Goal: Information Seeking & Learning: Learn about a topic

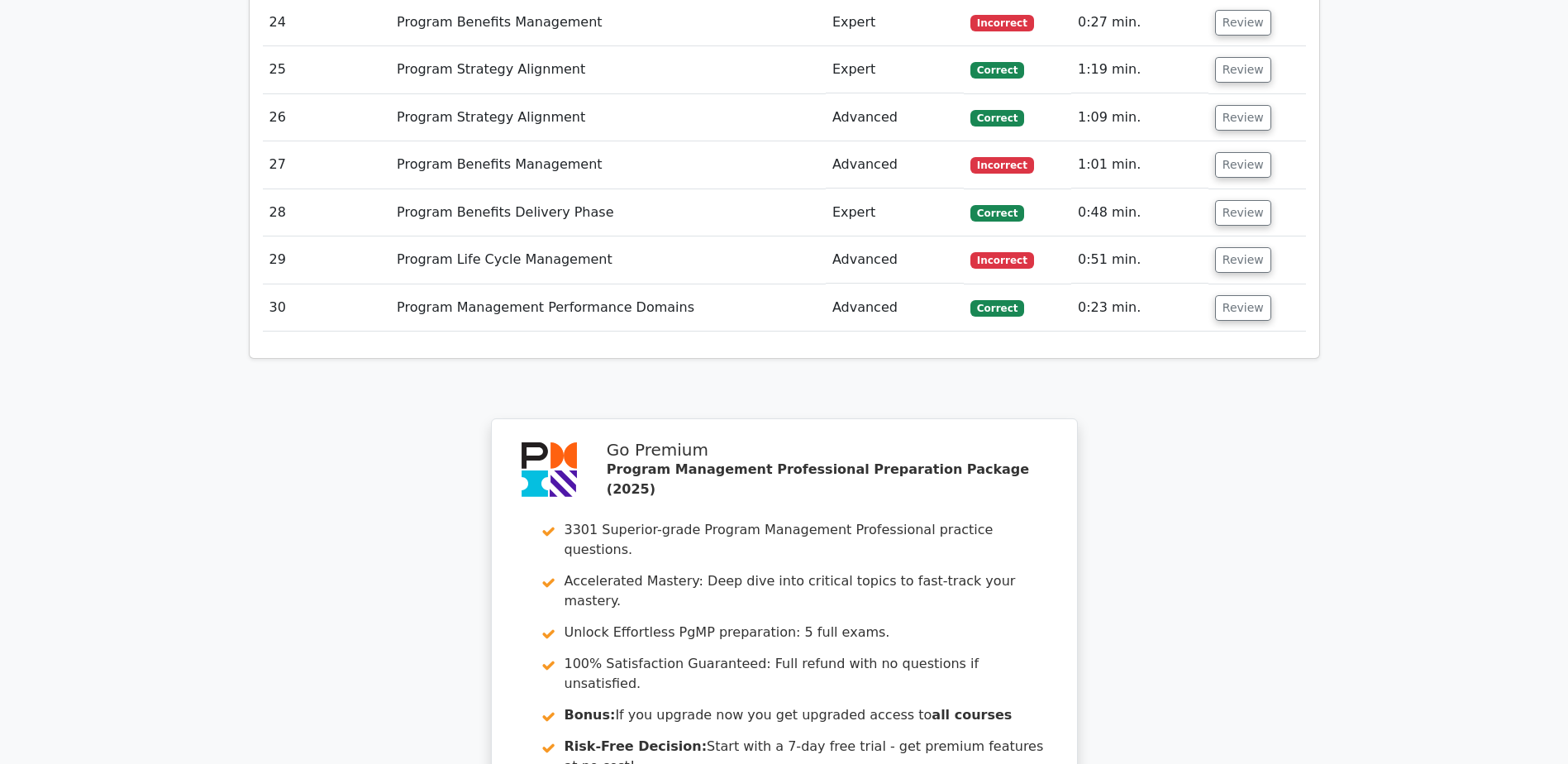
scroll to position [3580, 0]
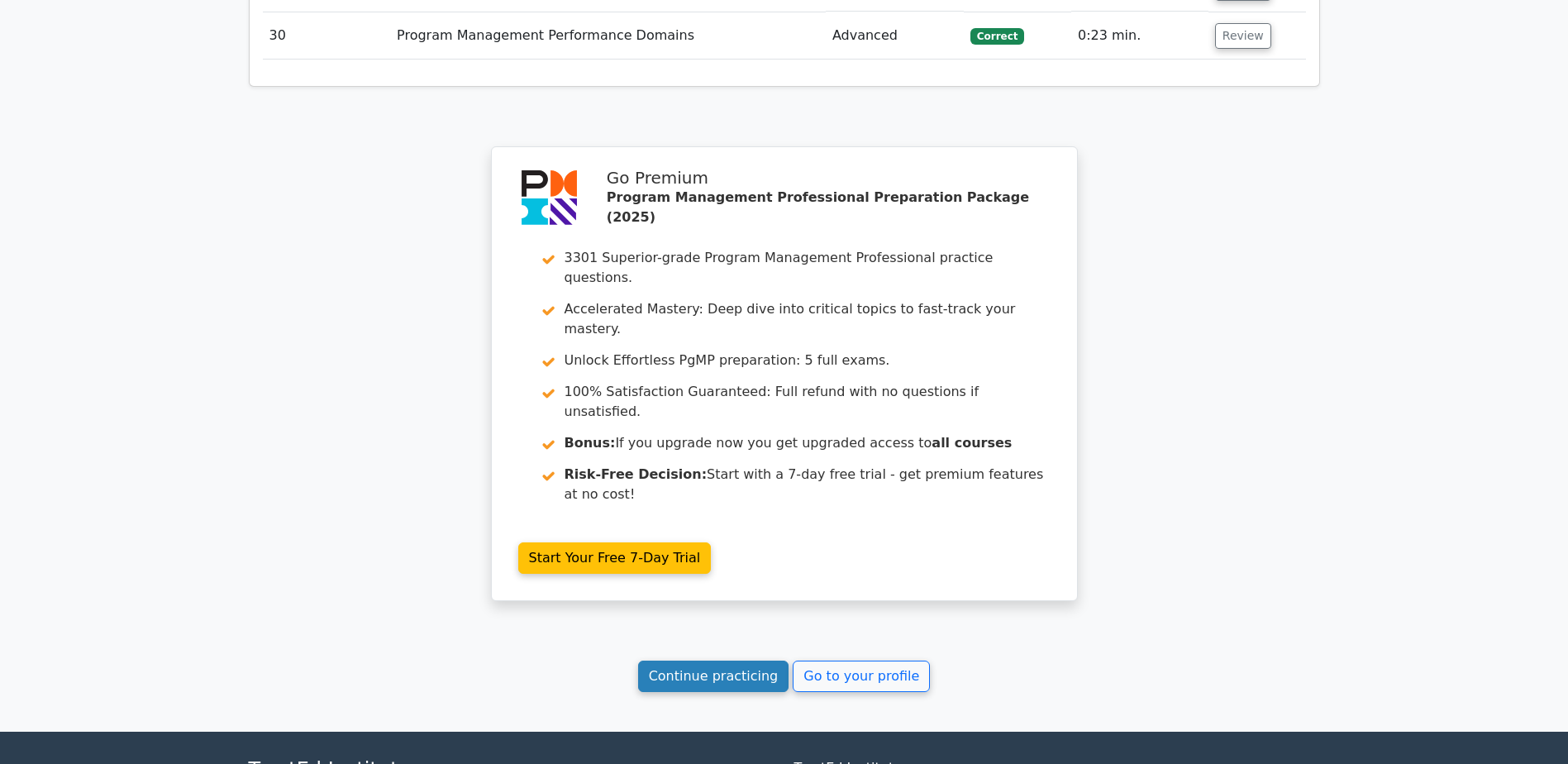
click at [726, 661] on link "Continue practicing" at bounding box center [713, 676] width 151 height 32
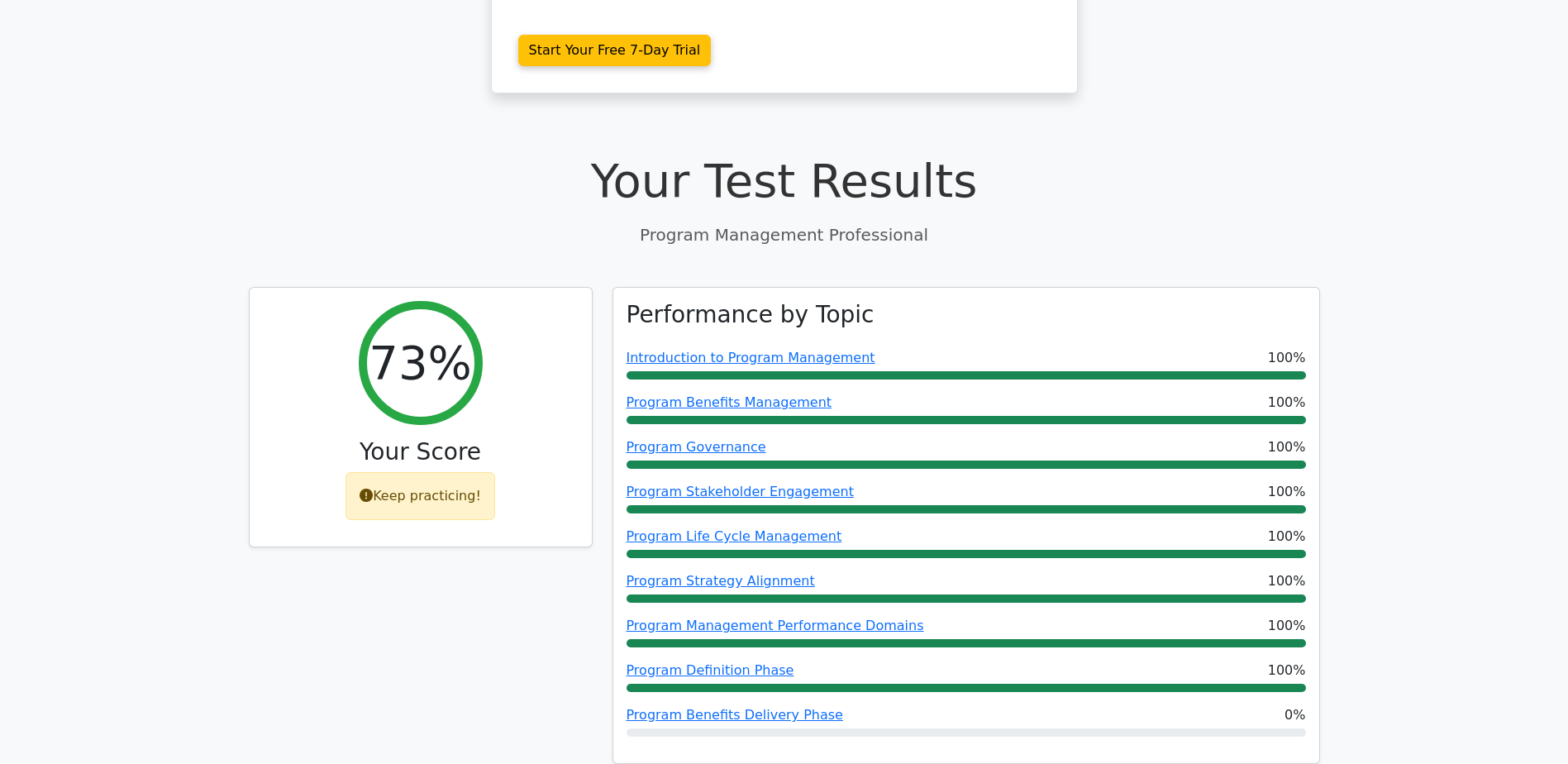
scroll to position [437, 0]
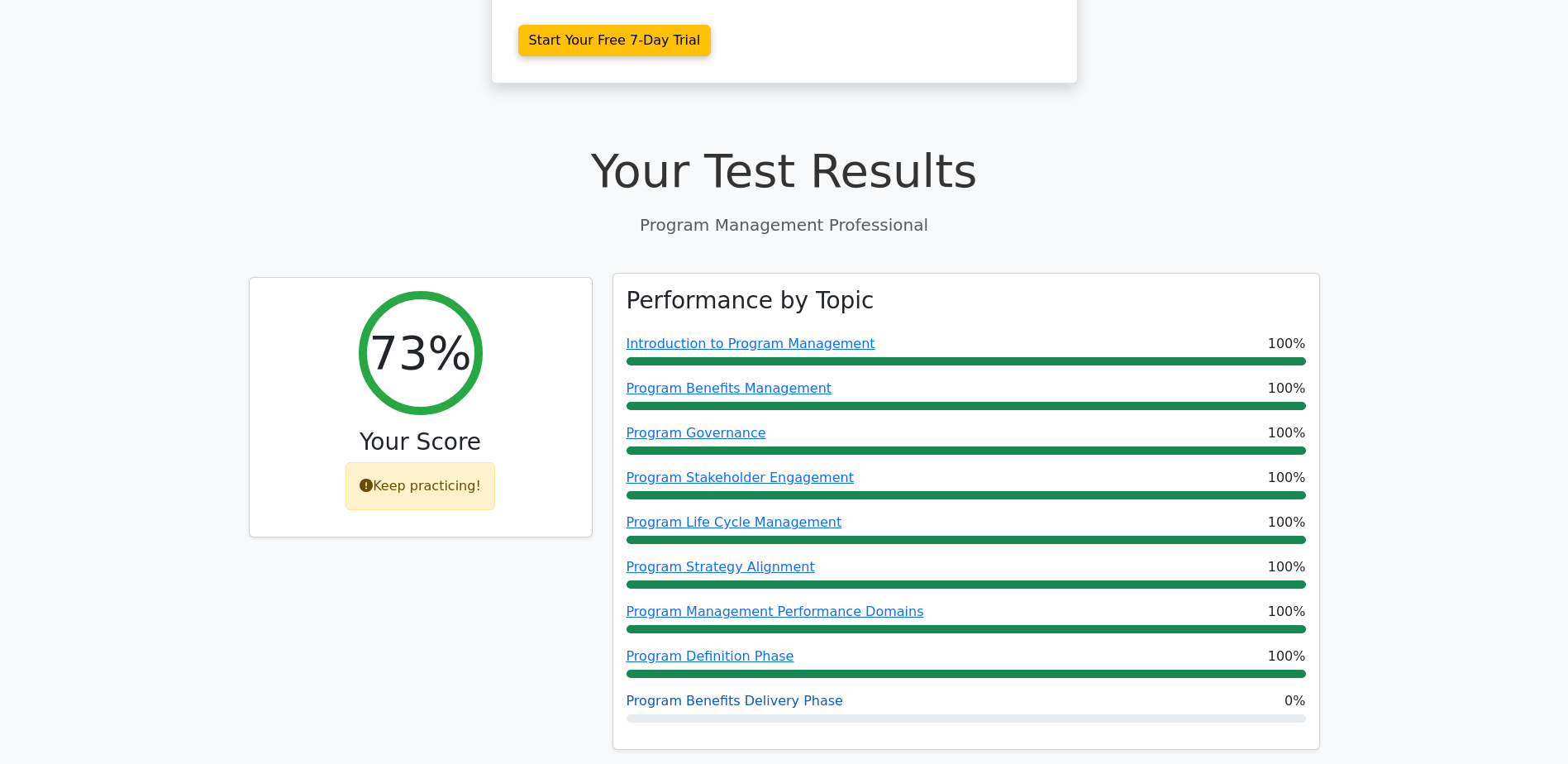
click at [724, 693] on link "Program Benefits Delivery Phase" at bounding box center [735, 701] width 216 height 15
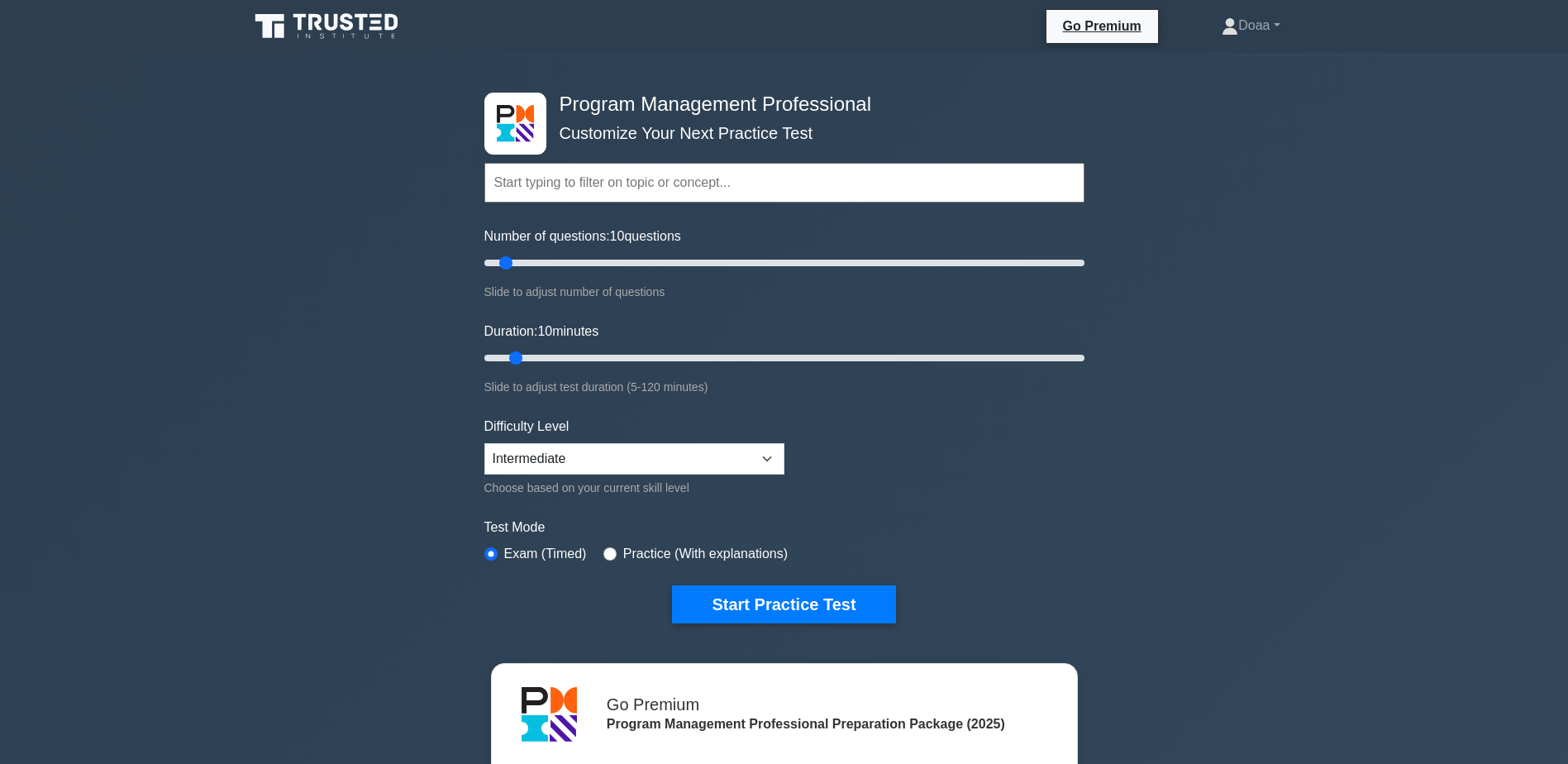
click at [577, 184] on input "text" at bounding box center [784, 183] width 600 height 40
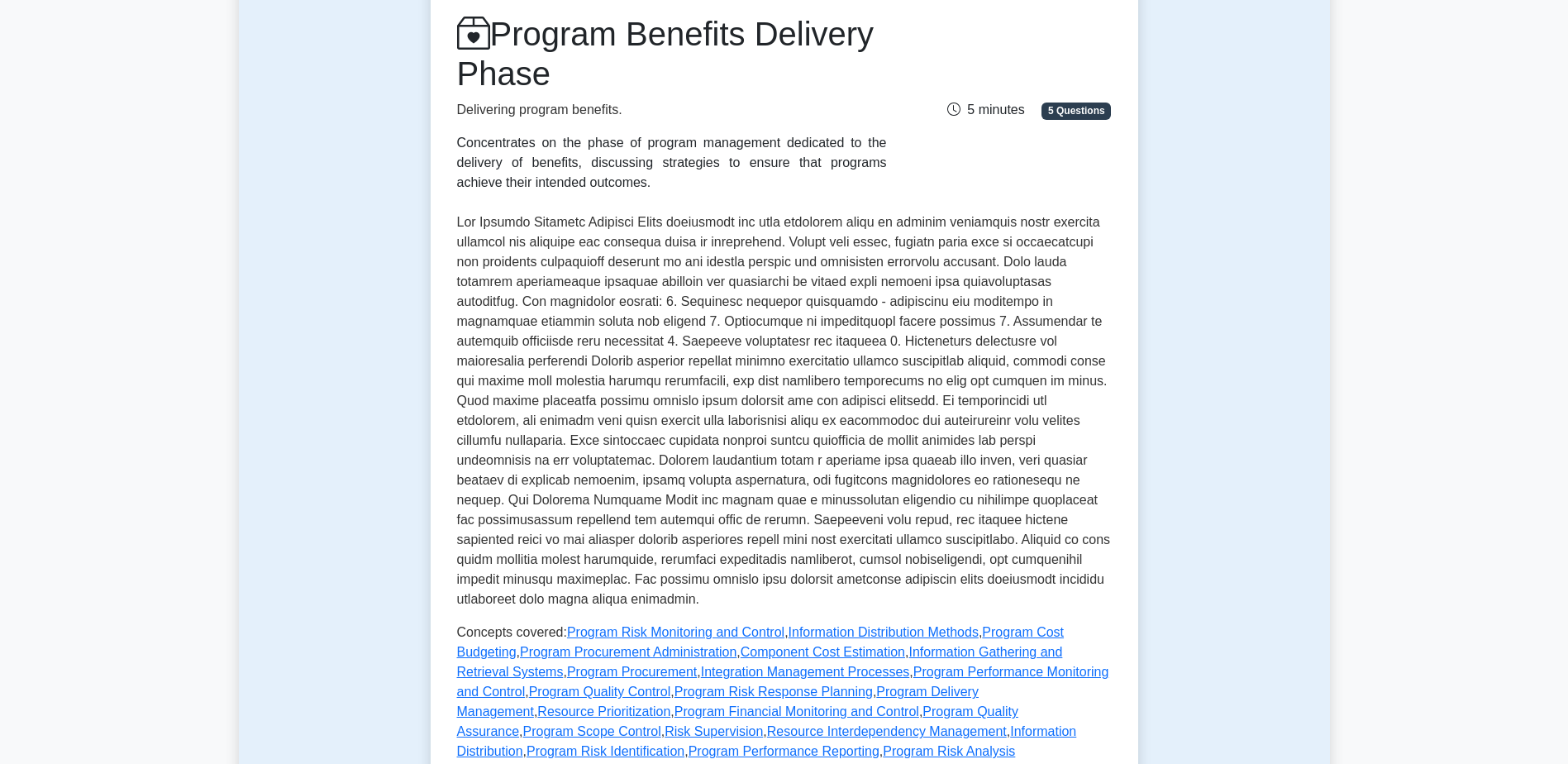
scroll to position [248, 0]
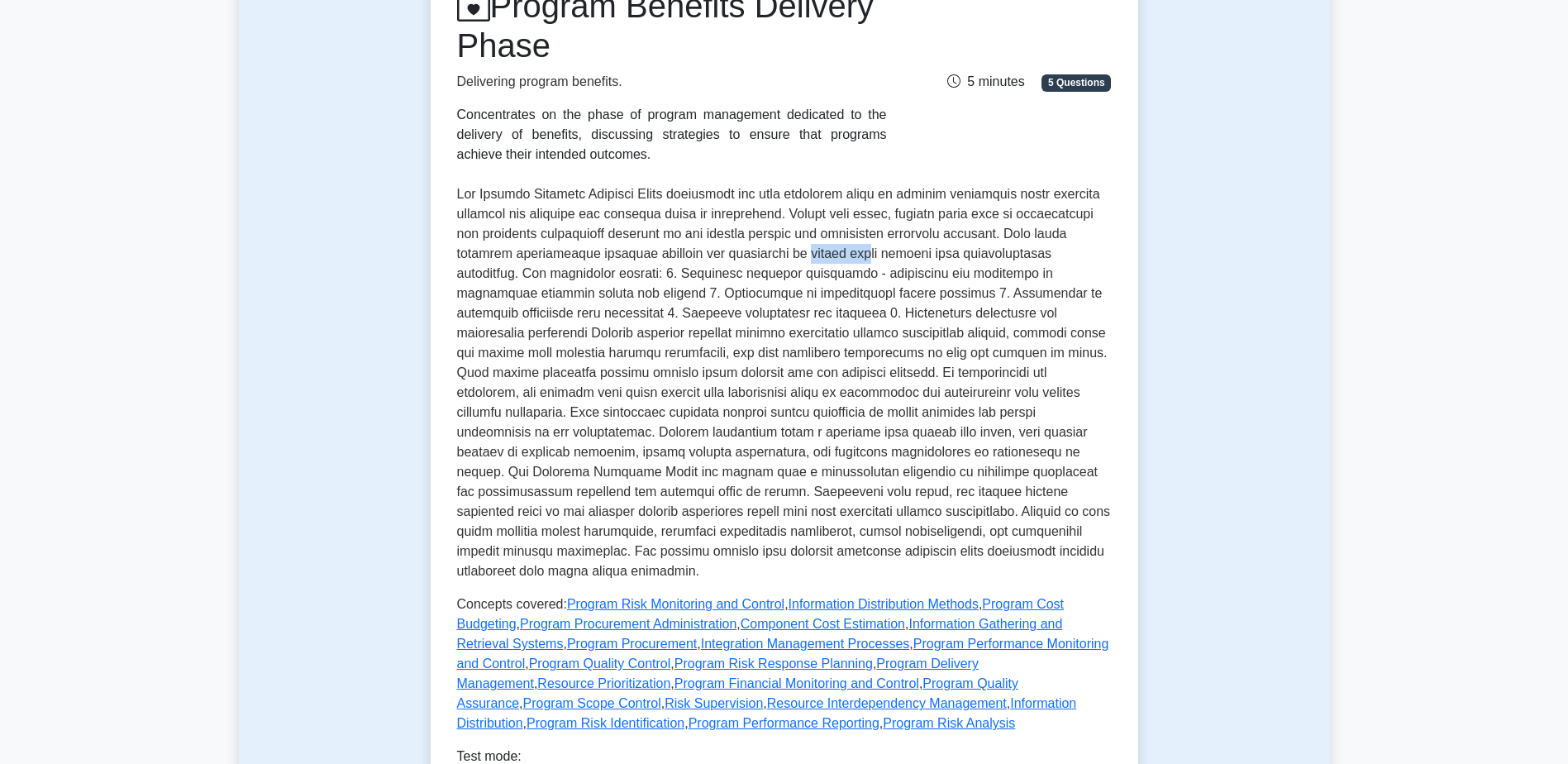
drag, startPoint x: 849, startPoint y: 257, endPoint x: 904, endPoint y: 257, distance: 55.0
click at [904, 257] on p at bounding box center [784, 383] width 655 height 397
drag, startPoint x: 524, startPoint y: 272, endPoint x: 641, endPoint y: 272, distance: 117.0
click at [641, 272] on p at bounding box center [784, 383] width 655 height 397
drag, startPoint x: 662, startPoint y: 290, endPoint x: 750, endPoint y: 289, distance: 88.0
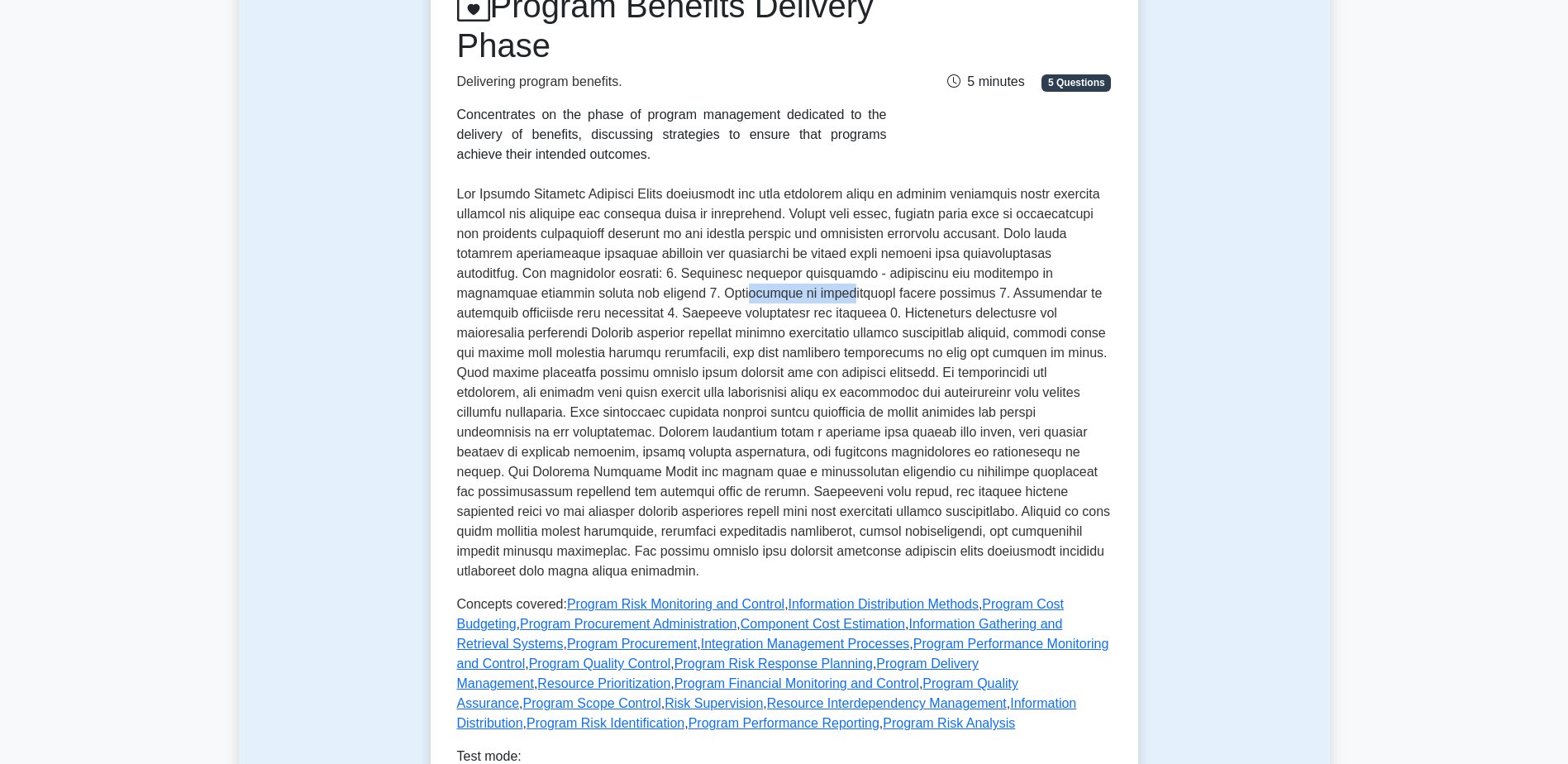
click at [750, 289] on p at bounding box center [784, 383] width 655 height 397
drag, startPoint x: 526, startPoint y: 339, endPoint x: 682, endPoint y: 336, distance: 156.0
click at [682, 336] on p at bounding box center [784, 383] width 655 height 397
drag, startPoint x: 682, startPoint y: 336, endPoint x: 648, endPoint y: 337, distance: 34.0
click at [648, 337] on p at bounding box center [784, 383] width 655 height 397
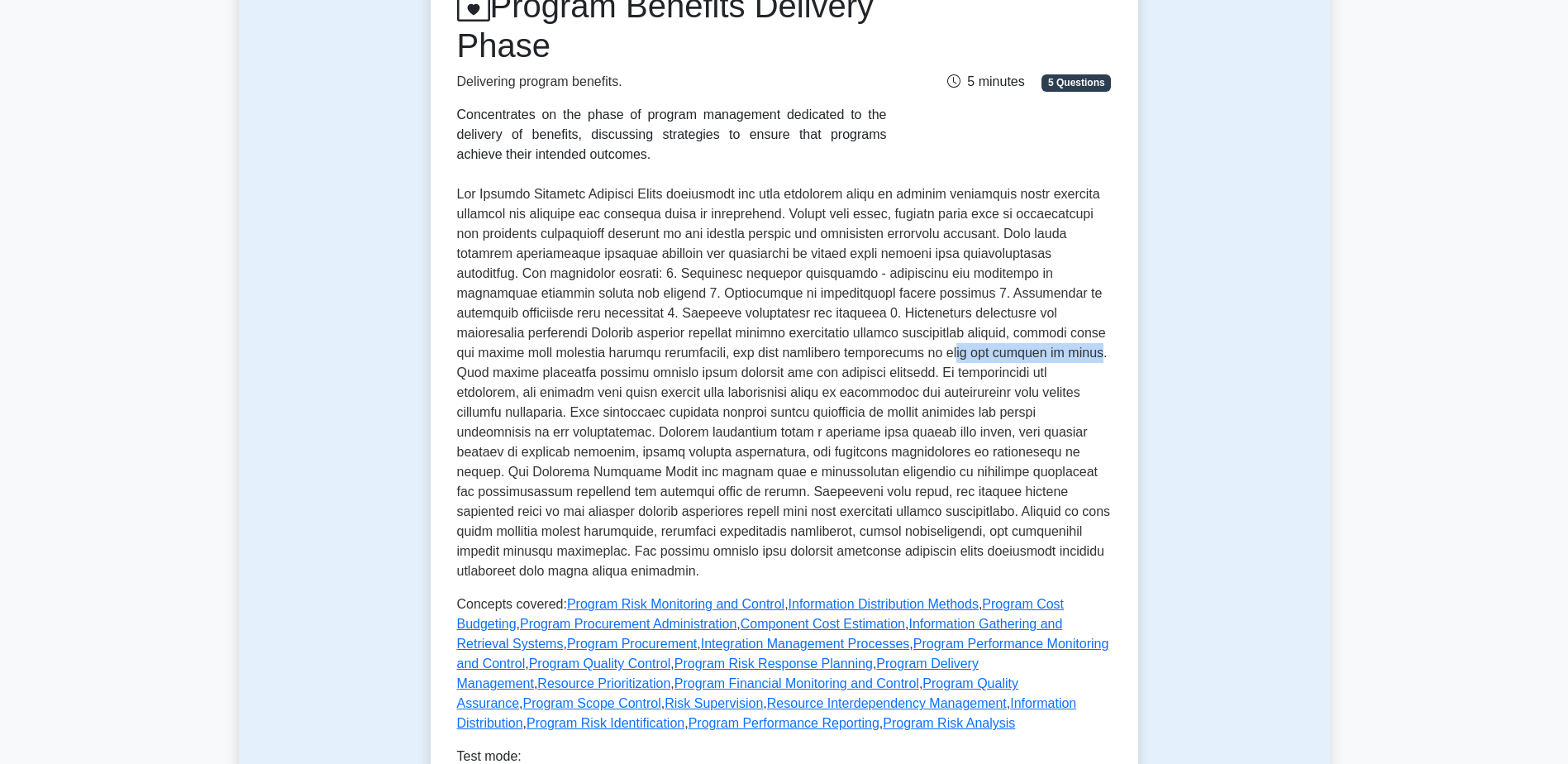
drag, startPoint x: 846, startPoint y: 355, endPoint x: 986, endPoint y: 353, distance: 140.0
click at [986, 353] on p at bounding box center [784, 383] width 655 height 397
drag, startPoint x: 546, startPoint y: 372, endPoint x: 749, endPoint y: 372, distance: 203.0
click at [749, 372] on p at bounding box center [784, 383] width 655 height 397
drag, startPoint x: 749, startPoint y: 372, endPoint x: 1083, endPoint y: 380, distance: 334.1
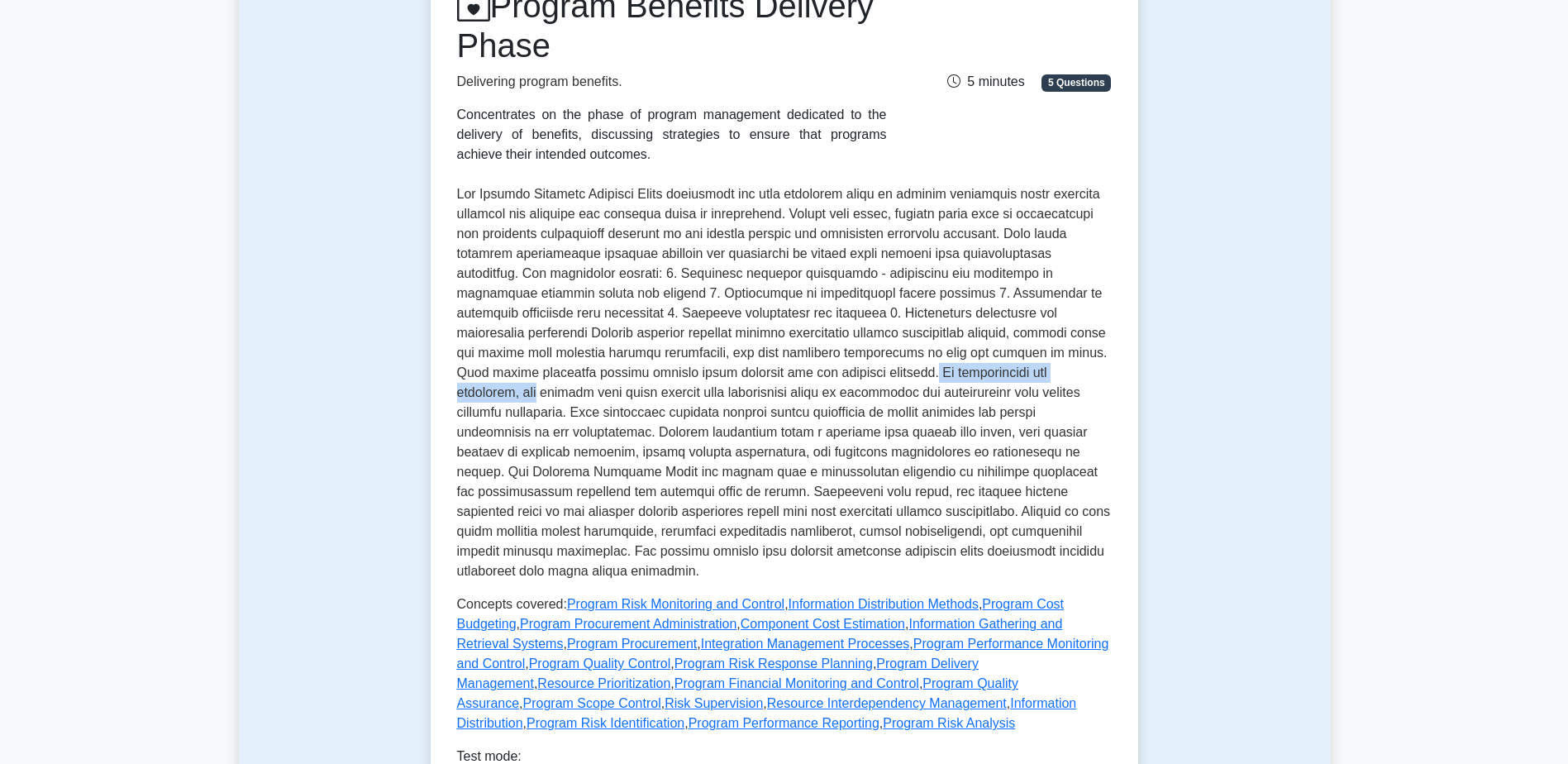
click at [1083, 380] on p at bounding box center [784, 383] width 655 height 397
drag, startPoint x: 734, startPoint y: 418, endPoint x: 847, endPoint y: 409, distance: 113.4
click at [847, 409] on p at bounding box center [784, 383] width 655 height 397
drag, startPoint x: 668, startPoint y: 432, endPoint x: 867, endPoint y: 435, distance: 199.0
click at [867, 435] on p at bounding box center [784, 383] width 655 height 397
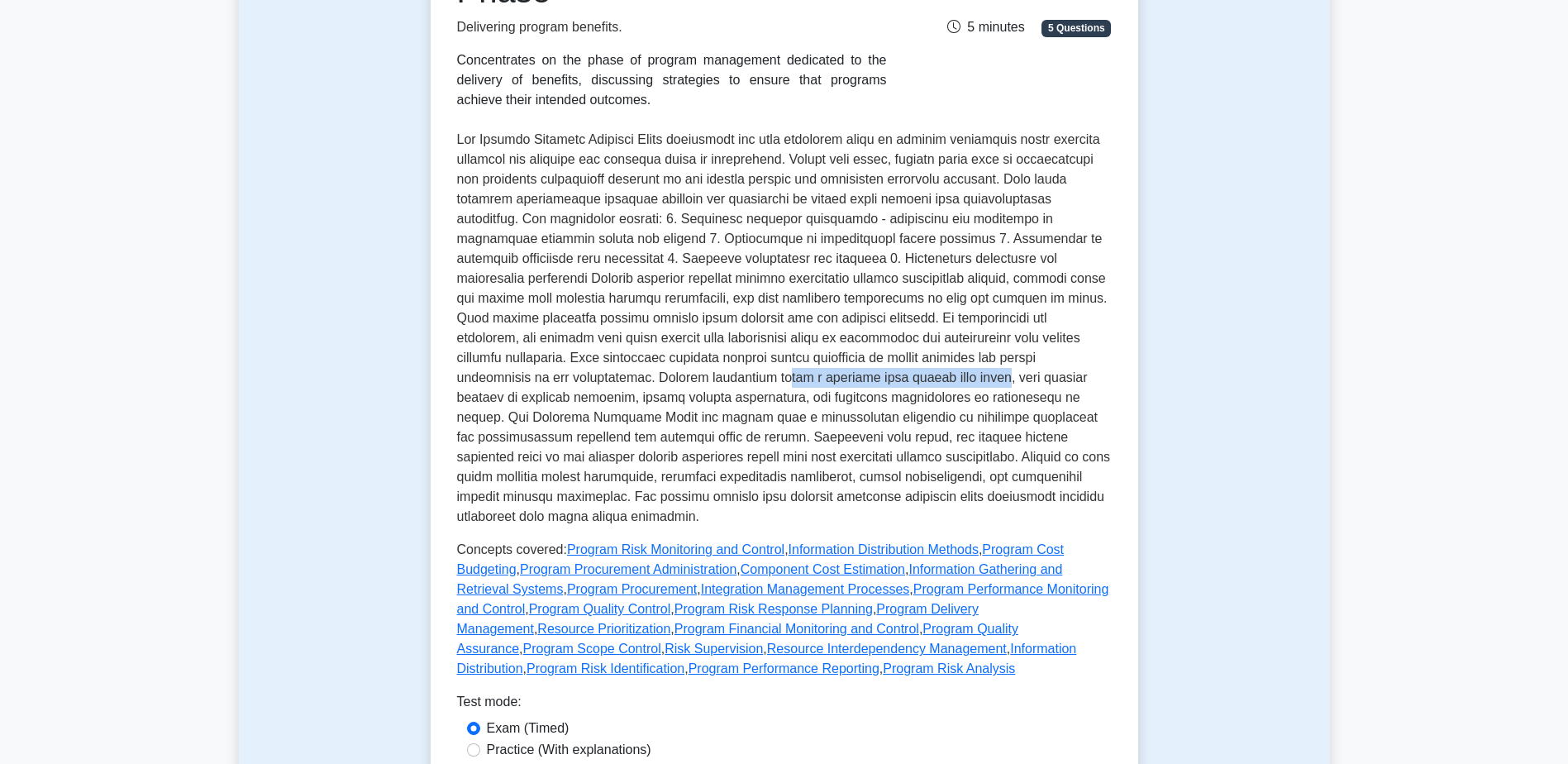
scroll to position [330, 0]
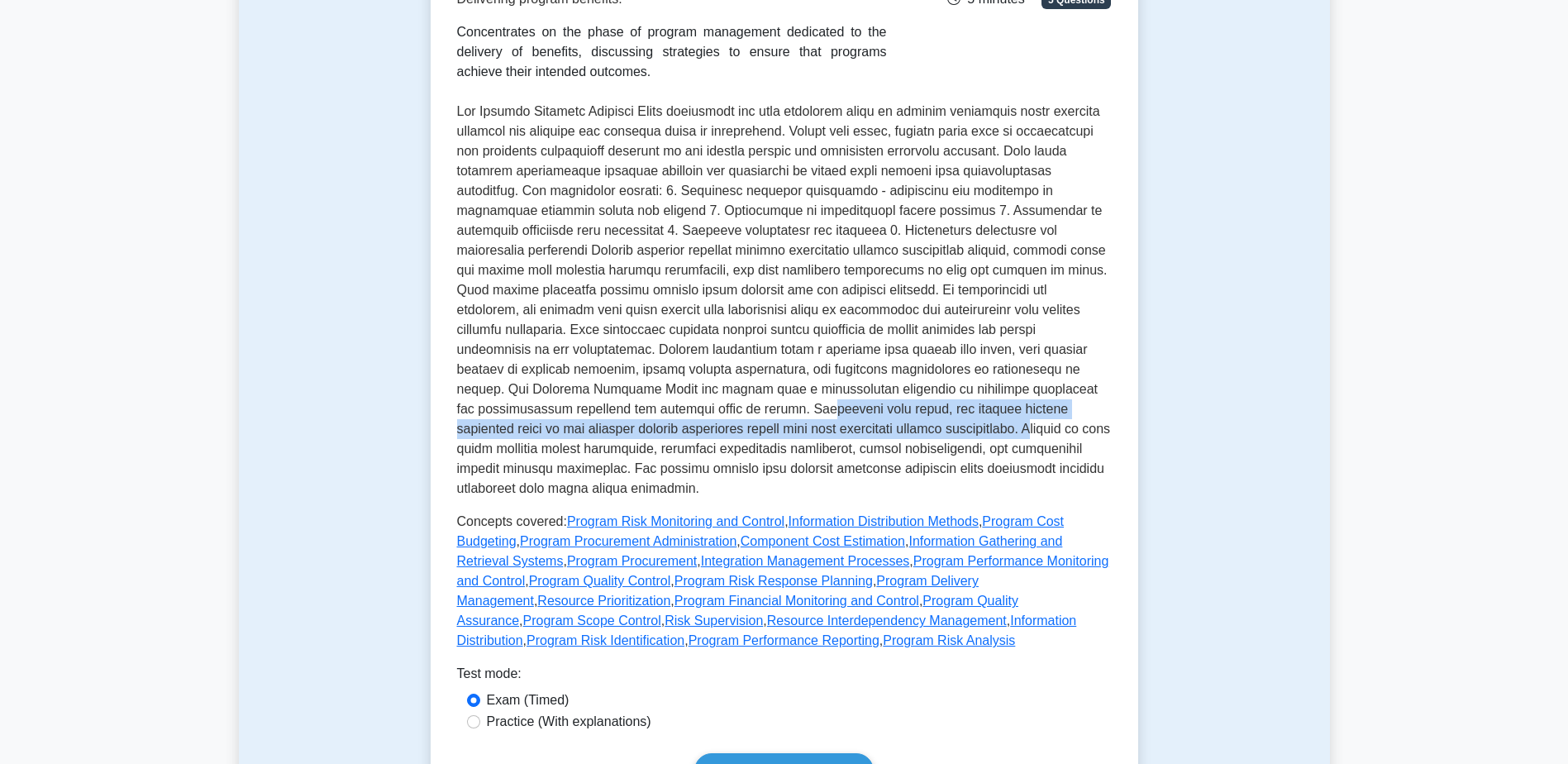
drag, startPoint x: 582, startPoint y: 416, endPoint x: 796, endPoint y: 422, distance: 214.1
click at [796, 422] on p at bounding box center [784, 300] width 655 height 397
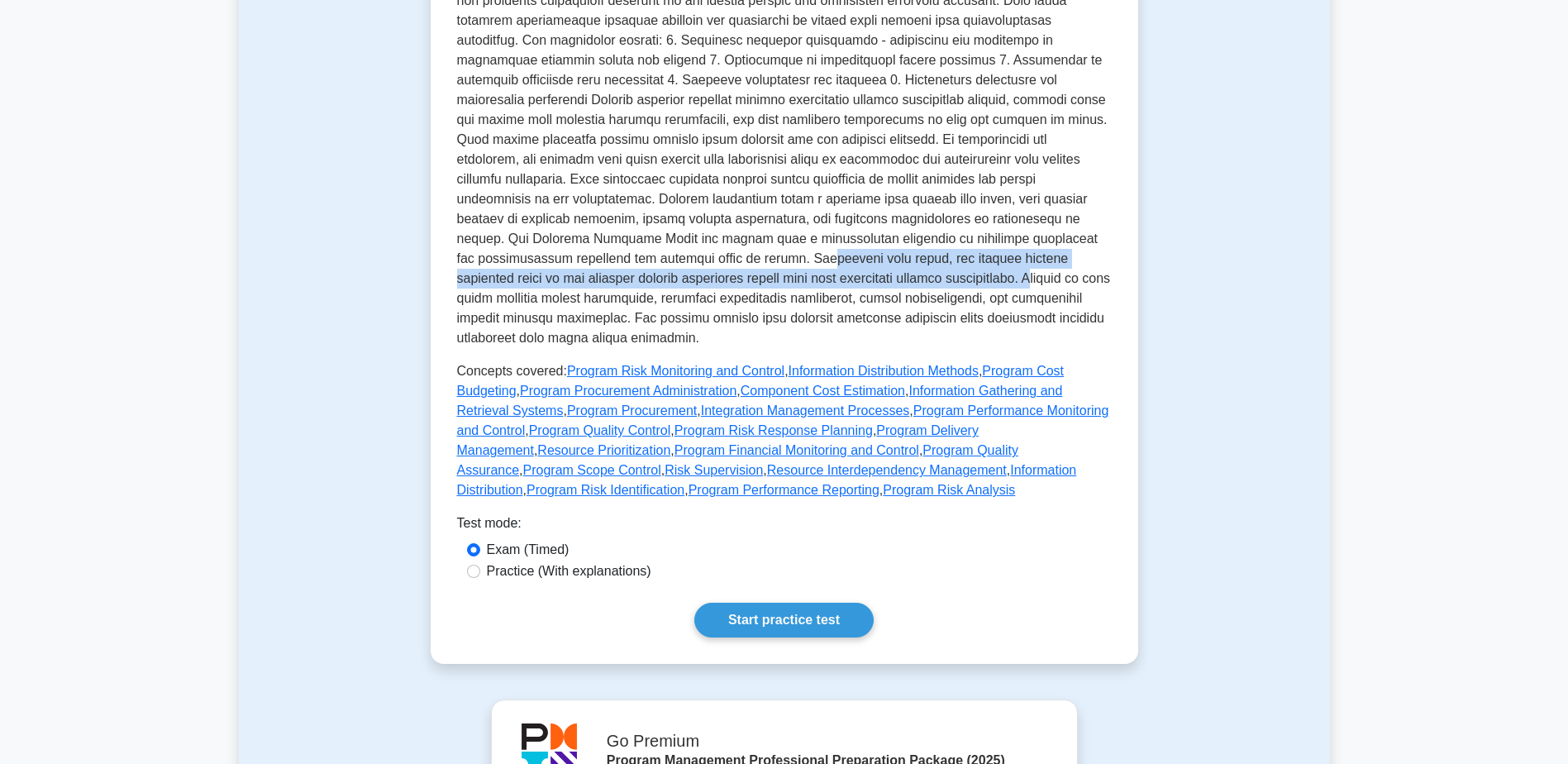
scroll to position [579, 0]
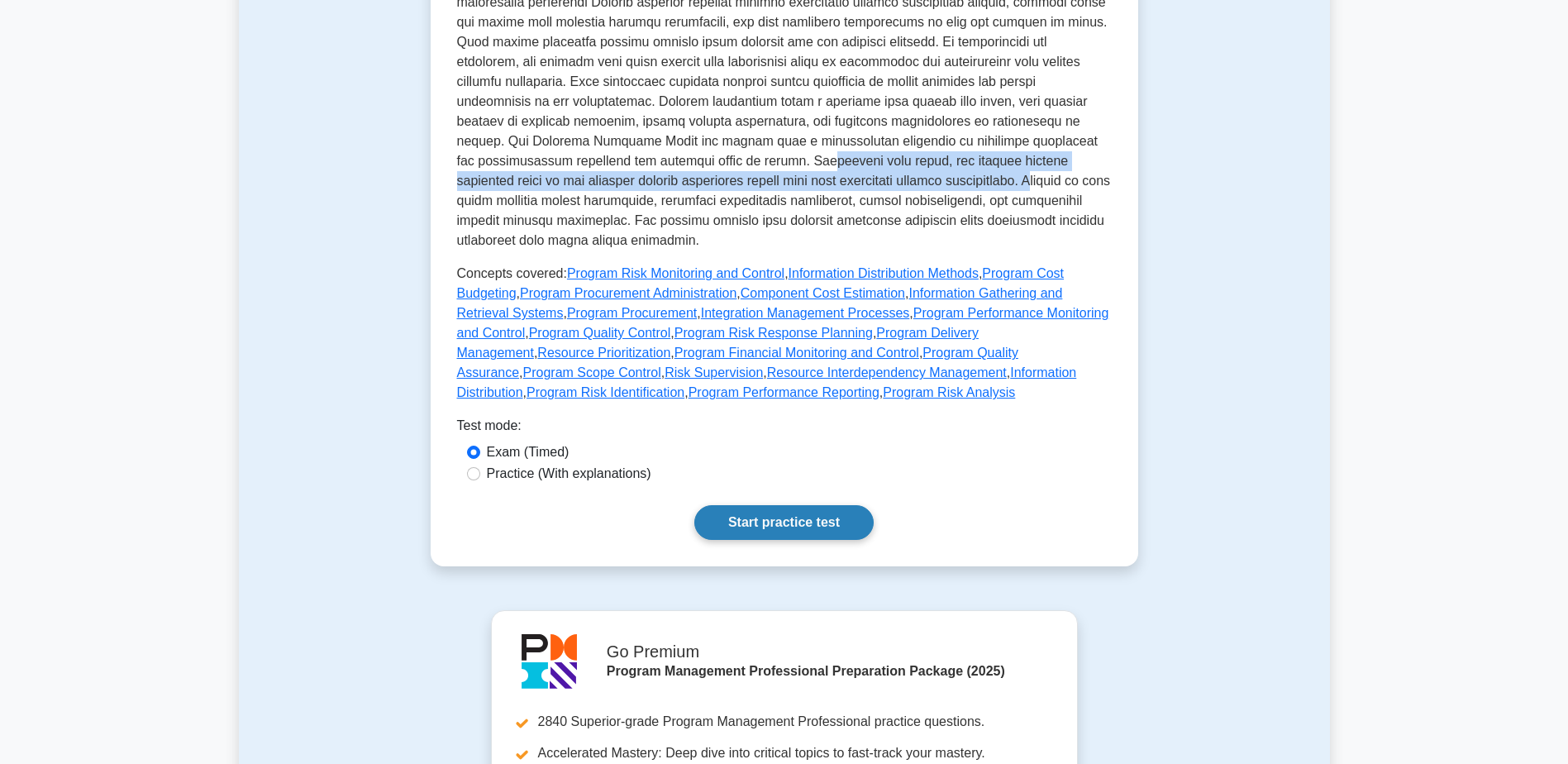
click at [771, 526] on link "Start practice test" at bounding box center [784, 522] width 179 height 34
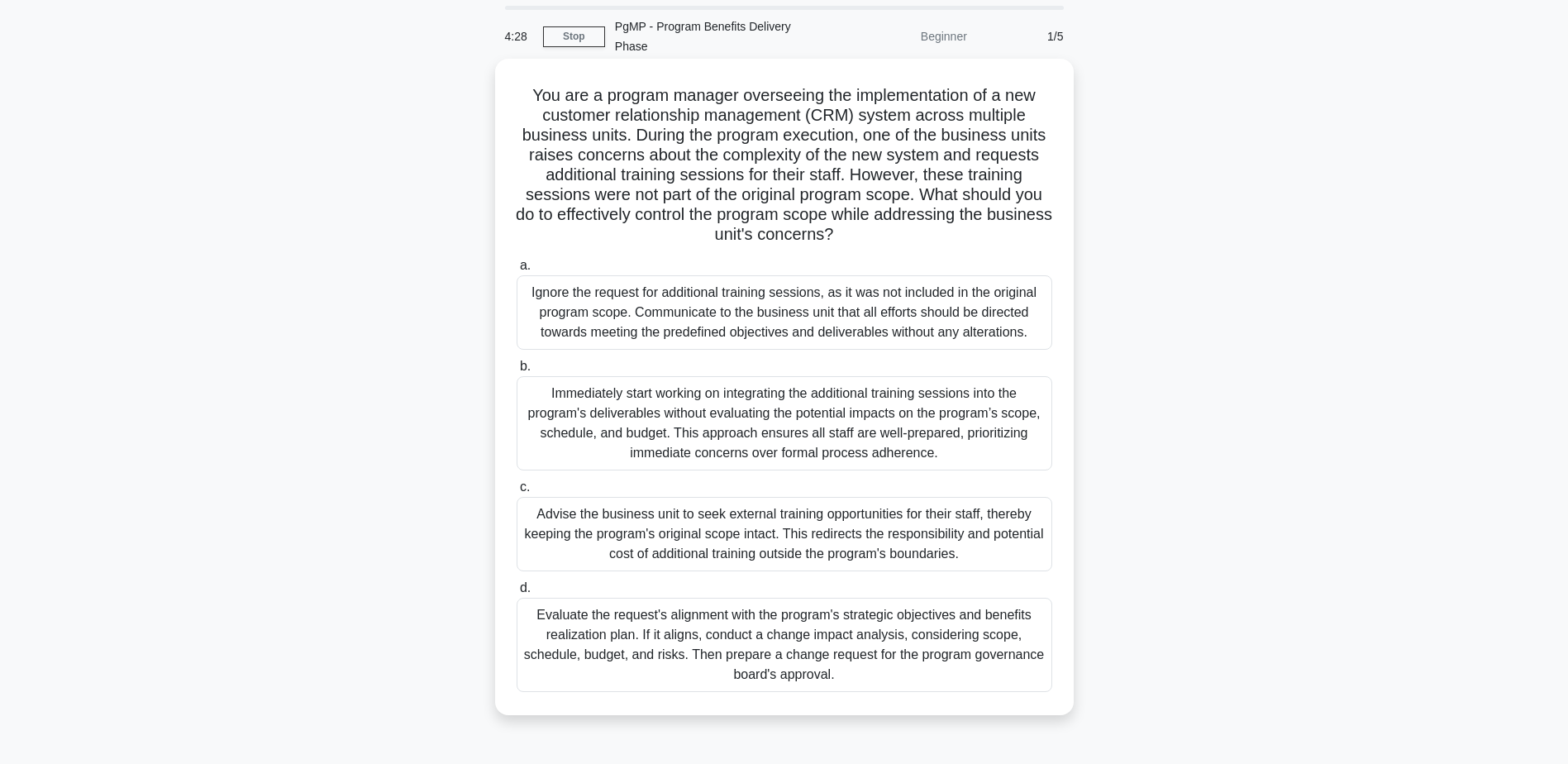
scroll to position [82, 0]
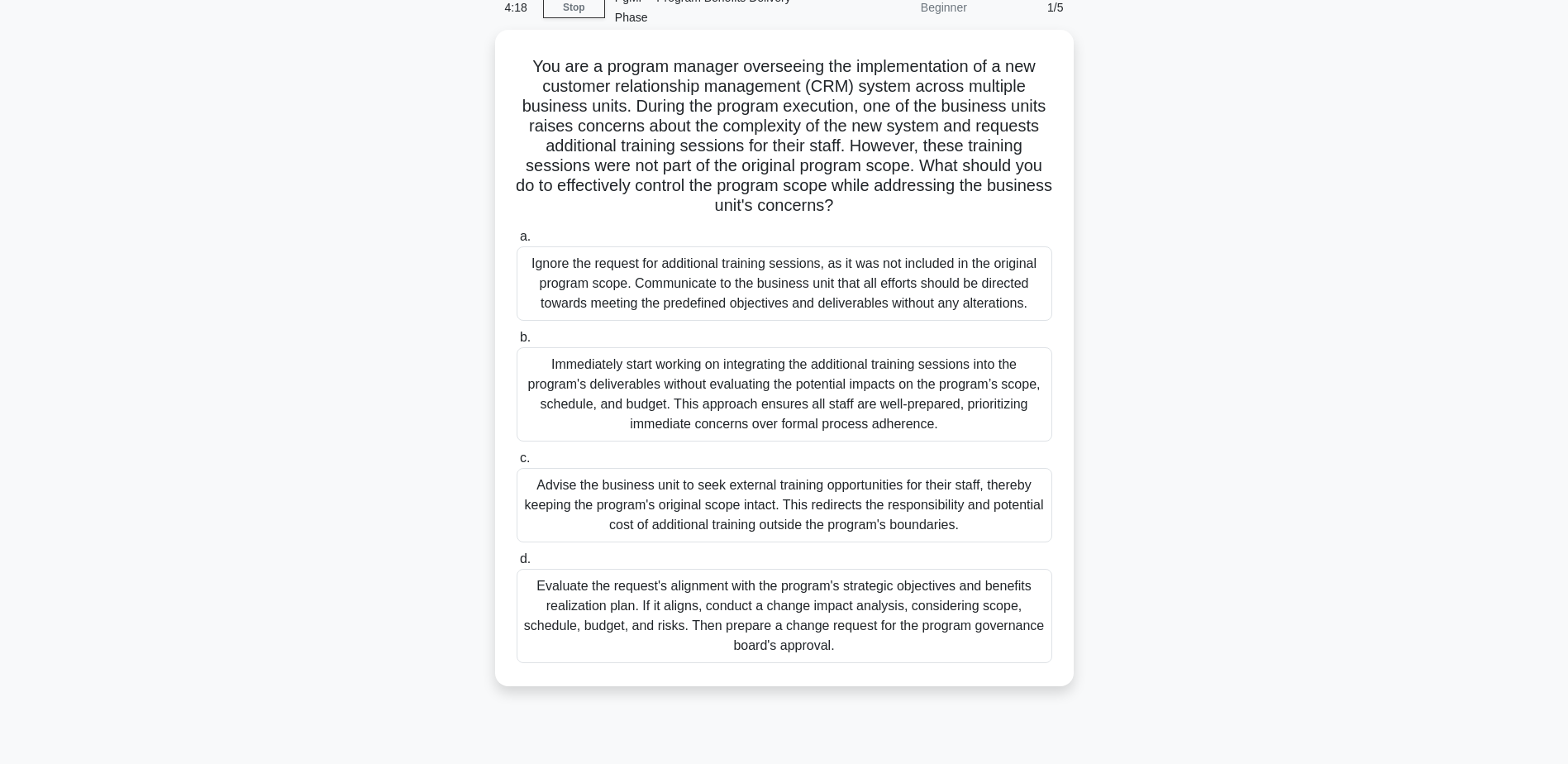
click at [778, 595] on div "Evaluate the request's alignment with the program's strategic objectives and be…" at bounding box center [784, 616] width 536 height 94
click at [517, 565] on input "d. Evaluate the request's alignment with the program's strategic objectives and…" at bounding box center [517, 559] width 0 height 11
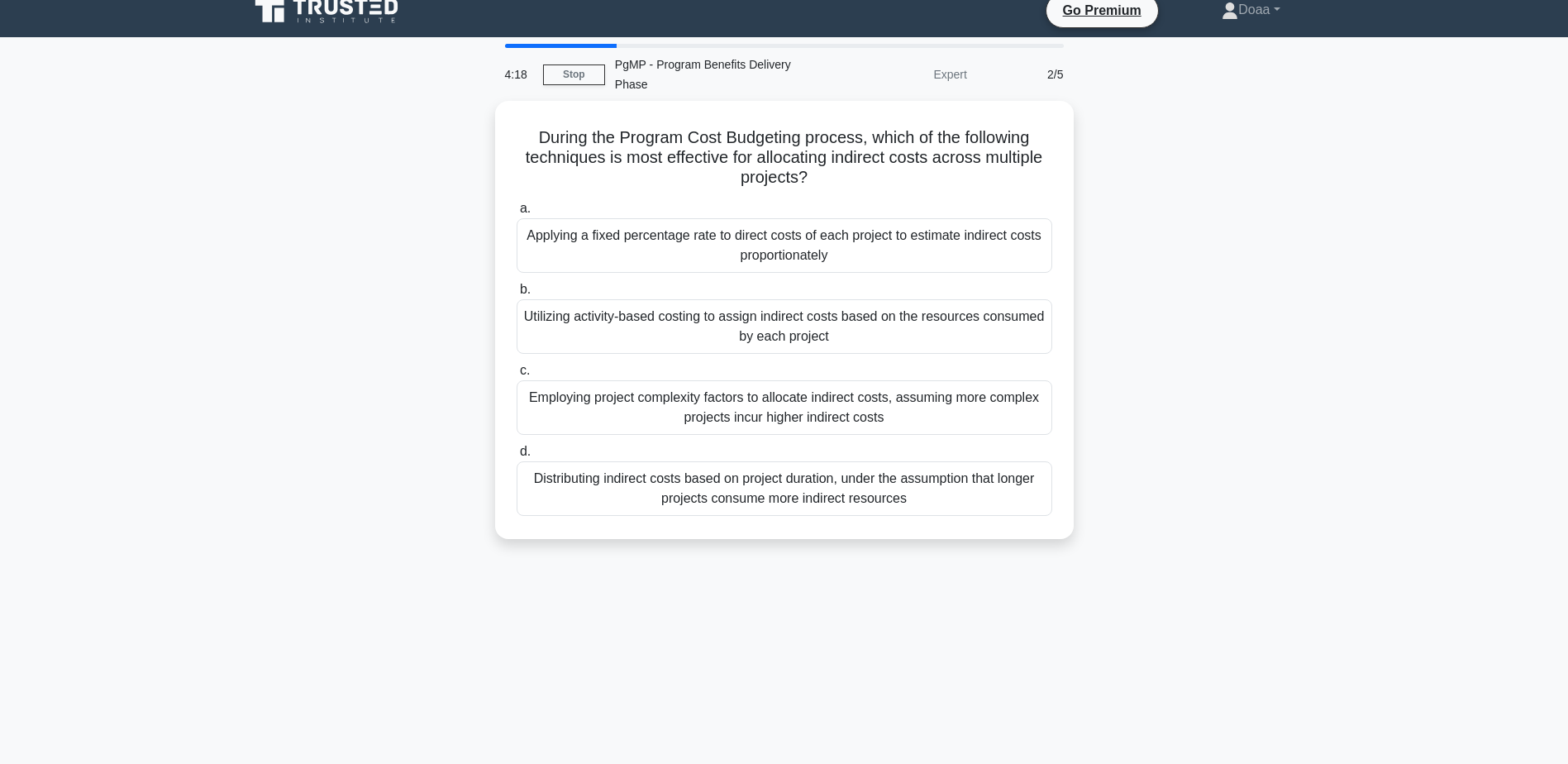
scroll to position [0, 0]
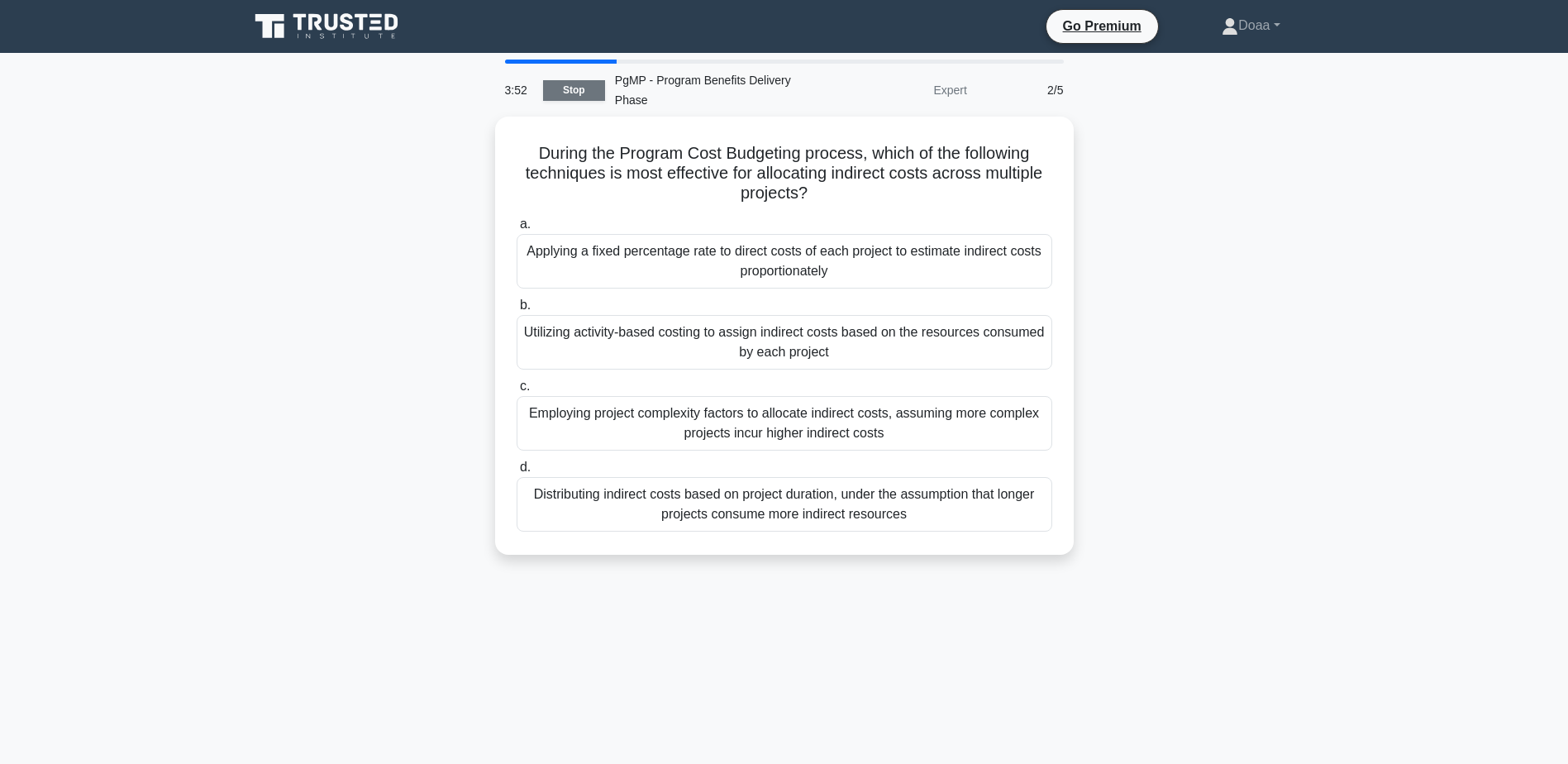
click at [554, 81] on link "Stop" at bounding box center [574, 91] width 62 height 21
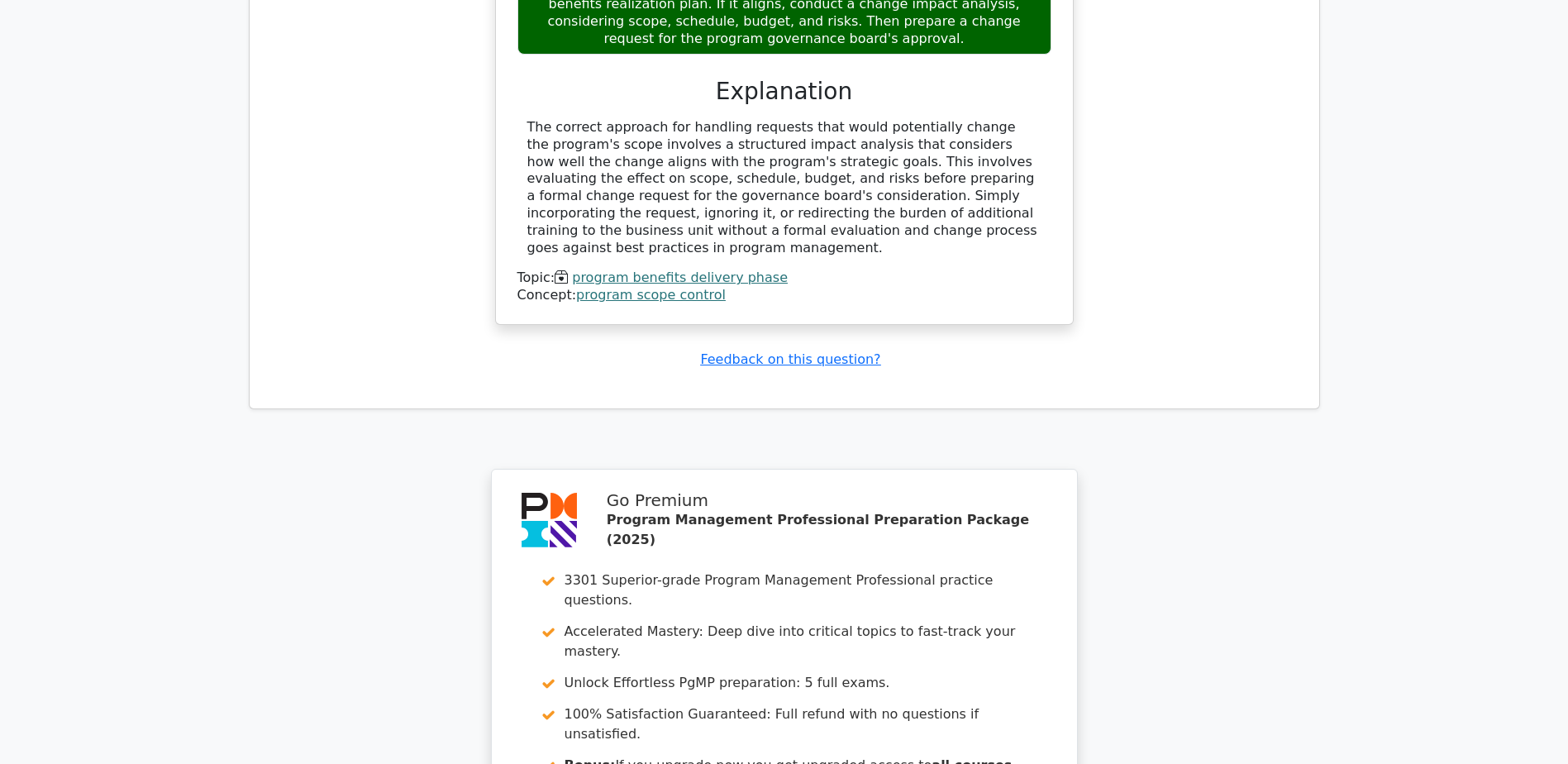
scroll to position [2224, 0]
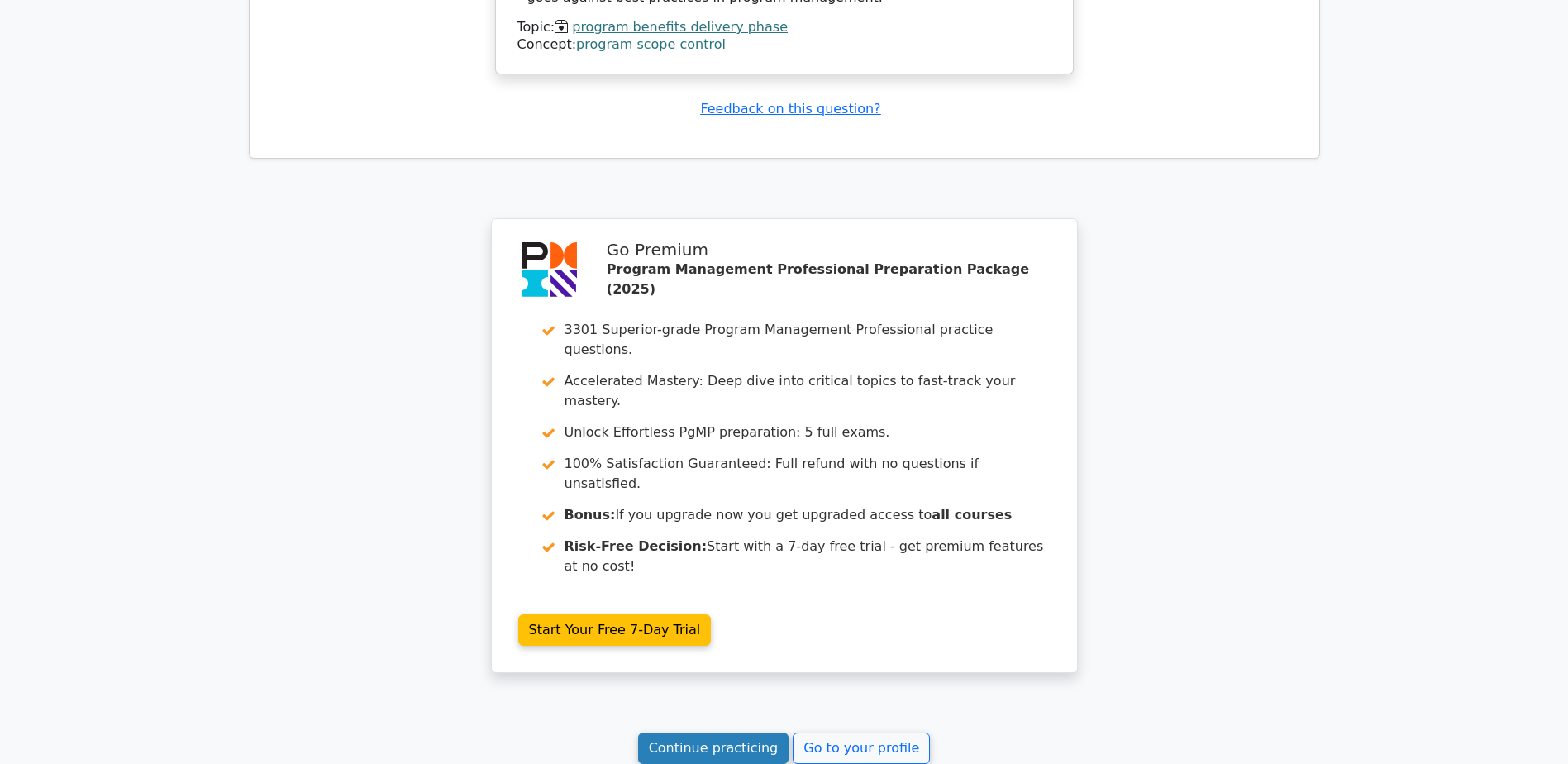
click at [723, 733] on link "Continue practicing" at bounding box center [713, 749] width 151 height 32
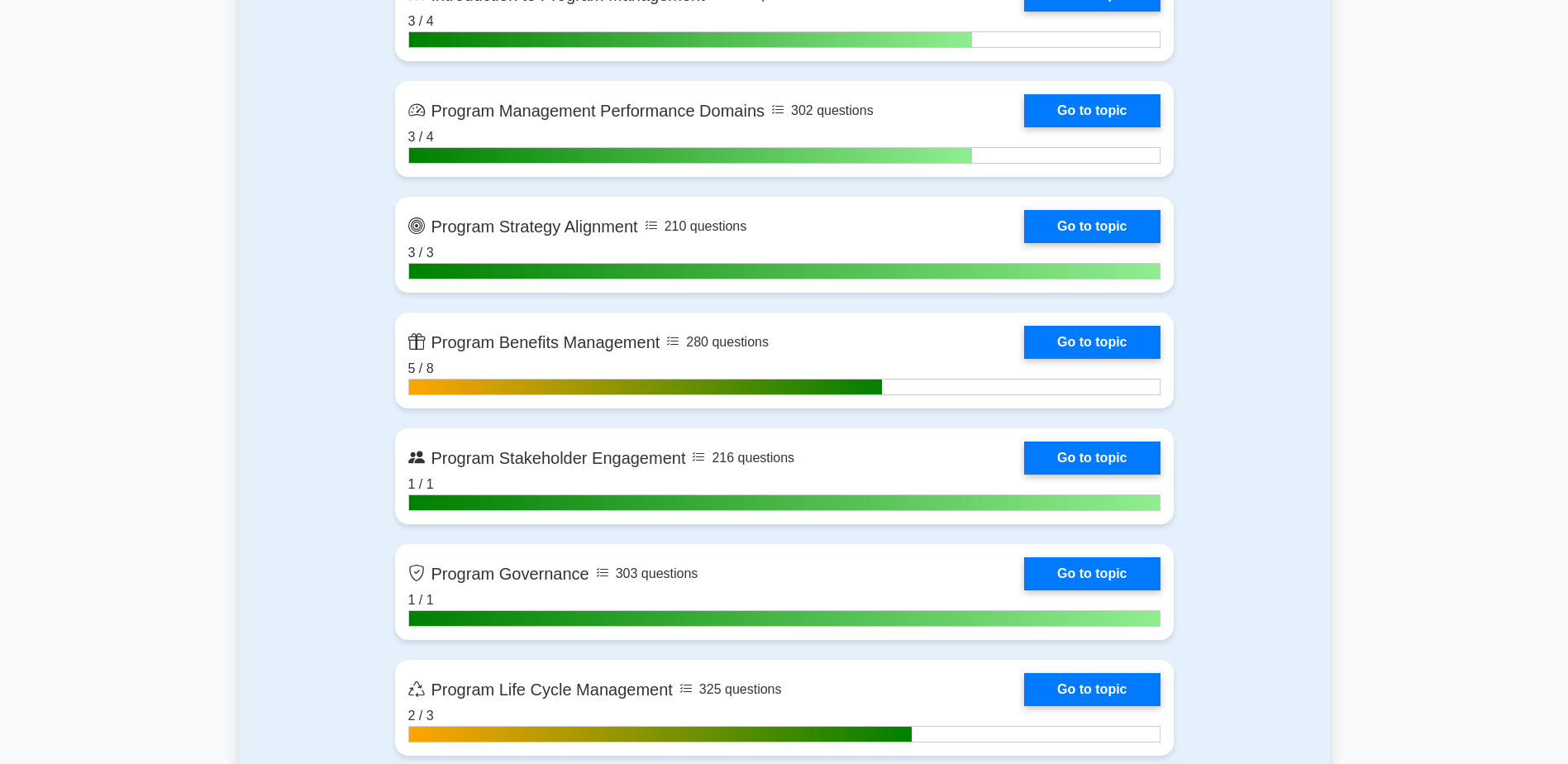
scroll to position [1241, 0]
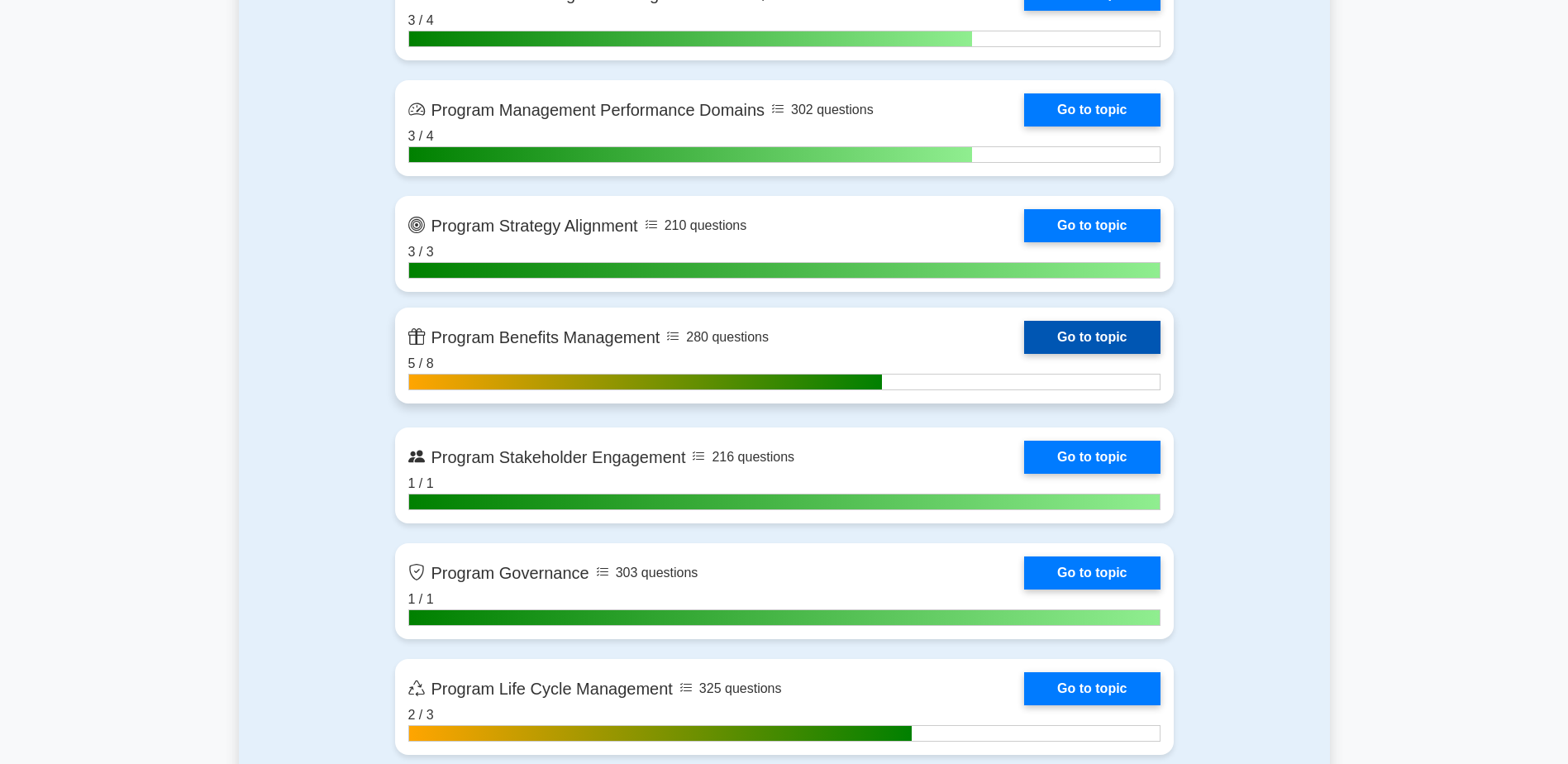
click at [1024, 342] on link "Go to topic" at bounding box center [1092, 338] width 136 height 33
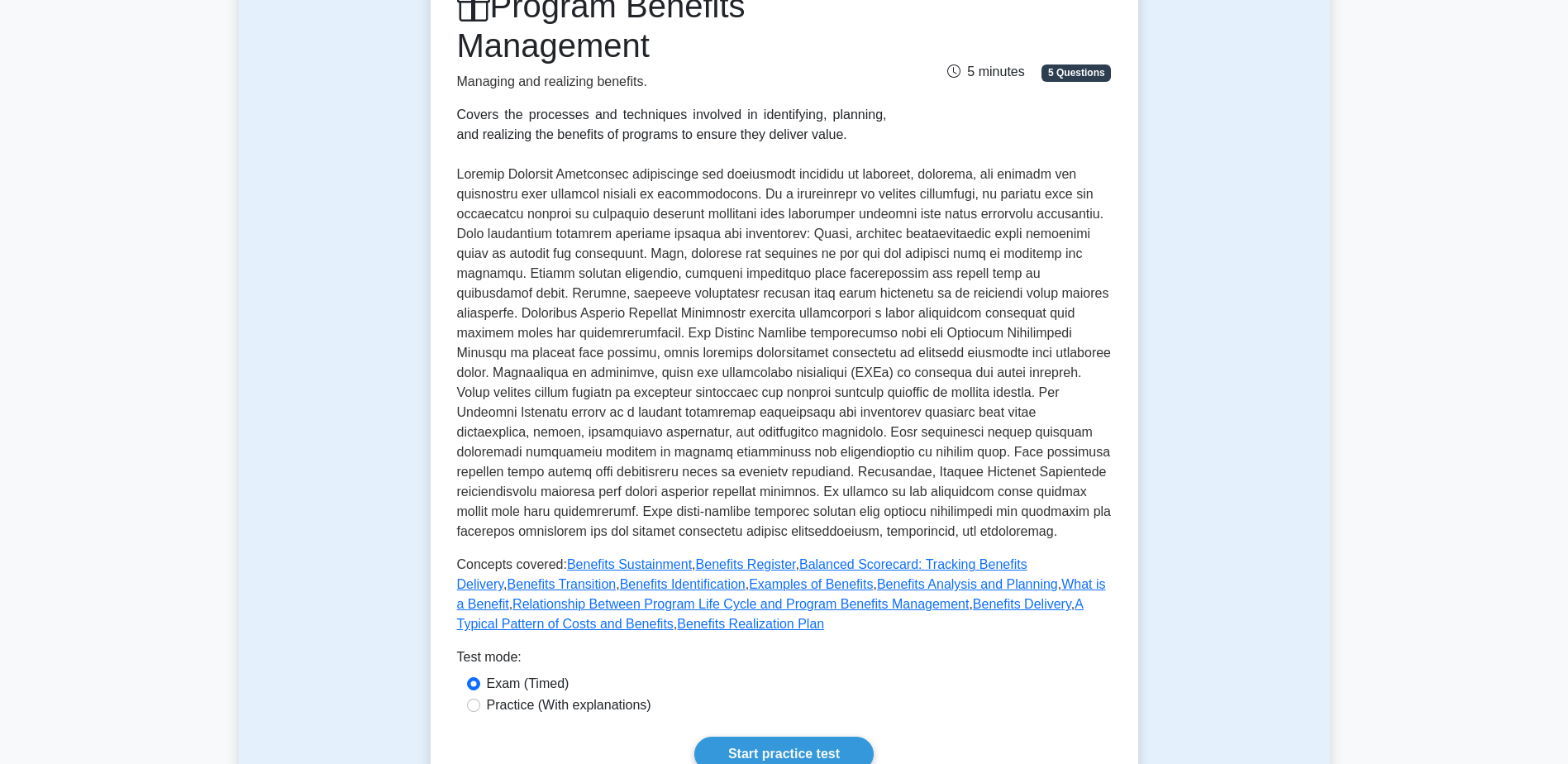
scroll to position [579, 0]
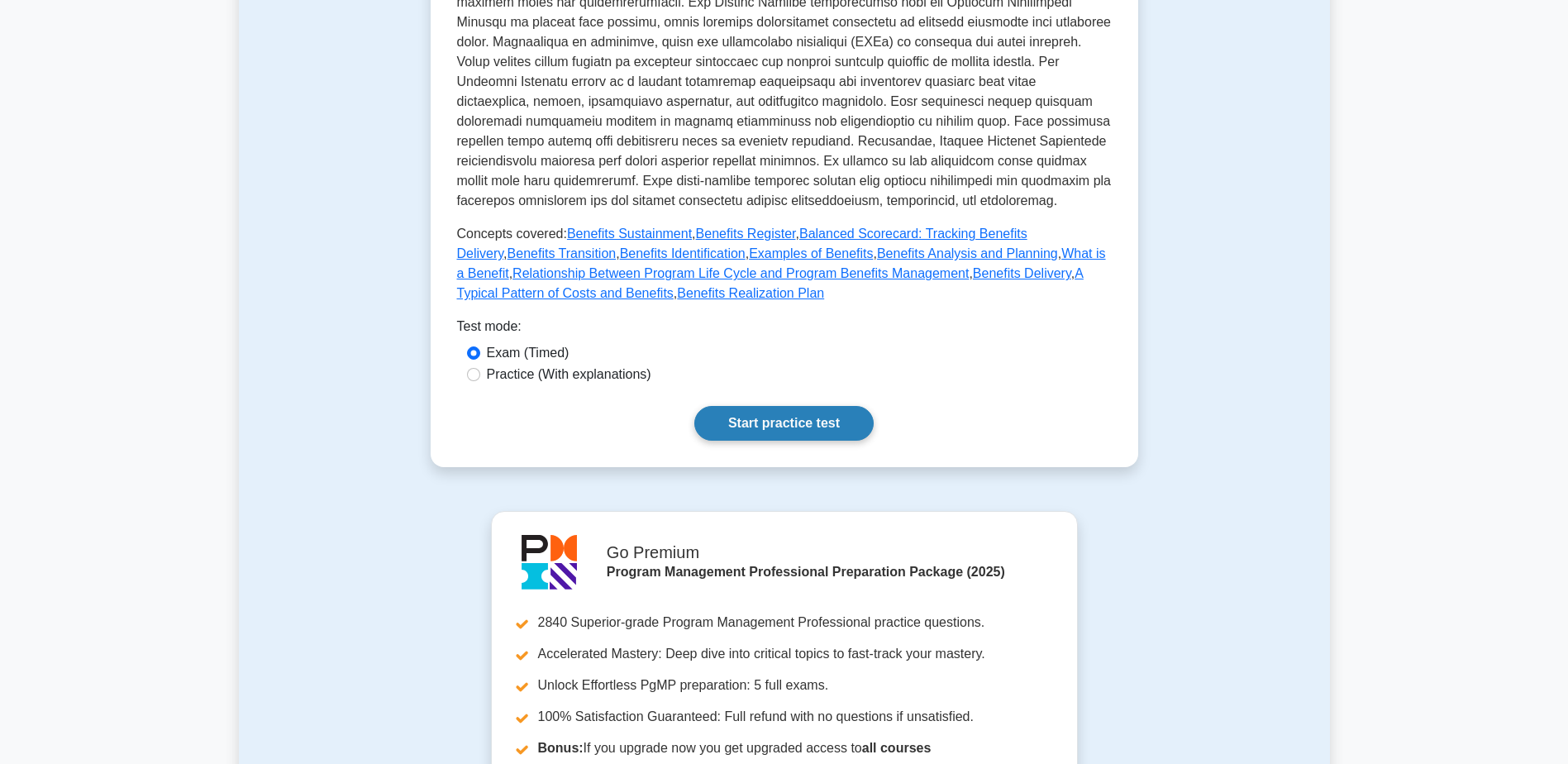
click at [737, 417] on link "Start practice test" at bounding box center [784, 424] width 179 height 34
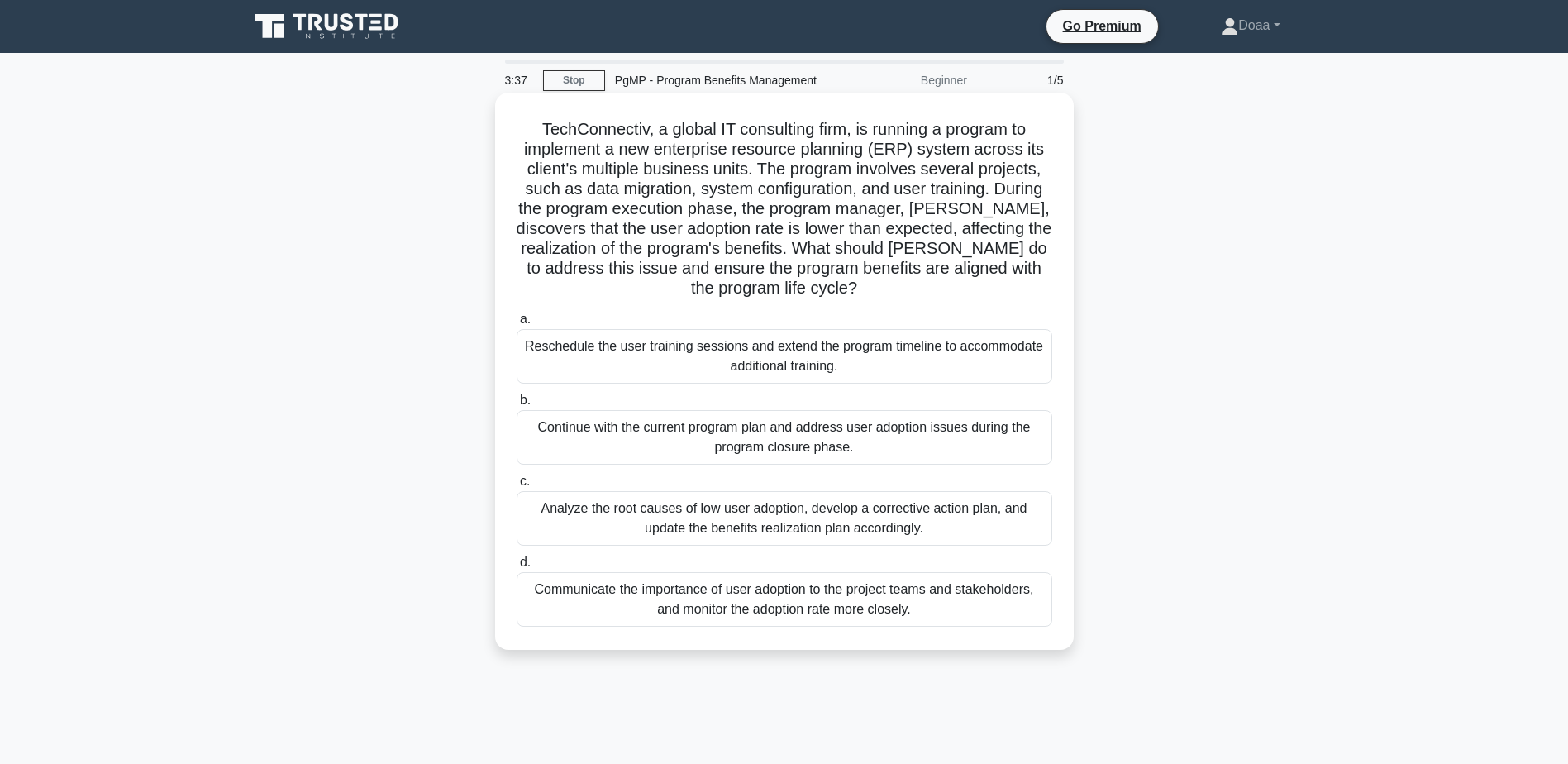
click at [965, 608] on div "Communicate the importance of user adoption to the project teams and stakeholde…" at bounding box center [784, 599] width 536 height 54
click at [517, 568] on input "d. Communicate the importance of user adoption to the project teams and stakeho…" at bounding box center [517, 563] width 0 height 11
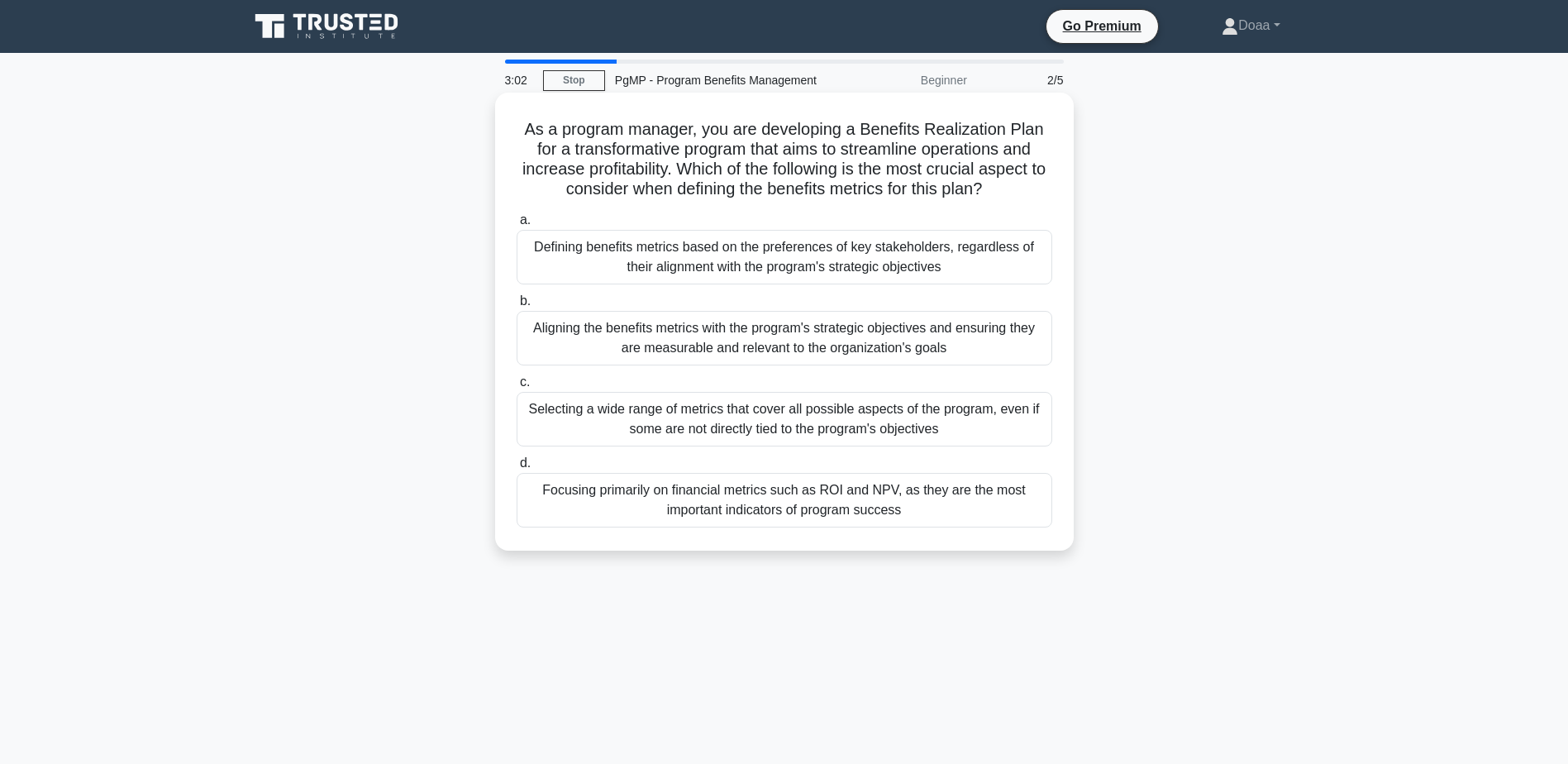
click at [803, 345] on div "Aligning the benefits metrics with the program's strategic objectives and ensur…" at bounding box center [784, 339] width 536 height 54
click at [517, 307] on input "b. Aligning the benefits metrics with the program's strategic objectives and en…" at bounding box center [517, 301] width 0 height 11
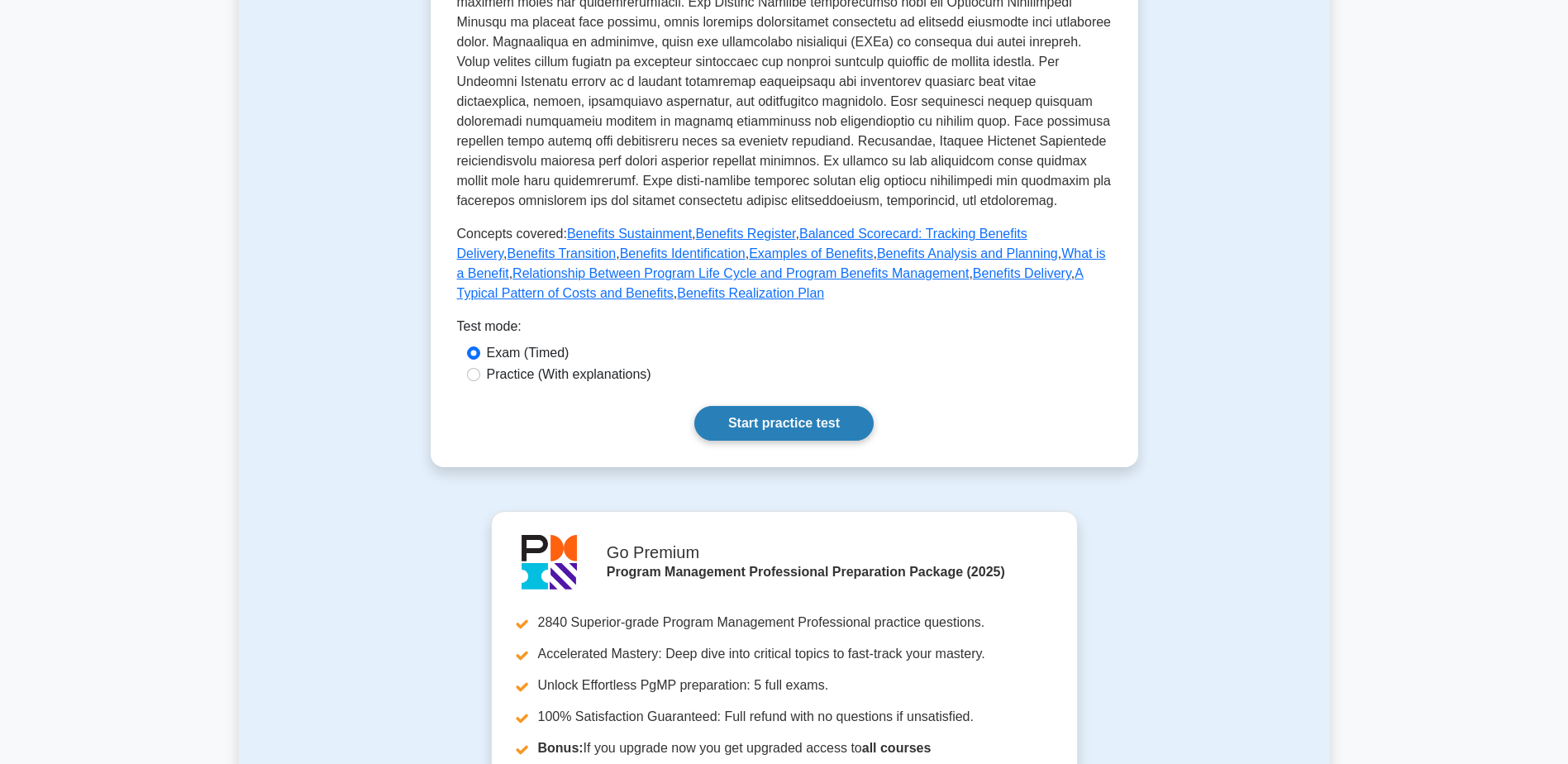
click at [781, 412] on link "Start practice test" at bounding box center [784, 424] width 179 height 34
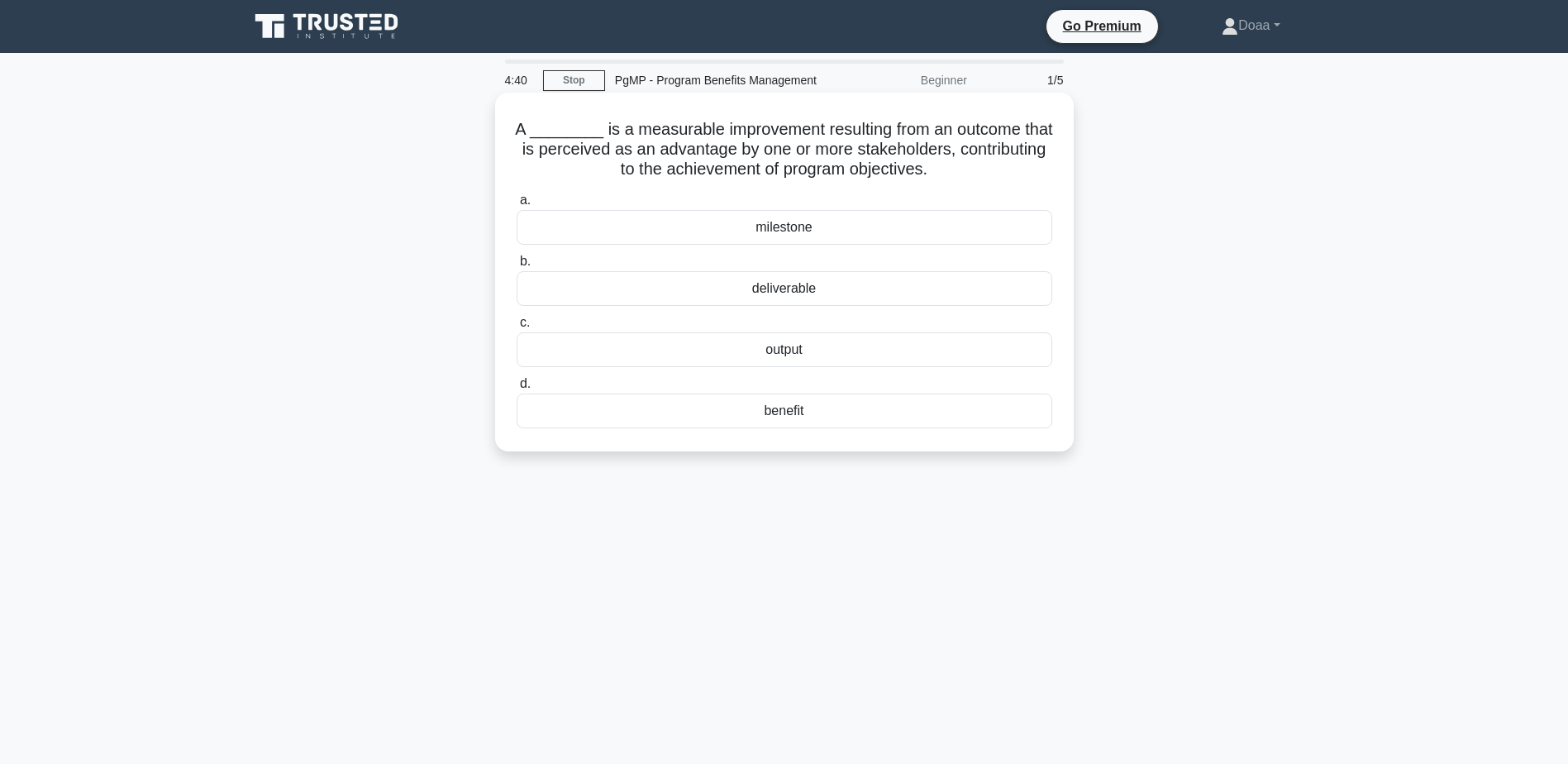
click at [784, 409] on div "benefit" at bounding box center [784, 411] width 536 height 34
click at [517, 389] on input "d. benefit" at bounding box center [517, 384] width 0 height 11
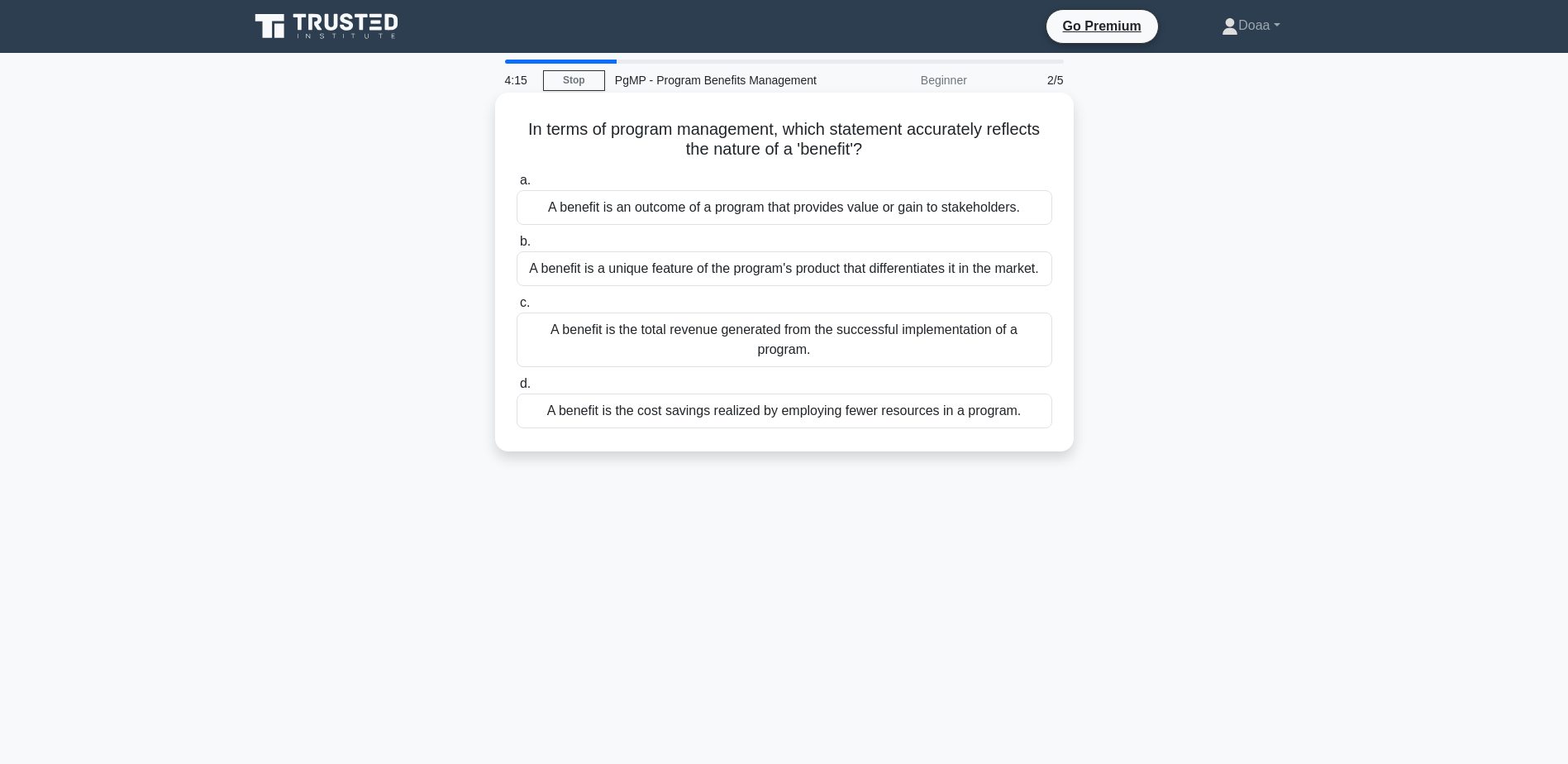
click at [844, 207] on div "A benefit is an outcome of a program that provides value or gain to stakeholder…" at bounding box center [784, 207] width 536 height 34
click at [517, 186] on input "a. A benefit is an outcome of a program that provides value or gain to stakehol…" at bounding box center [517, 181] width 0 height 11
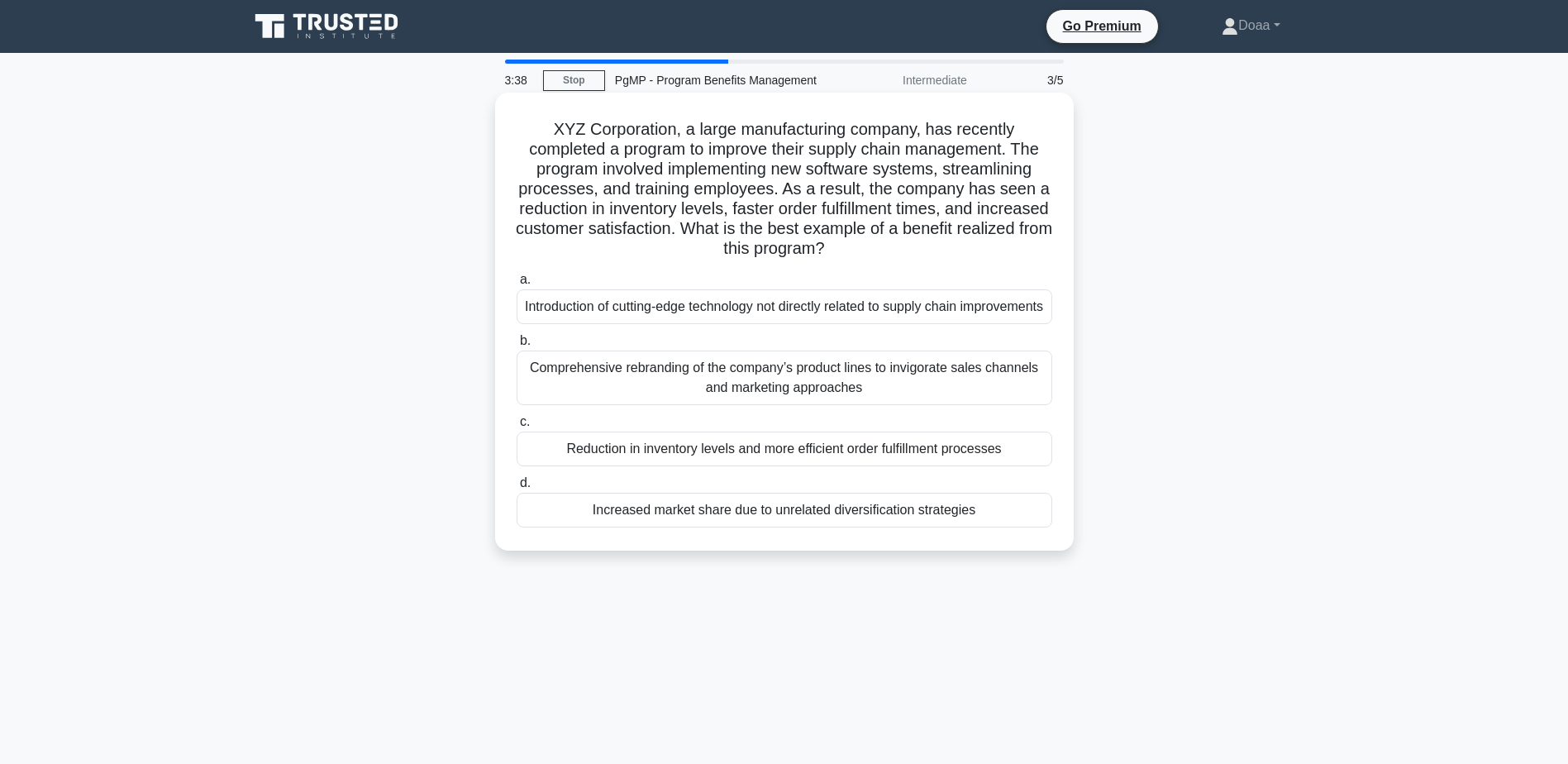
click at [767, 405] on div "Comprehensive rebranding of the company’s product lines to invigorate sales cha…" at bounding box center [784, 377] width 536 height 54
click at [517, 347] on input "b. Comprehensive rebranding of the company’s product lines to invigorate sales …" at bounding box center [517, 341] width 0 height 11
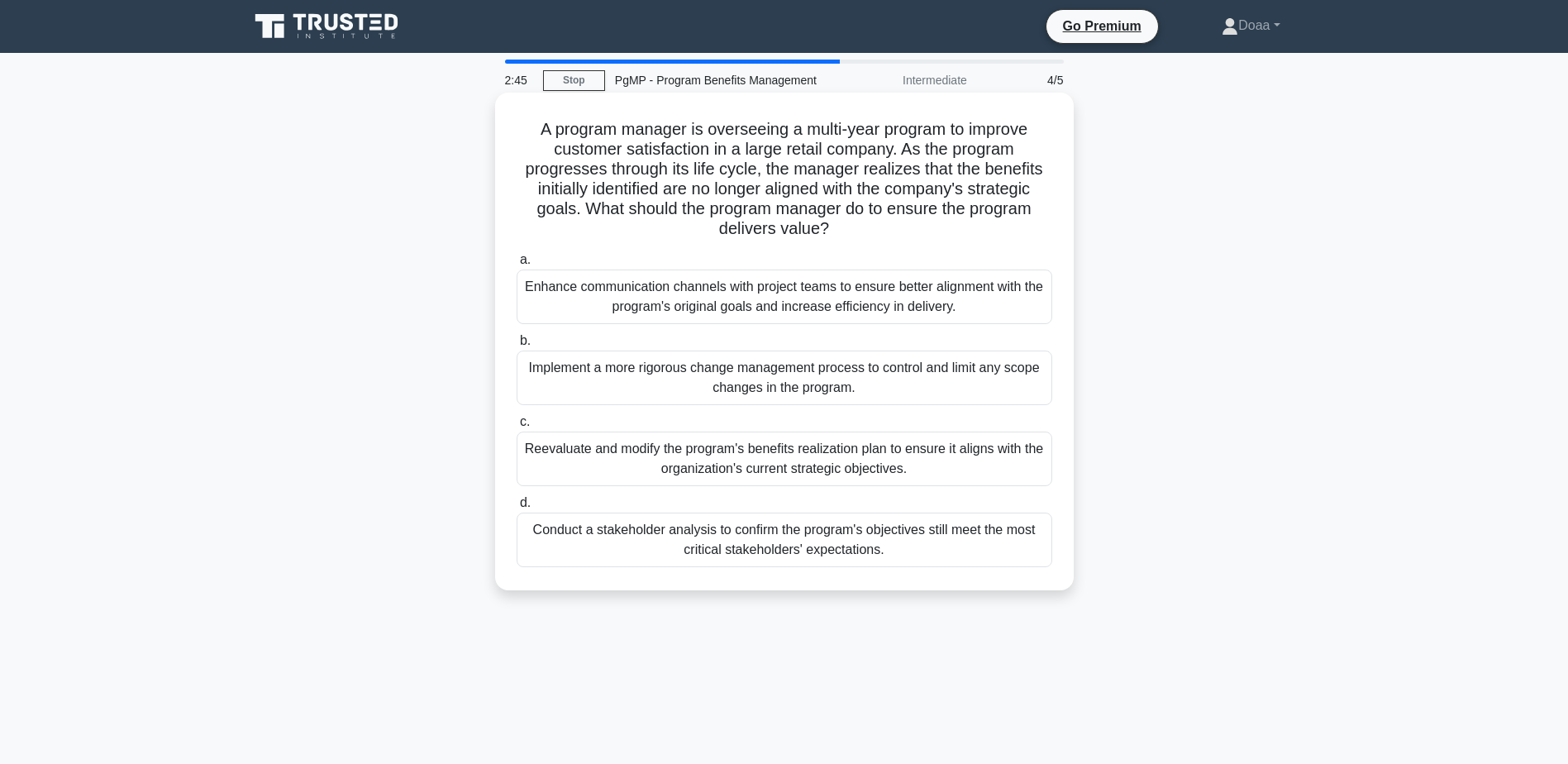
click at [881, 297] on div "Enhance communication channels with project teams to ensure better alignment wi…" at bounding box center [784, 297] width 536 height 54
click at [517, 265] on input "a. Enhance communication channels with project teams to ensure better alignment…" at bounding box center [517, 260] width 0 height 11
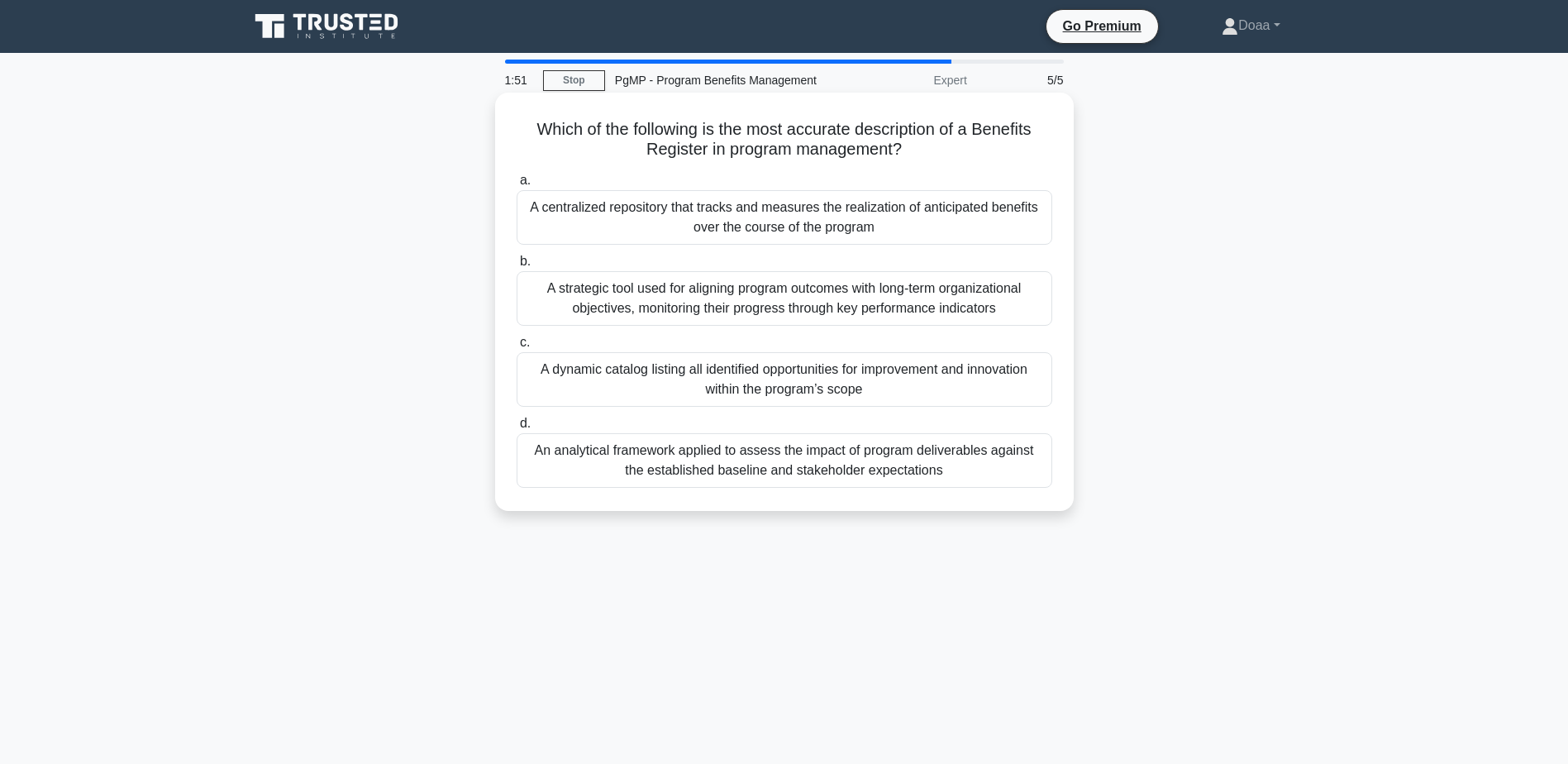
click at [898, 213] on div "A centralized repository that tracks and measures the realization of anticipate…" at bounding box center [784, 217] width 536 height 54
click at [517, 186] on input "a. A centralized repository that tracks and measures the realization of anticip…" at bounding box center [517, 181] width 0 height 11
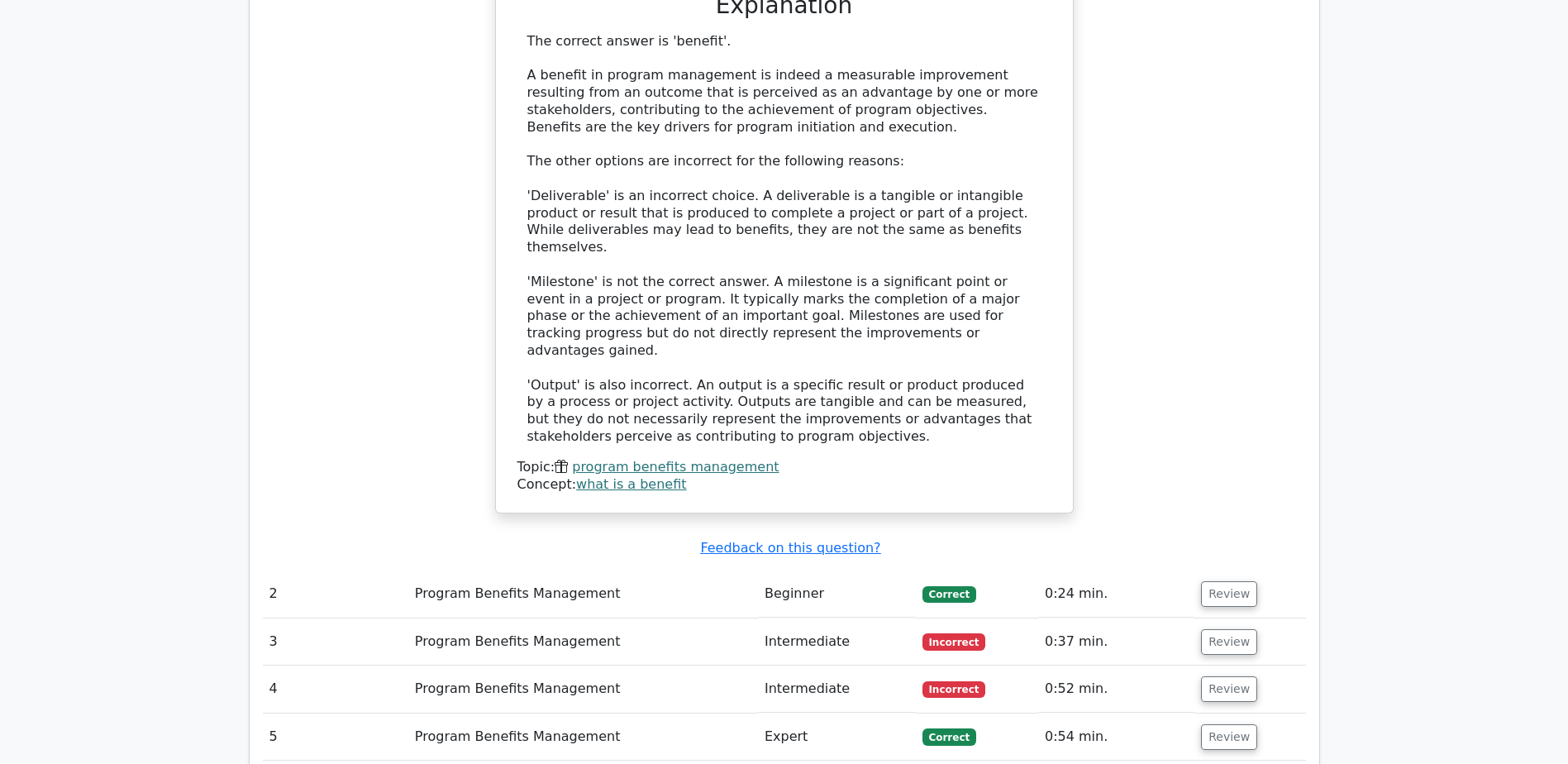
scroll to position [1654, 0]
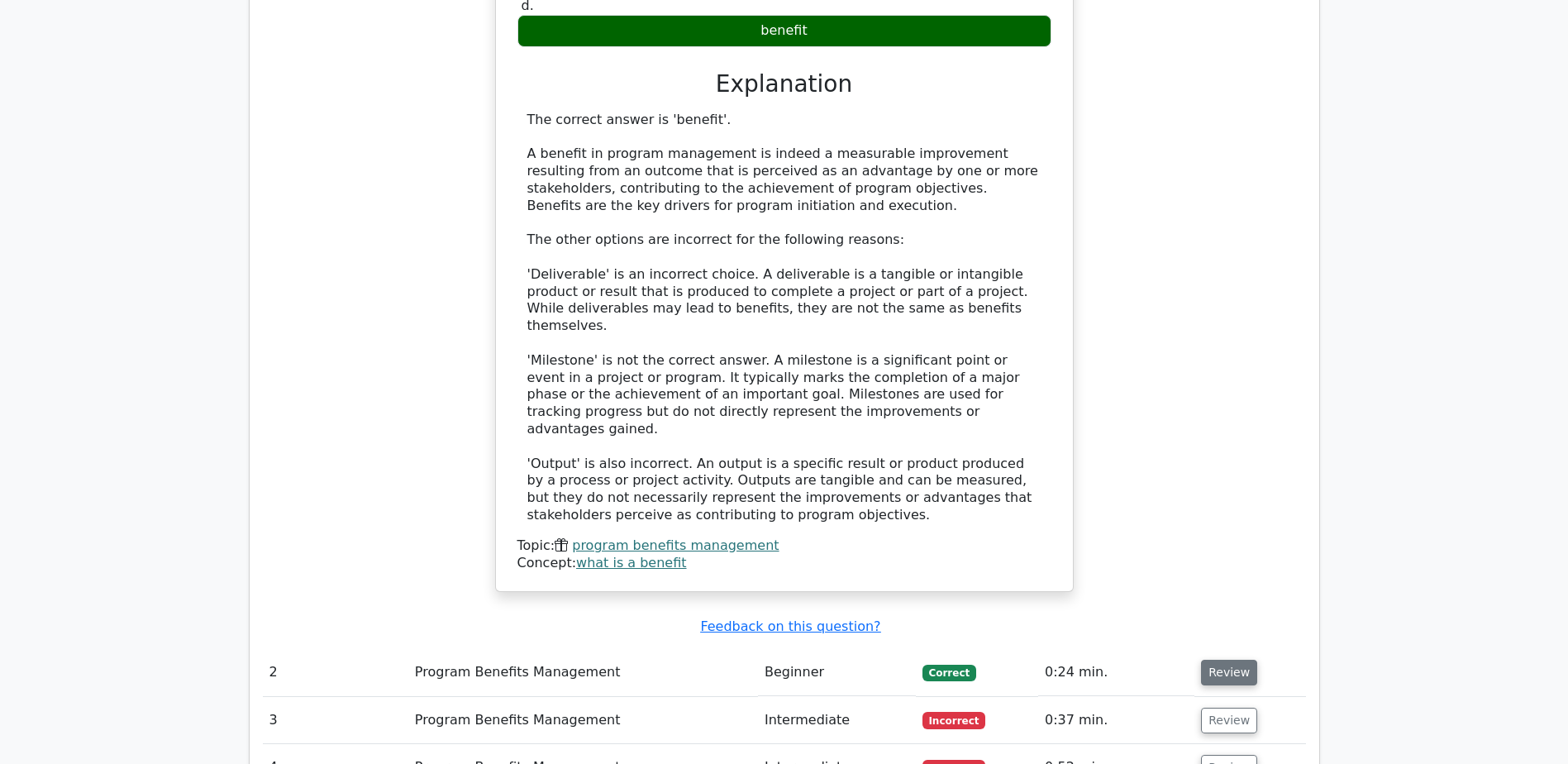
click at [1225, 660] on button "Review" at bounding box center [1230, 673] width 56 height 25
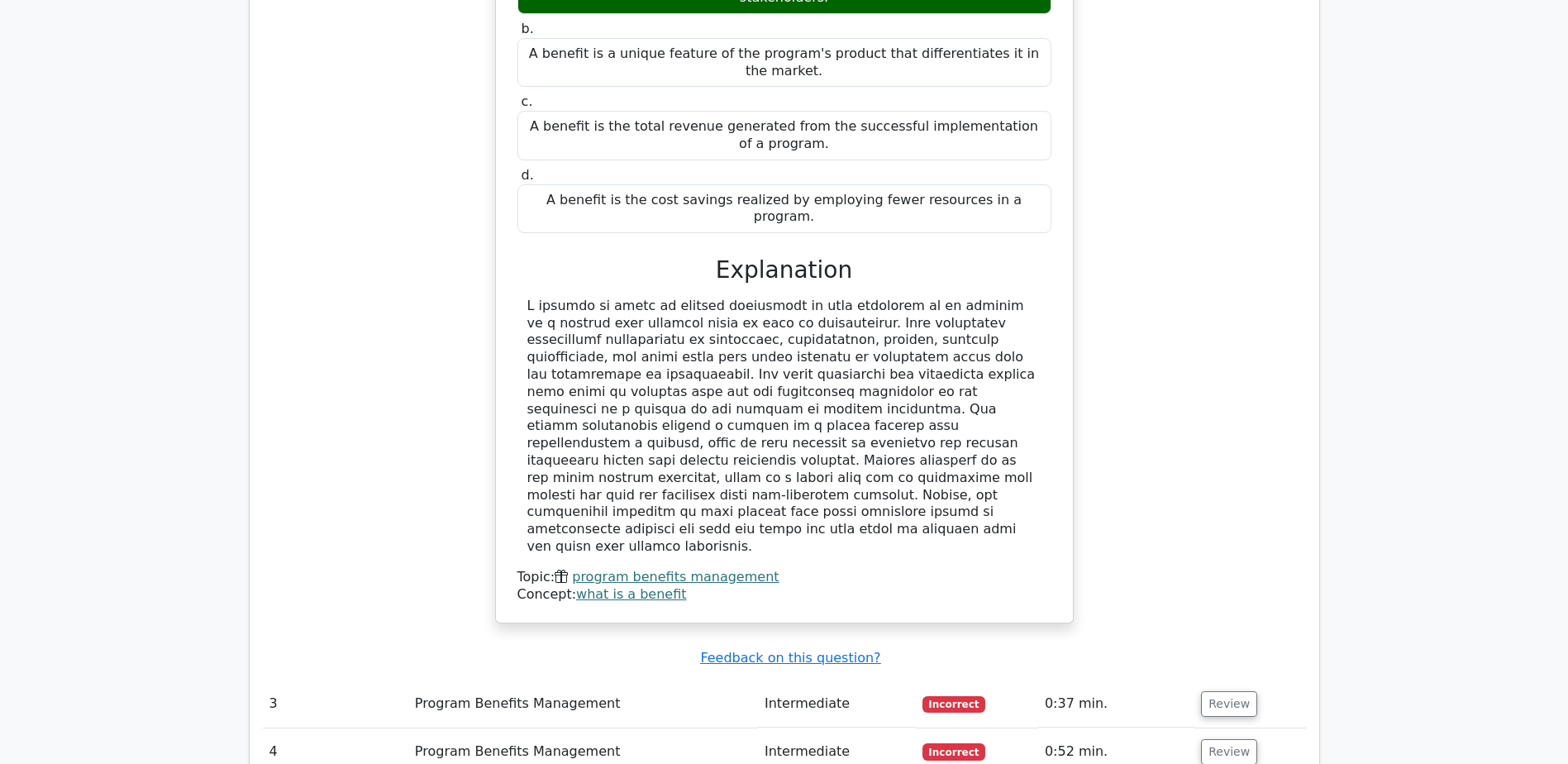
scroll to position [2481, 0]
click at [1221, 691] on button "Review" at bounding box center [1230, 703] width 56 height 25
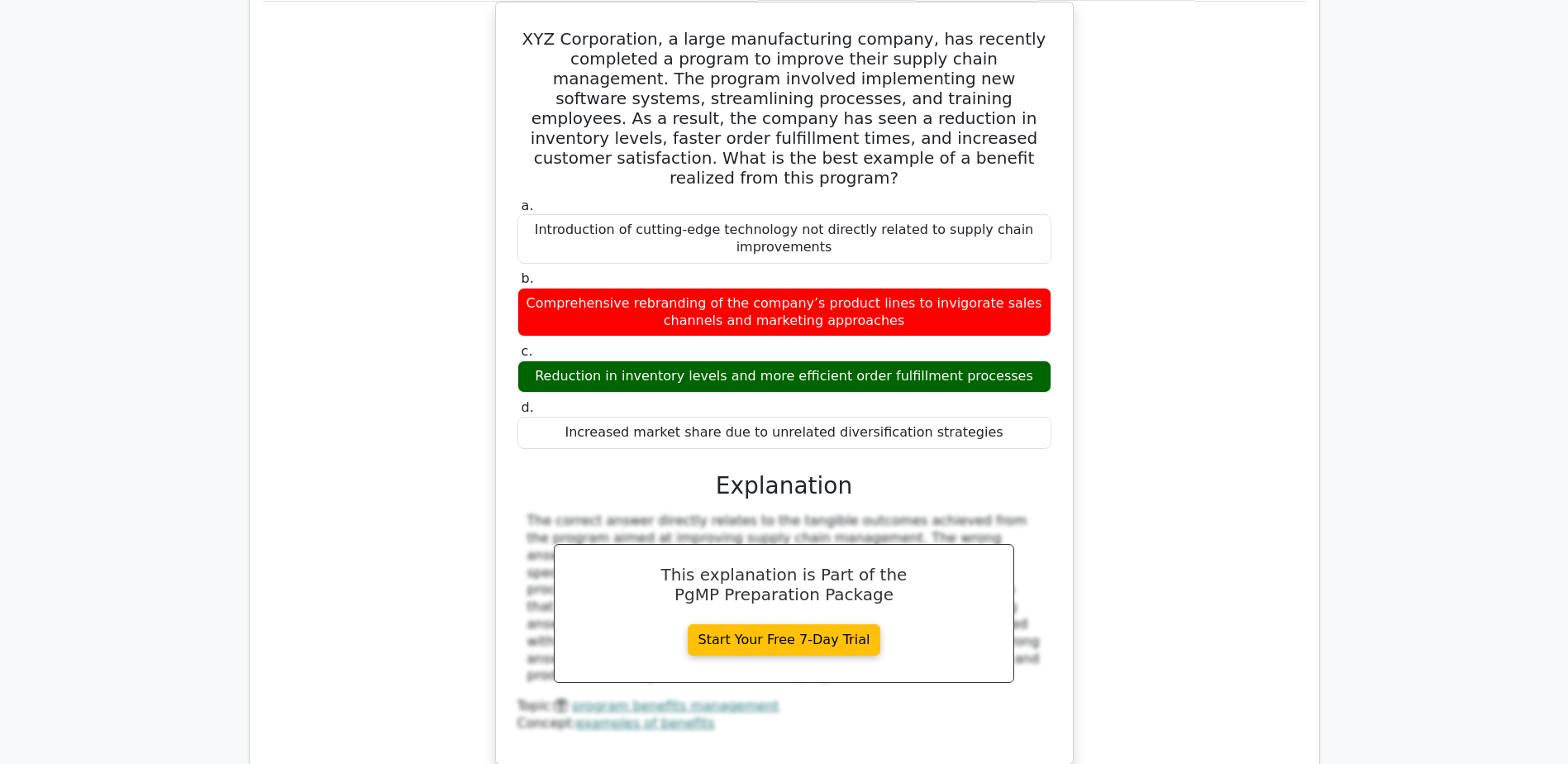
scroll to position [3309, 0]
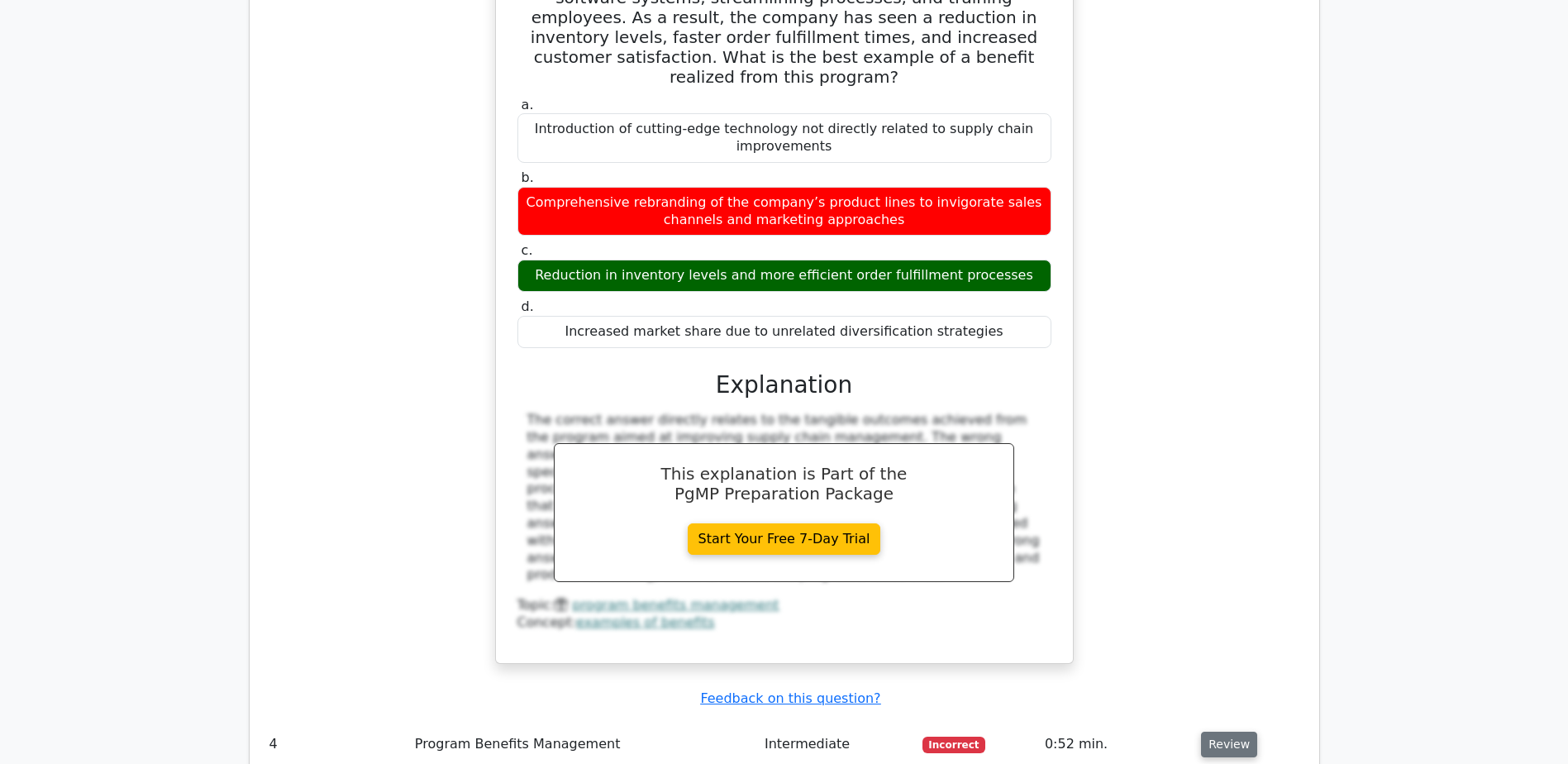
click at [1221, 732] on button "Review" at bounding box center [1230, 745] width 56 height 25
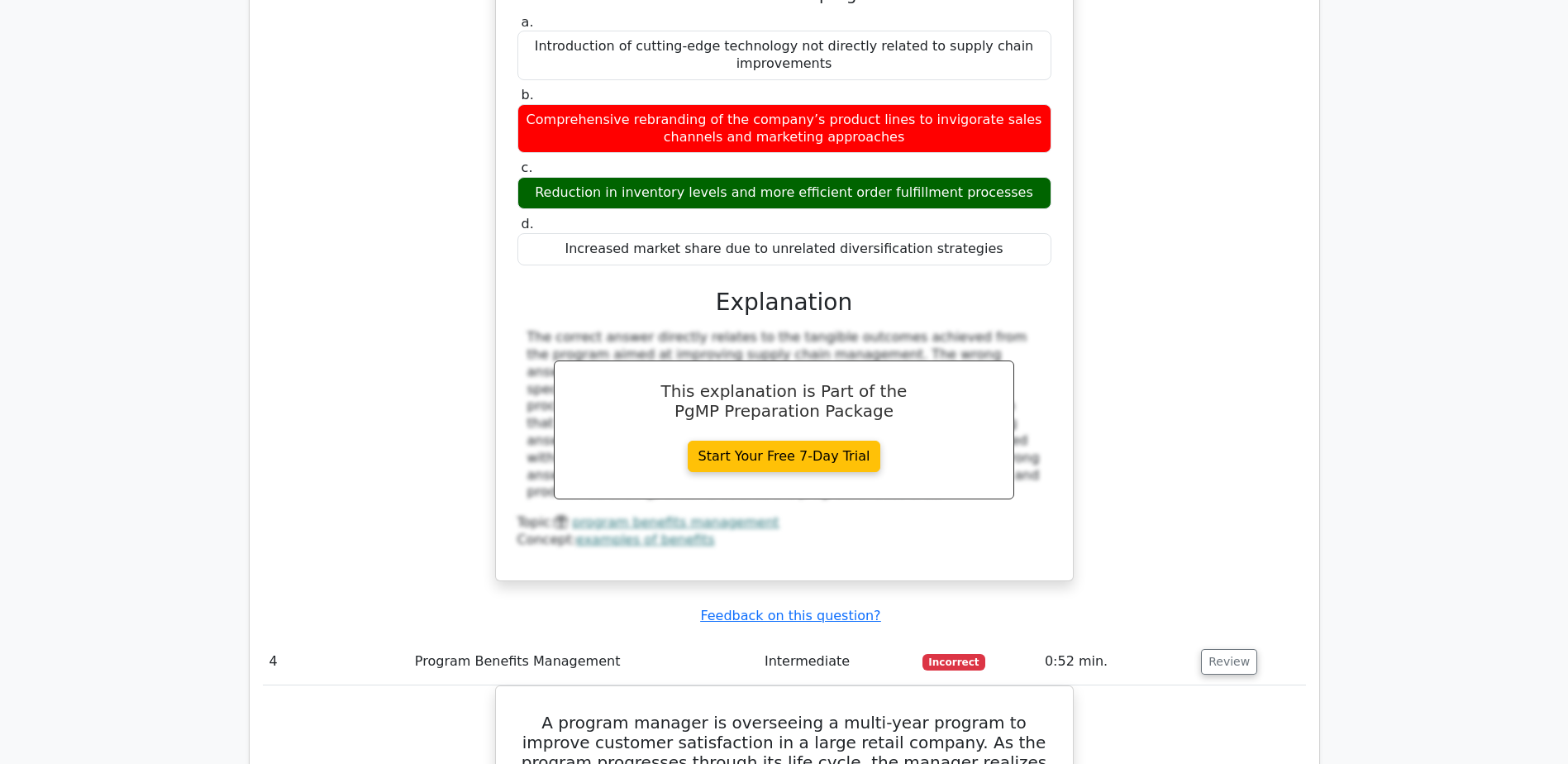
scroll to position [3473, 0]
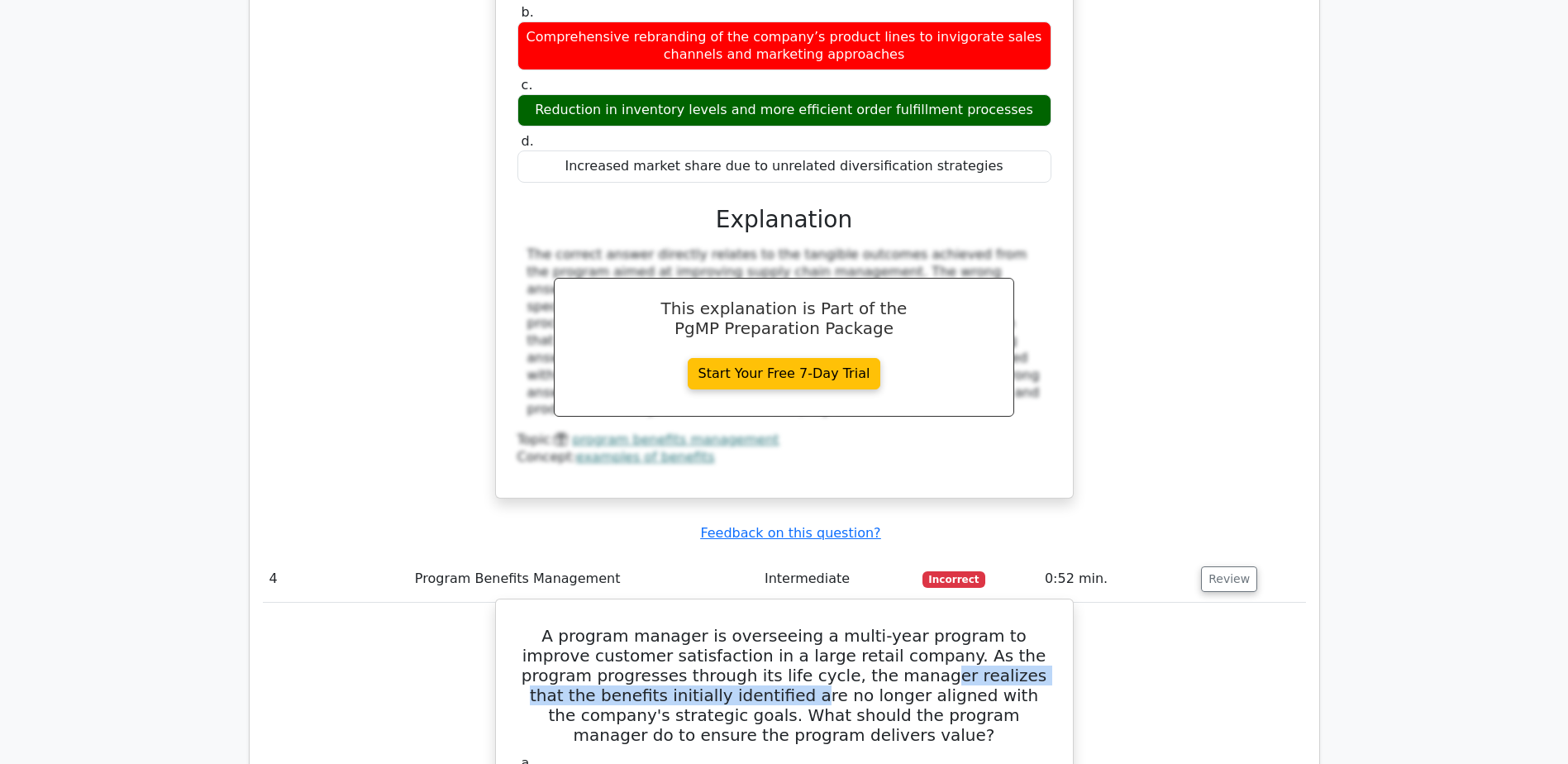
drag, startPoint x: 685, startPoint y: 455, endPoint x: 849, endPoint y: 443, distance: 164.4
click at [849, 626] on h5 "A program manager is overseeing a multi-year program to improve customer satisf…" at bounding box center [784, 686] width 537 height 119
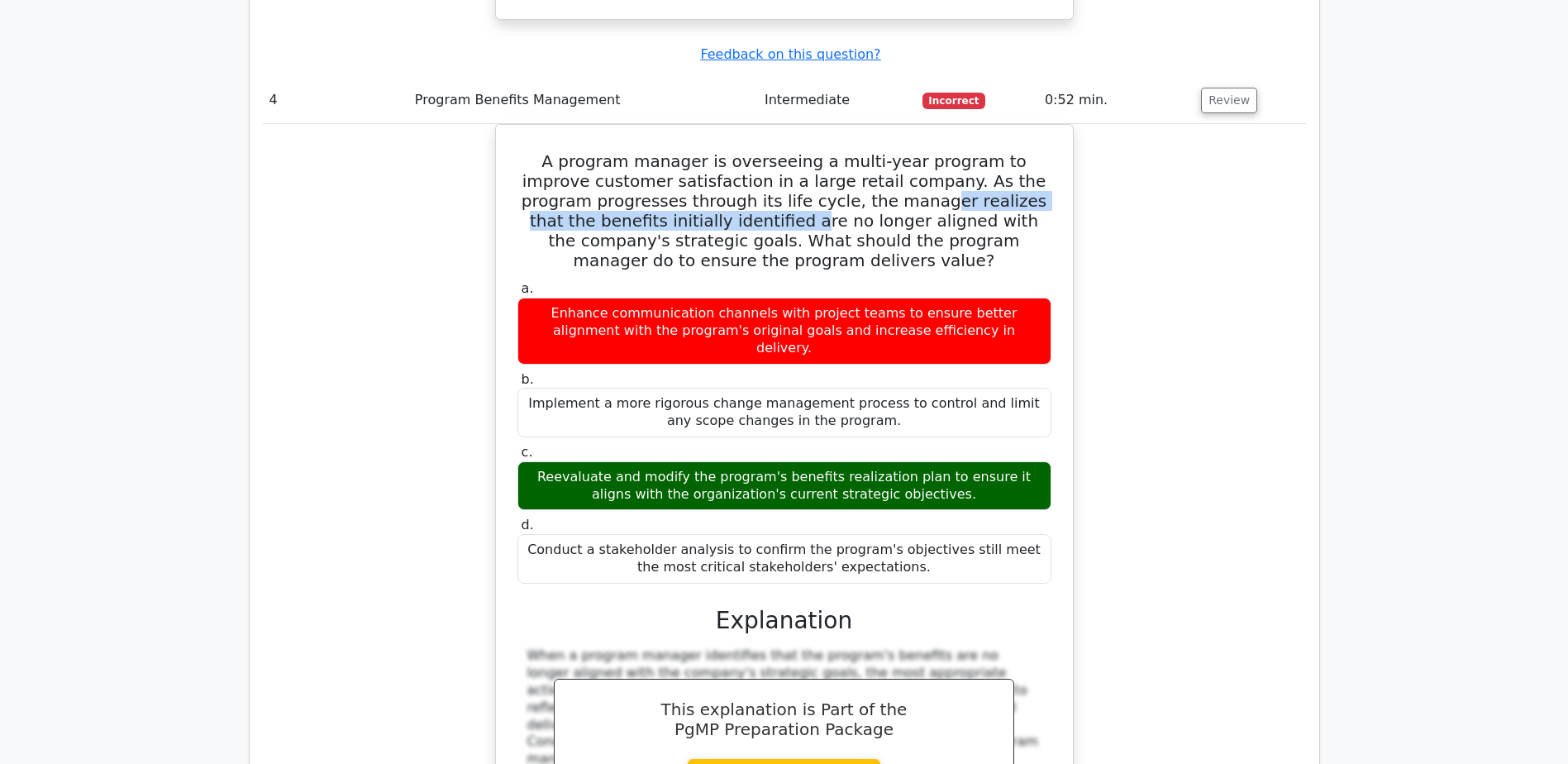
scroll to position [4053, 0]
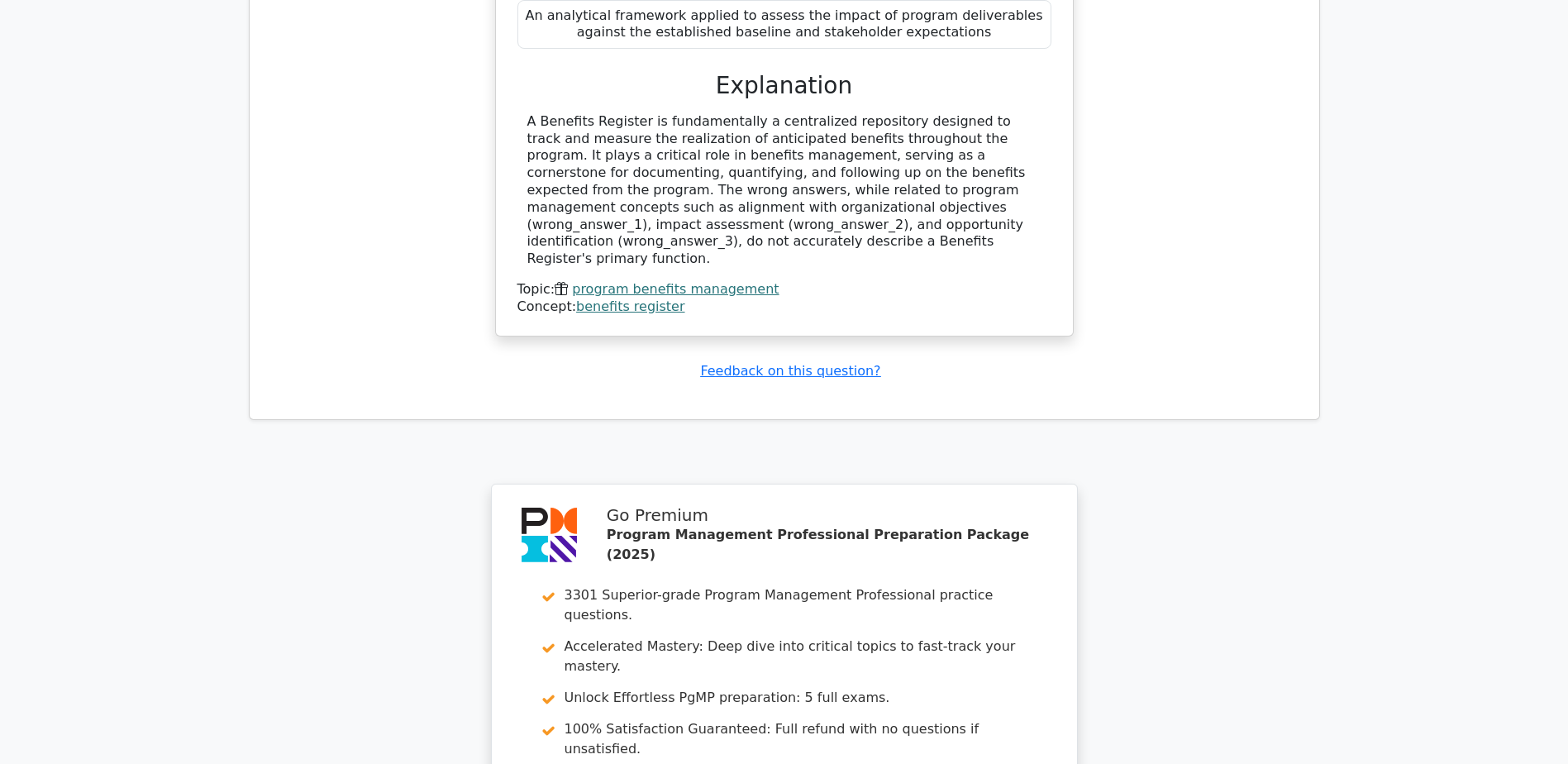
scroll to position [5431, 0]
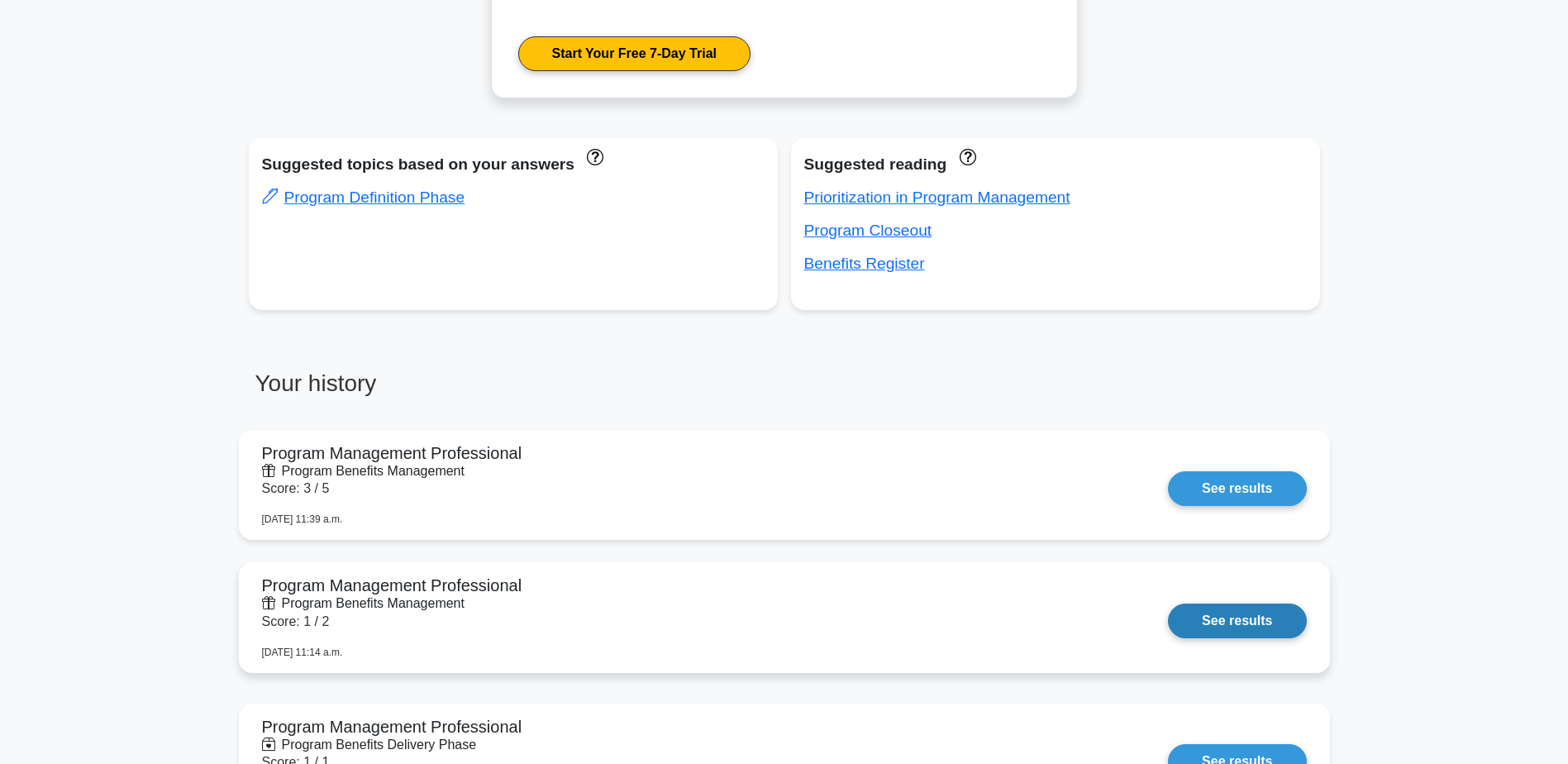
scroll to position [663, 0]
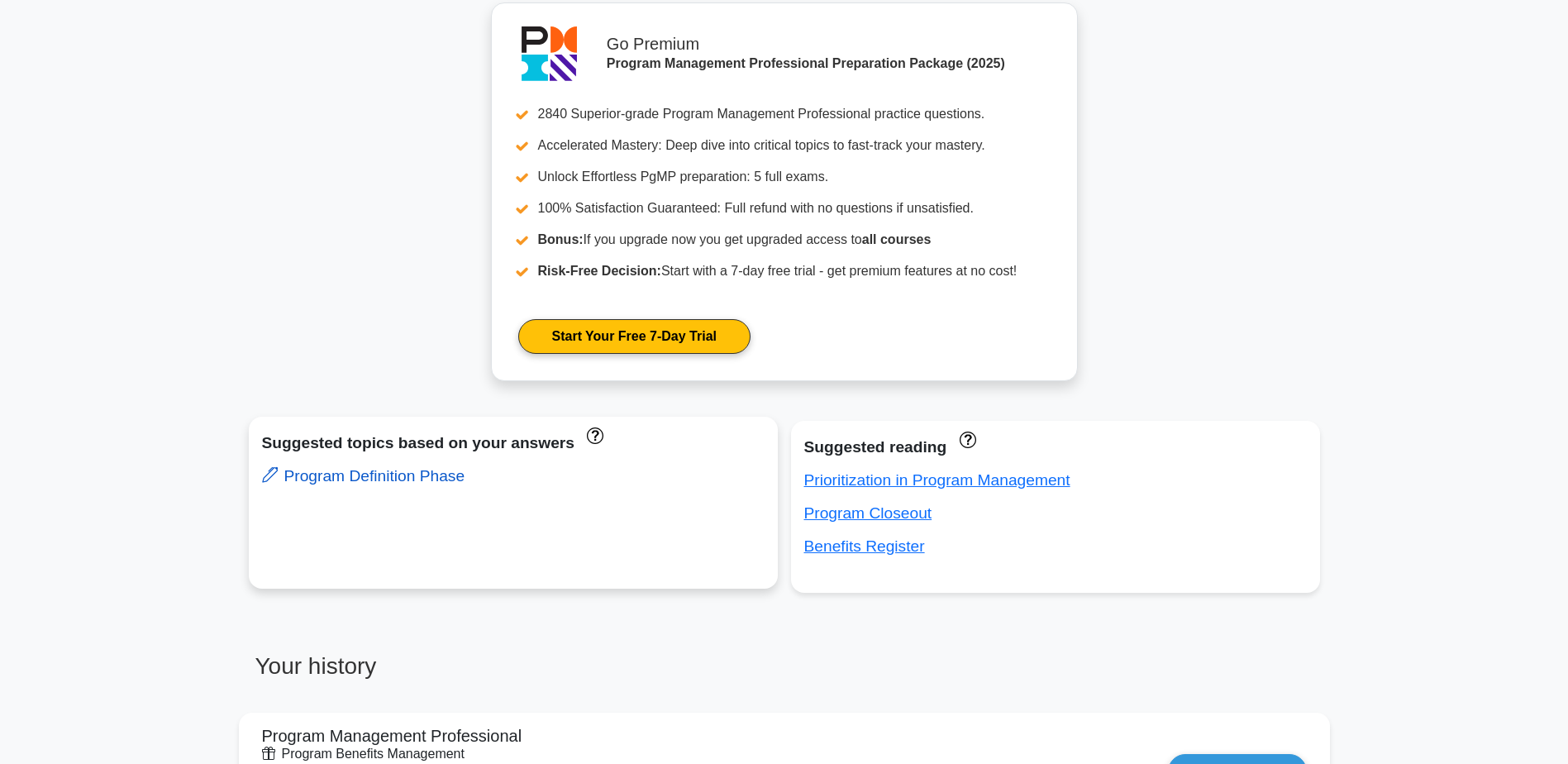
click at [417, 477] on link "Program Definition Phase" at bounding box center [364, 475] width 204 height 17
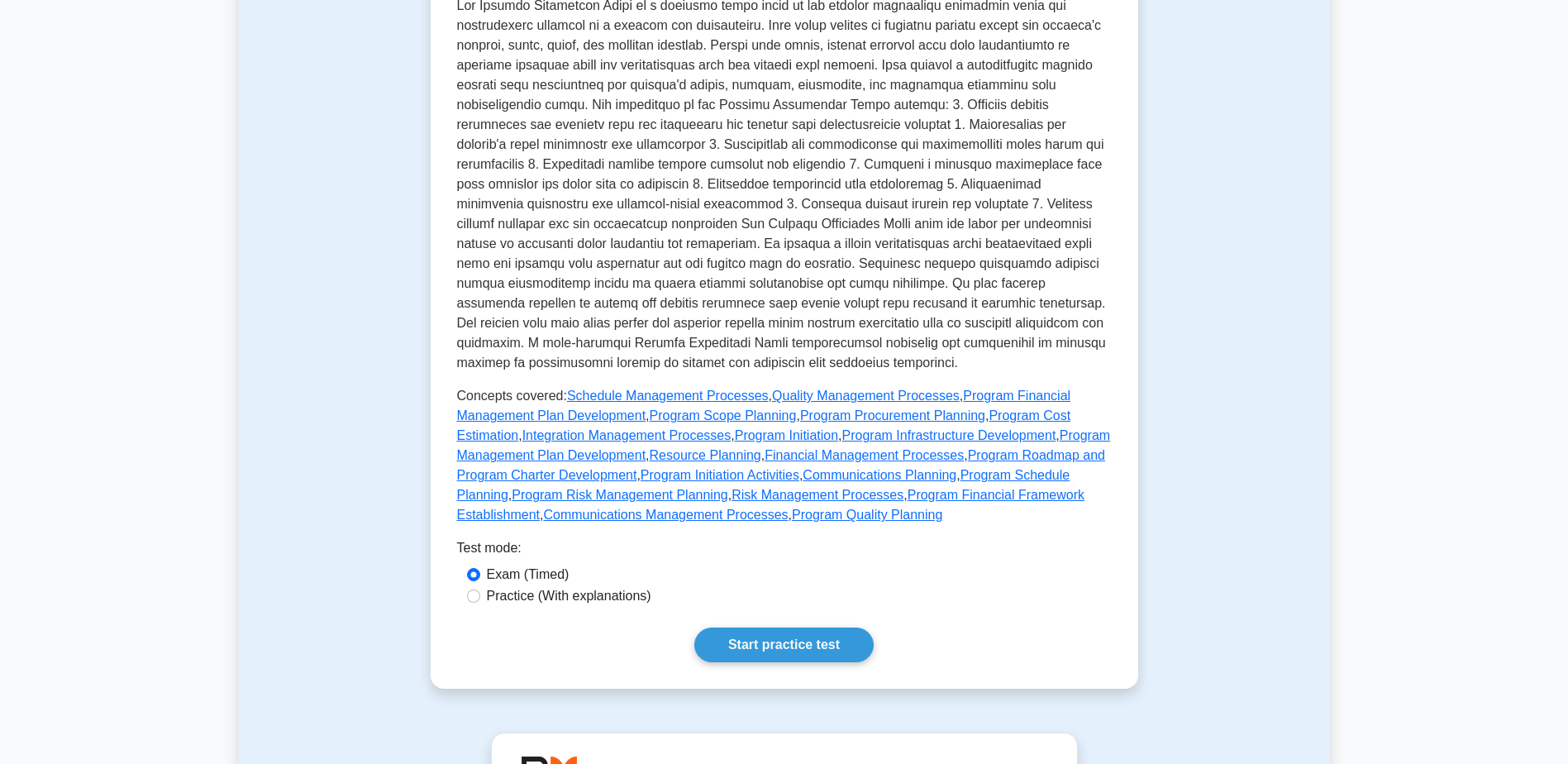
scroll to position [414, 0]
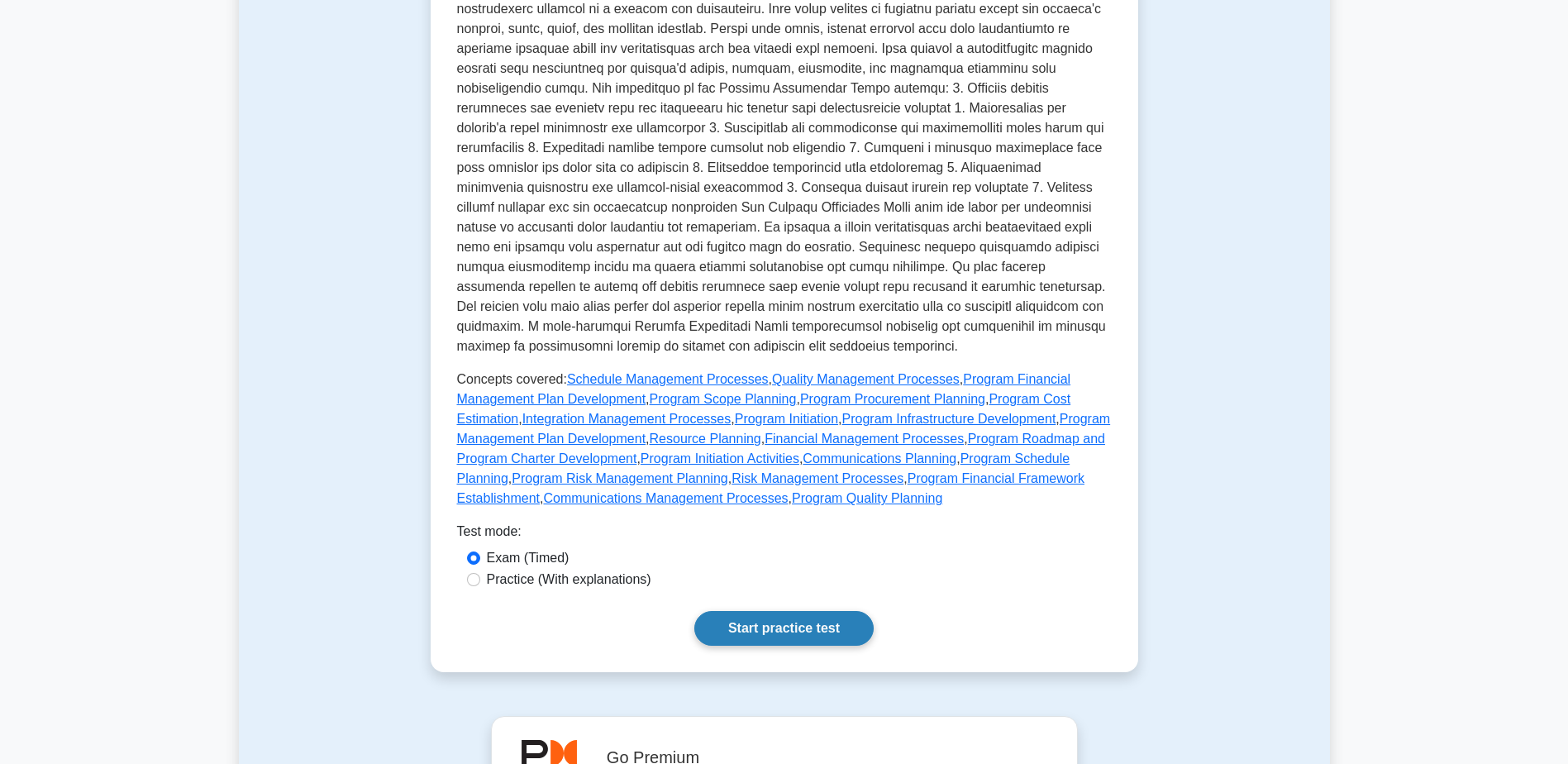
click at [732, 611] on link "Start practice test" at bounding box center [784, 628] width 179 height 34
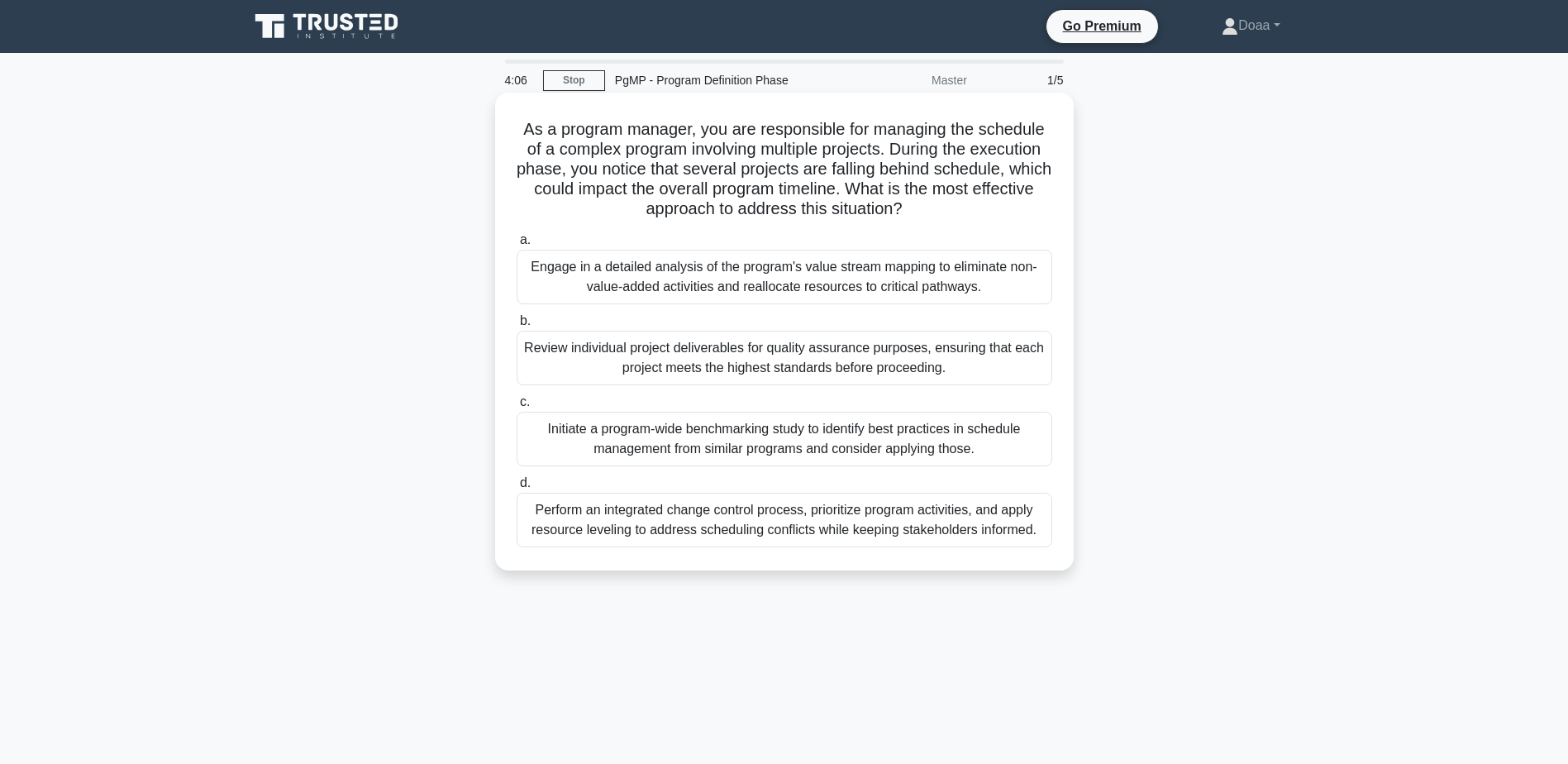
click at [759, 363] on div "Review individual project deliverables for quality assurance purposes, ensuring…" at bounding box center [784, 358] width 536 height 54
click at [517, 327] on input "b. Review individual project deliverables for quality assurance purposes, ensur…" at bounding box center [517, 321] width 0 height 11
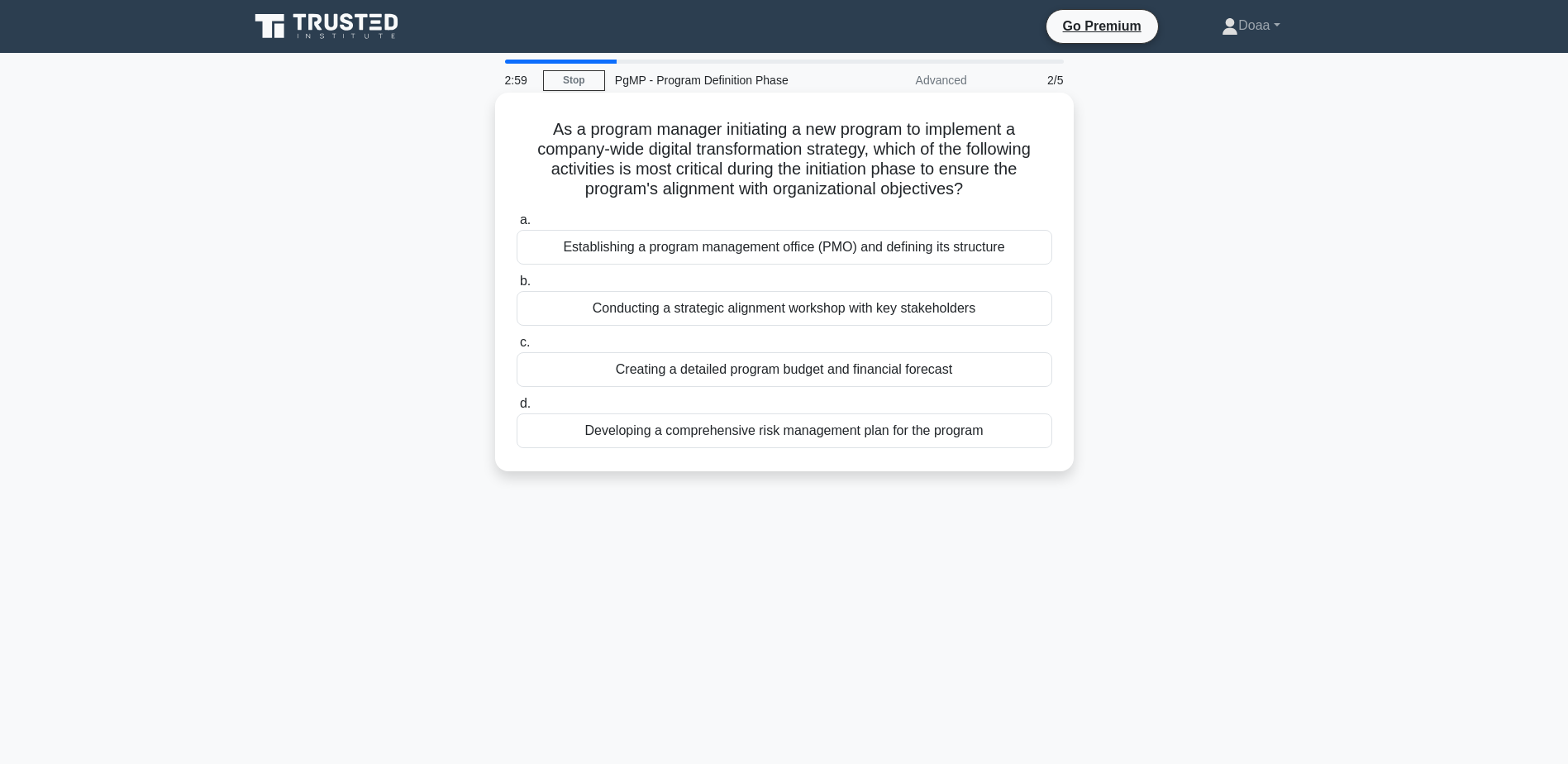
click at [801, 311] on div "Conducting a strategic alignment workshop with key stakeholders" at bounding box center [784, 309] width 536 height 34
click at [517, 287] on input "b. Conducting a strategic alignment workshop with key stakeholders" at bounding box center [517, 282] width 0 height 11
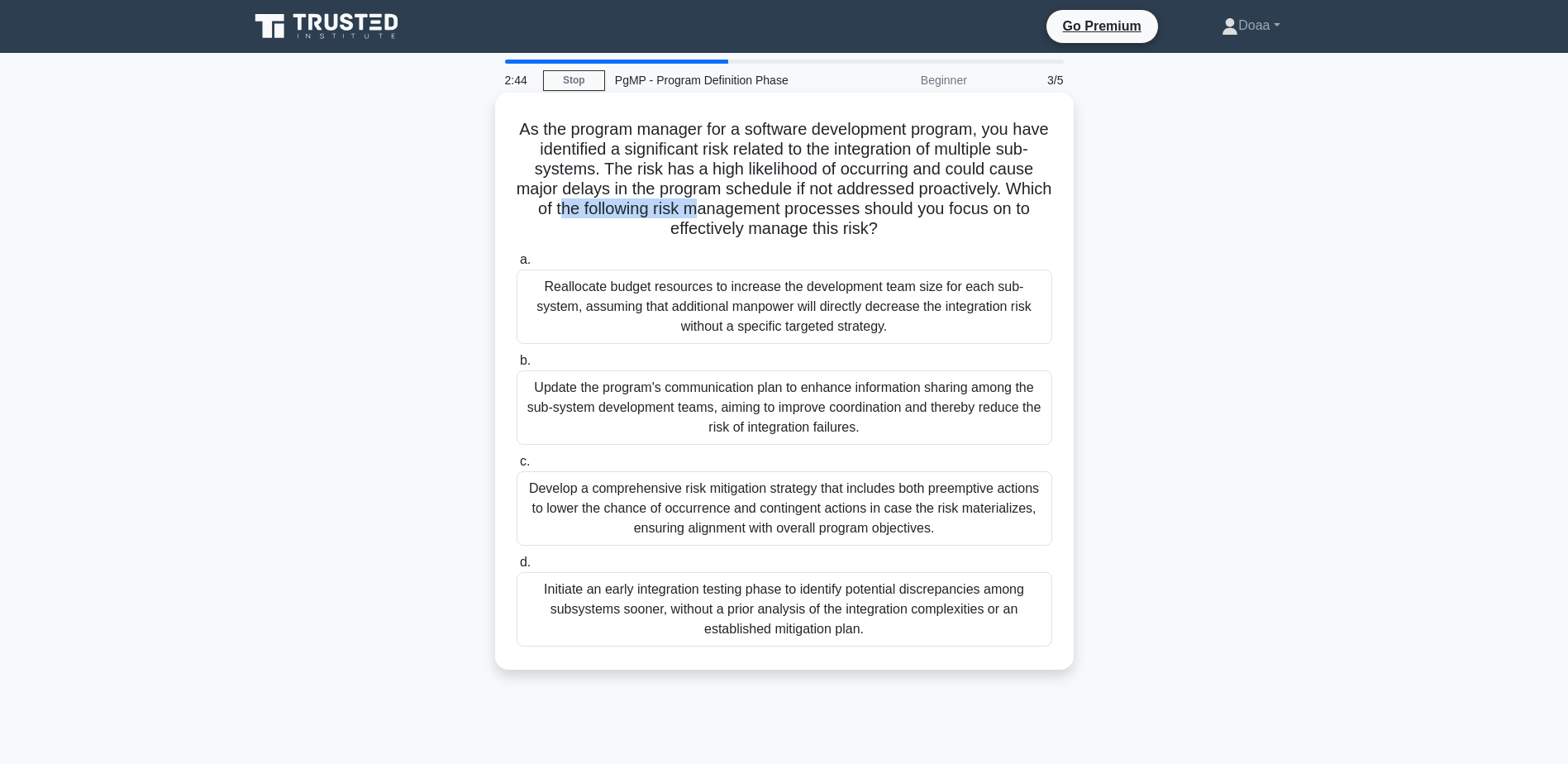
drag, startPoint x: 686, startPoint y: 209, endPoint x: 825, endPoint y: 203, distance: 139.1
click at [825, 203] on h5 "As the program manager for a software development program, you have identified …" at bounding box center [784, 179] width 539 height 120
click at [840, 520] on div "Develop a comprehensive risk mitigation strategy that includes both preemptive …" at bounding box center [784, 509] width 536 height 74
click at [517, 467] on input "c. Develop a comprehensive risk mitigation strategy that includes both preempti…" at bounding box center [517, 462] width 0 height 11
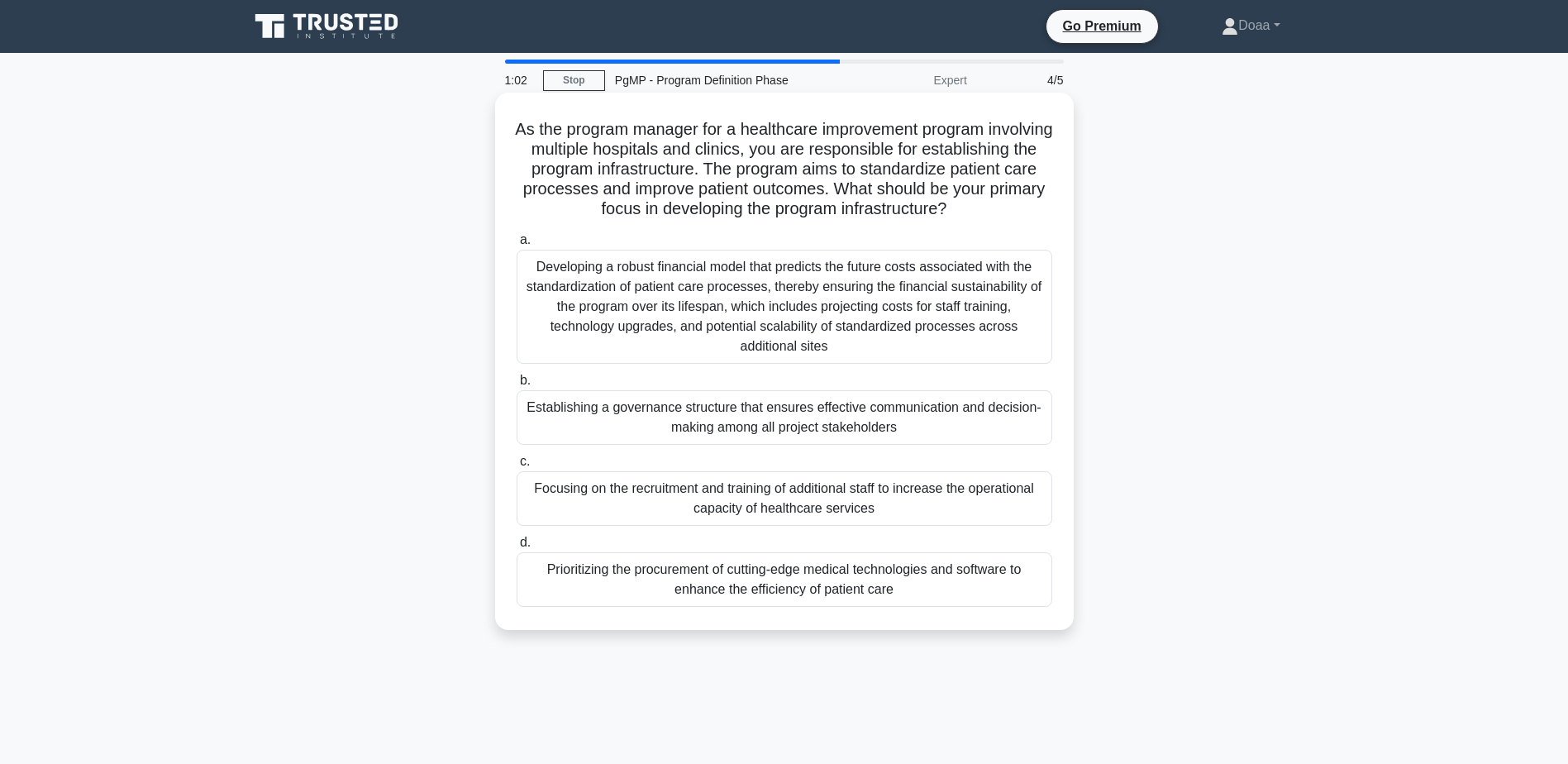
click at [884, 289] on div "Developing a robust financial model that predicts the future costs associated w…" at bounding box center [784, 307] width 536 height 114
click at [517, 245] on input "a. Developing a robust financial model that predicts the future costs associate…" at bounding box center [517, 240] width 0 height 11
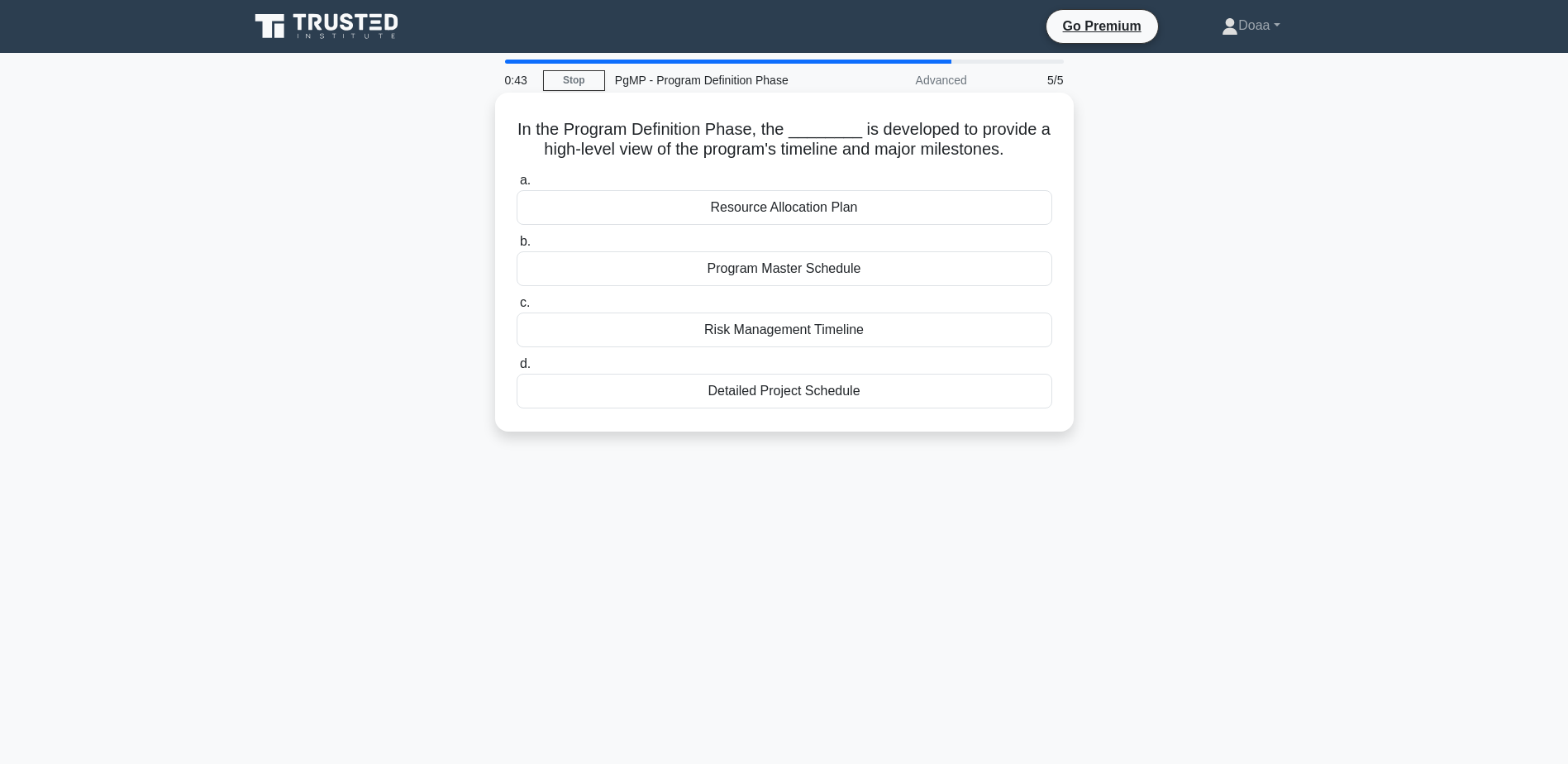
click at [728, 276] on div "Program Master Schedule" at bounding box center [784, 269] width 536 height 34
click at [517, 247] on input "b. Program Master Schedule" at bounding box center [517, 242] width 0 height 11
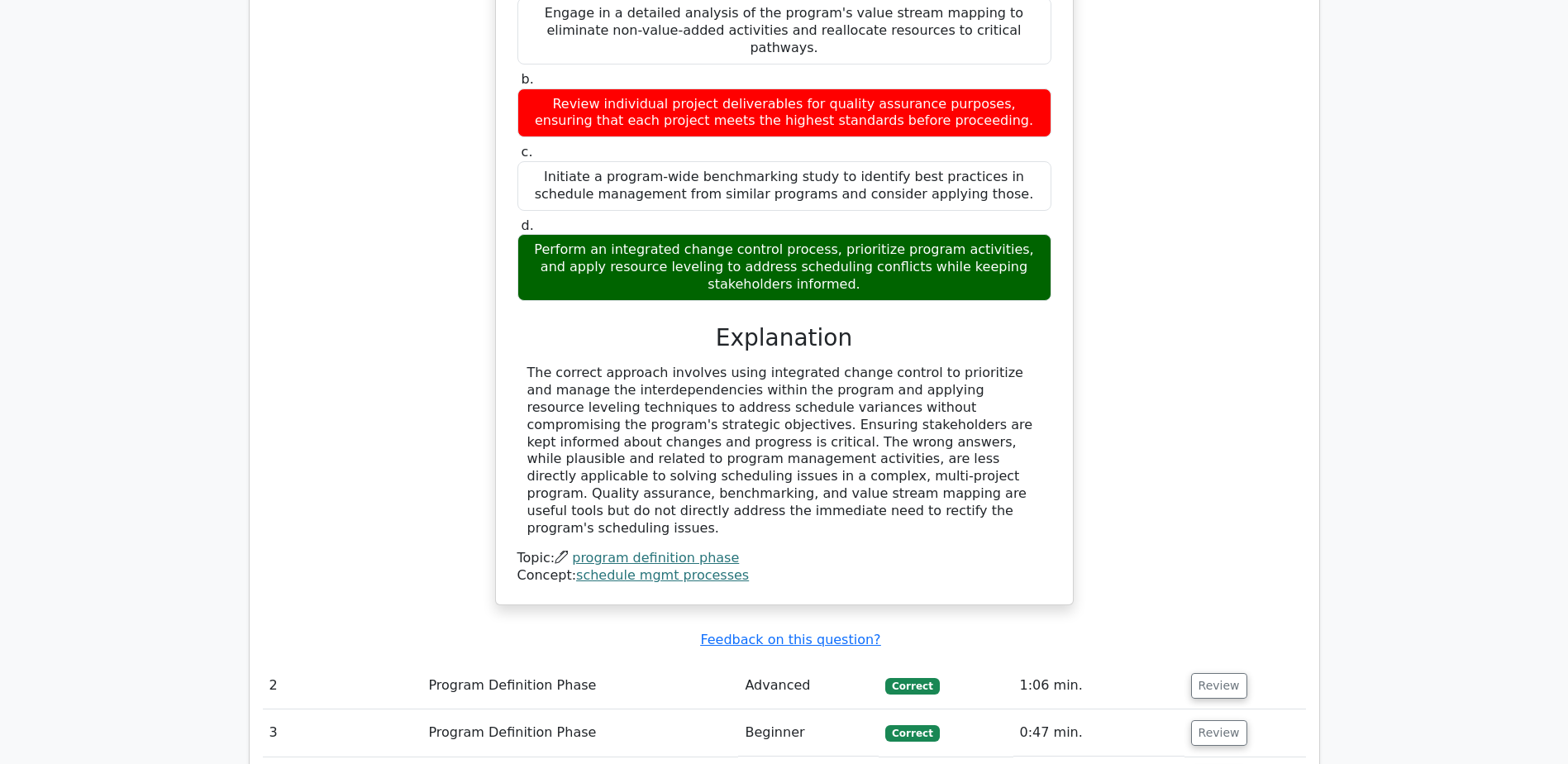
scroll to position [1571, 0]
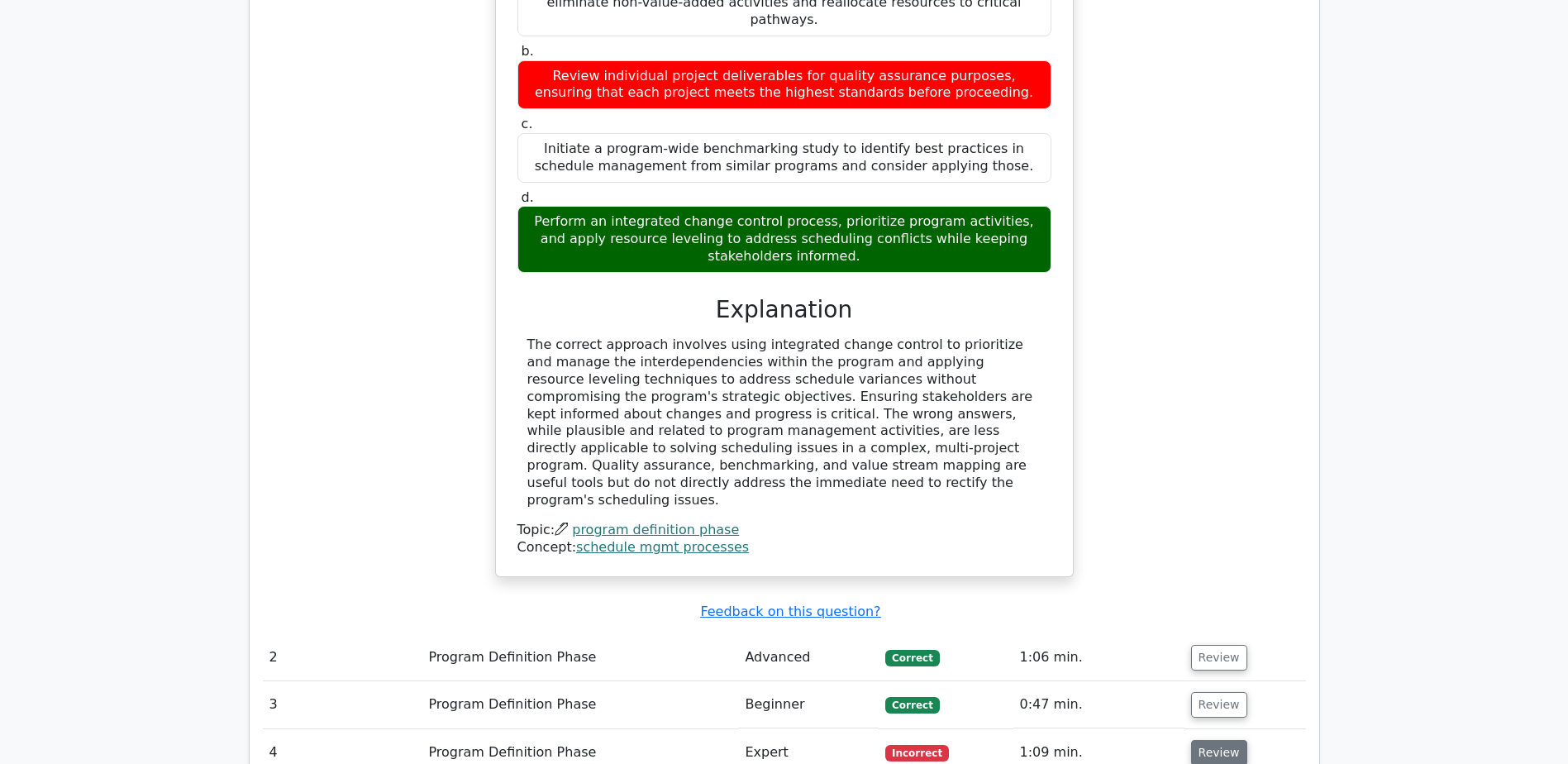
click at [1225, 740] on button "Review" at bounding box center [1220, 753] width 56 height 25
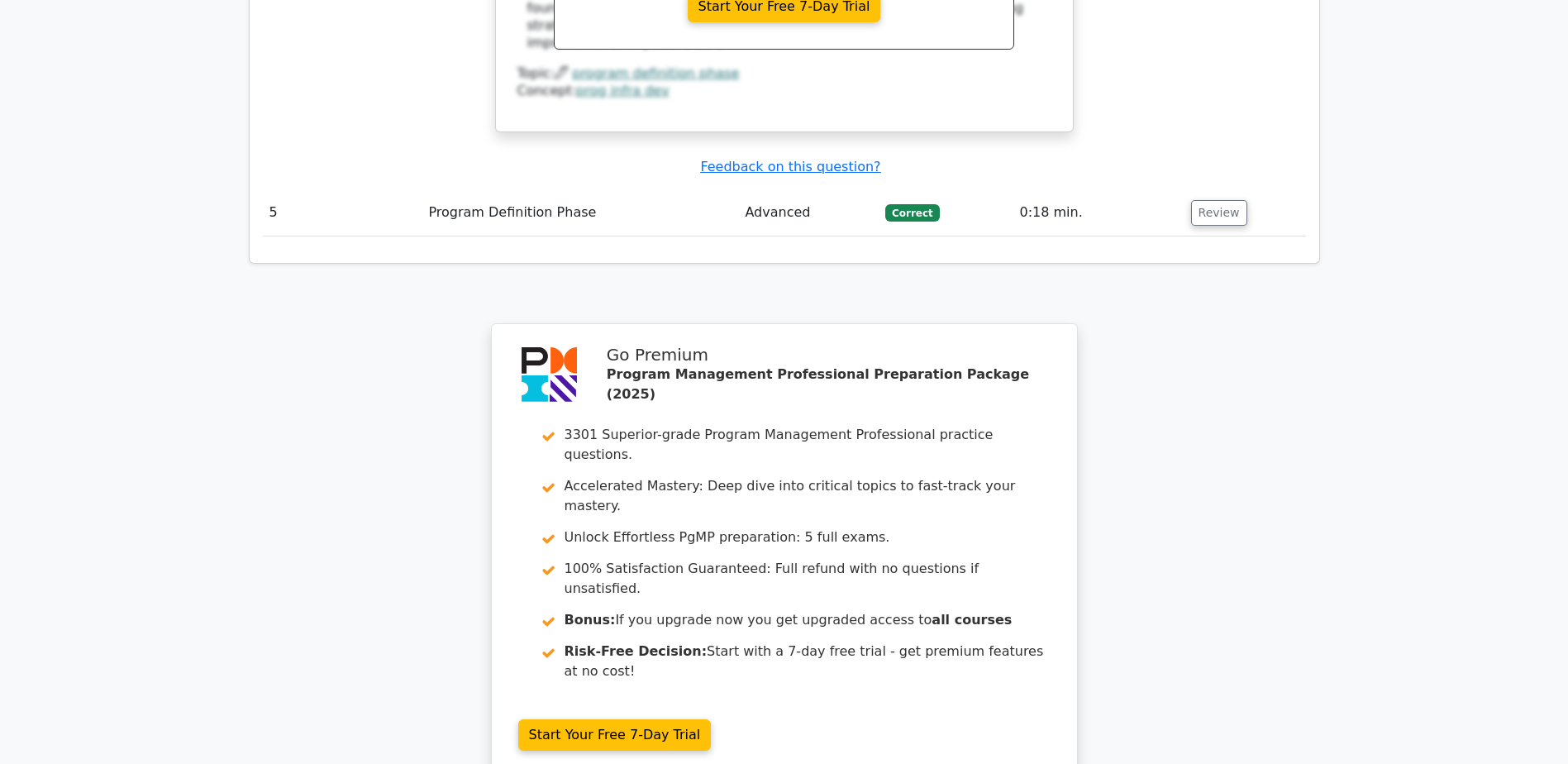
scroll to position [3137, 0]
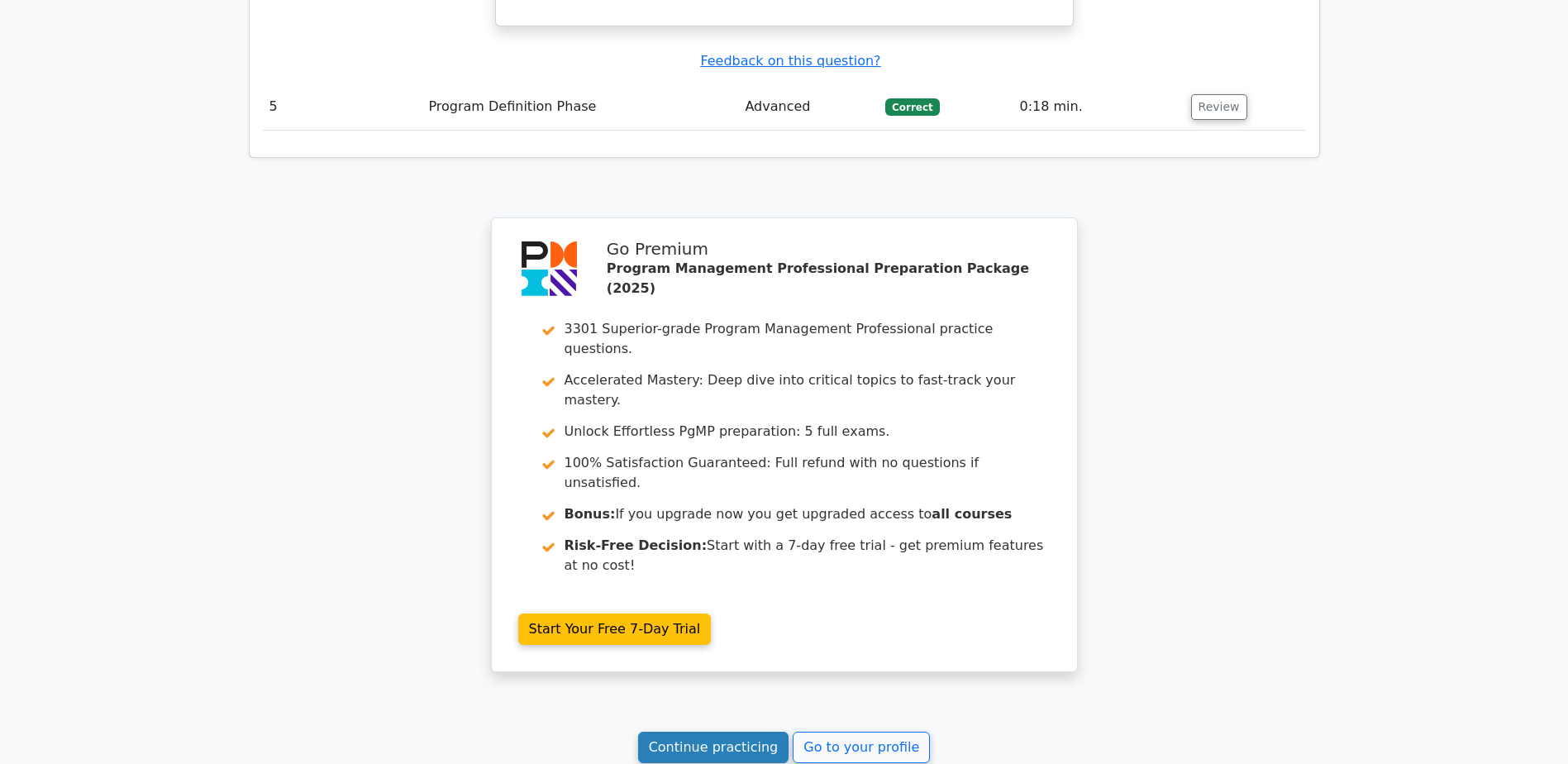
click at [717, 732] on link "Continue practicing" at bounding box center [713, 748] width 151 height 32
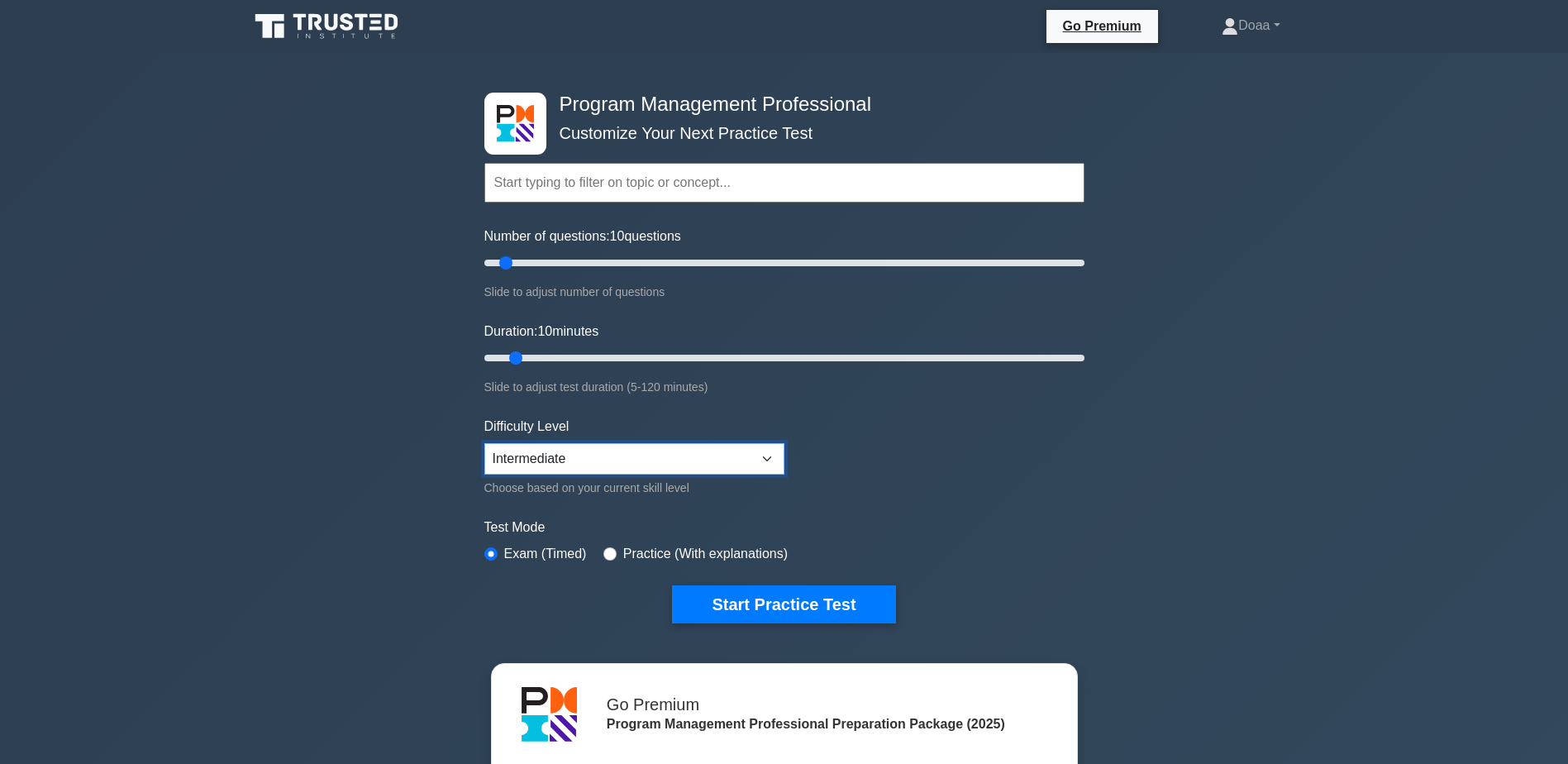
click at [679, 457] on select "Beginner Intermediate Expert" at bounding box center [634, 459] width 300 height 32
click at [583, 264] on input "Number of questions: 10 questions" at bounding box center [784, 263] width 600 height 20
type input "30"
click at [568, 262] on input "Number of questions: 30 questions" at bounding box center [784, 263] width 600 height 20
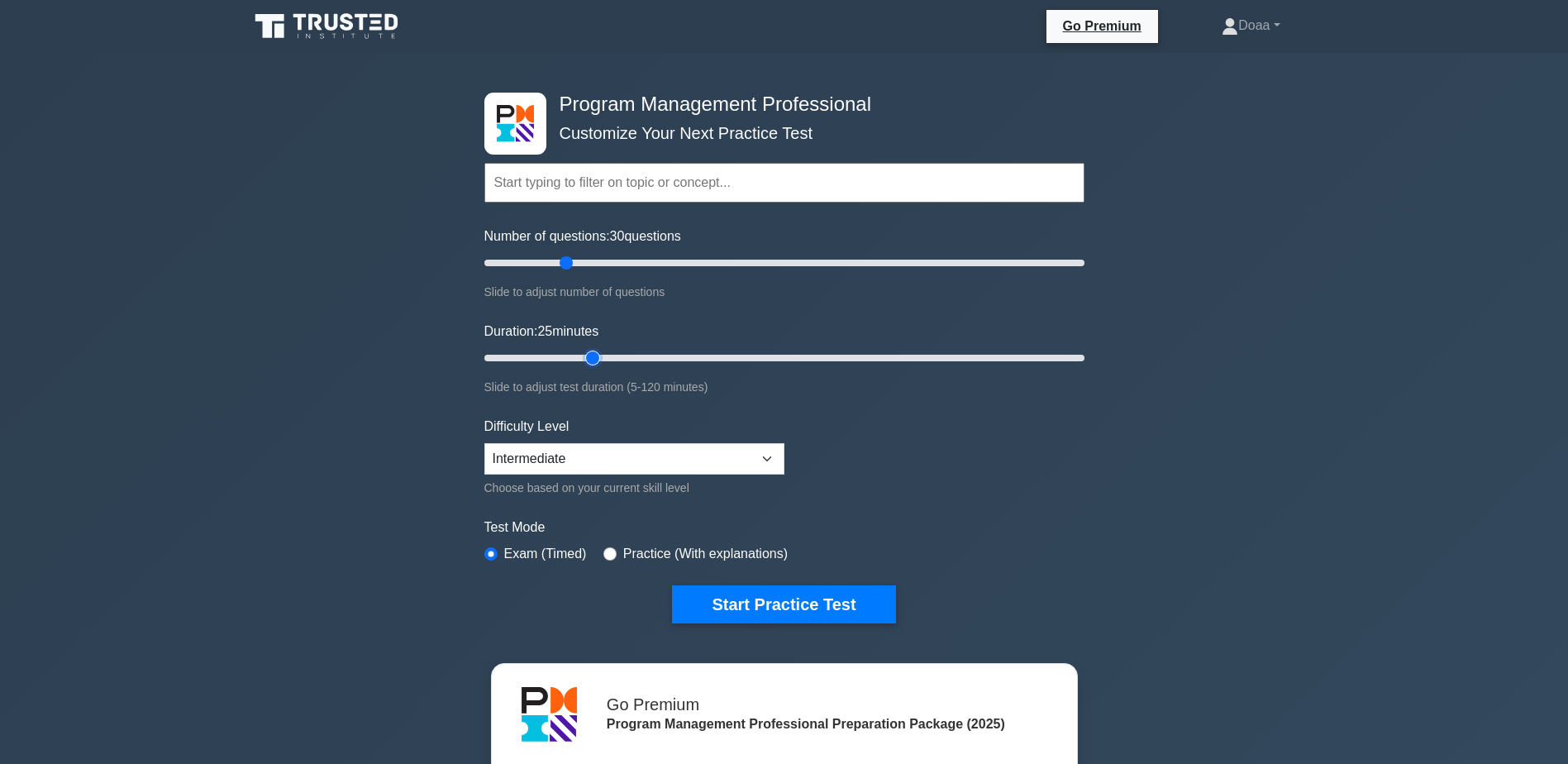
click at [583, 358] on input "Duration: 25 minutes" at bounding box center [784, 358] width 600 height 20
click at [606, 356] on input "Duration: 25 minutes" at bounding box center [784, 358] width 600 height 20
click at [645, 351] on input "Duration: 35 minutes" at bounding box center [784, 358] width 600 height 20
click at [657, 351] on input "Duration: 40 minutes" at bounding box center [784, 358] width 600 height 20
click at [680, 357] on input "Duration: 40 minutes" at bounding box center [784, 358] width 600 height 20
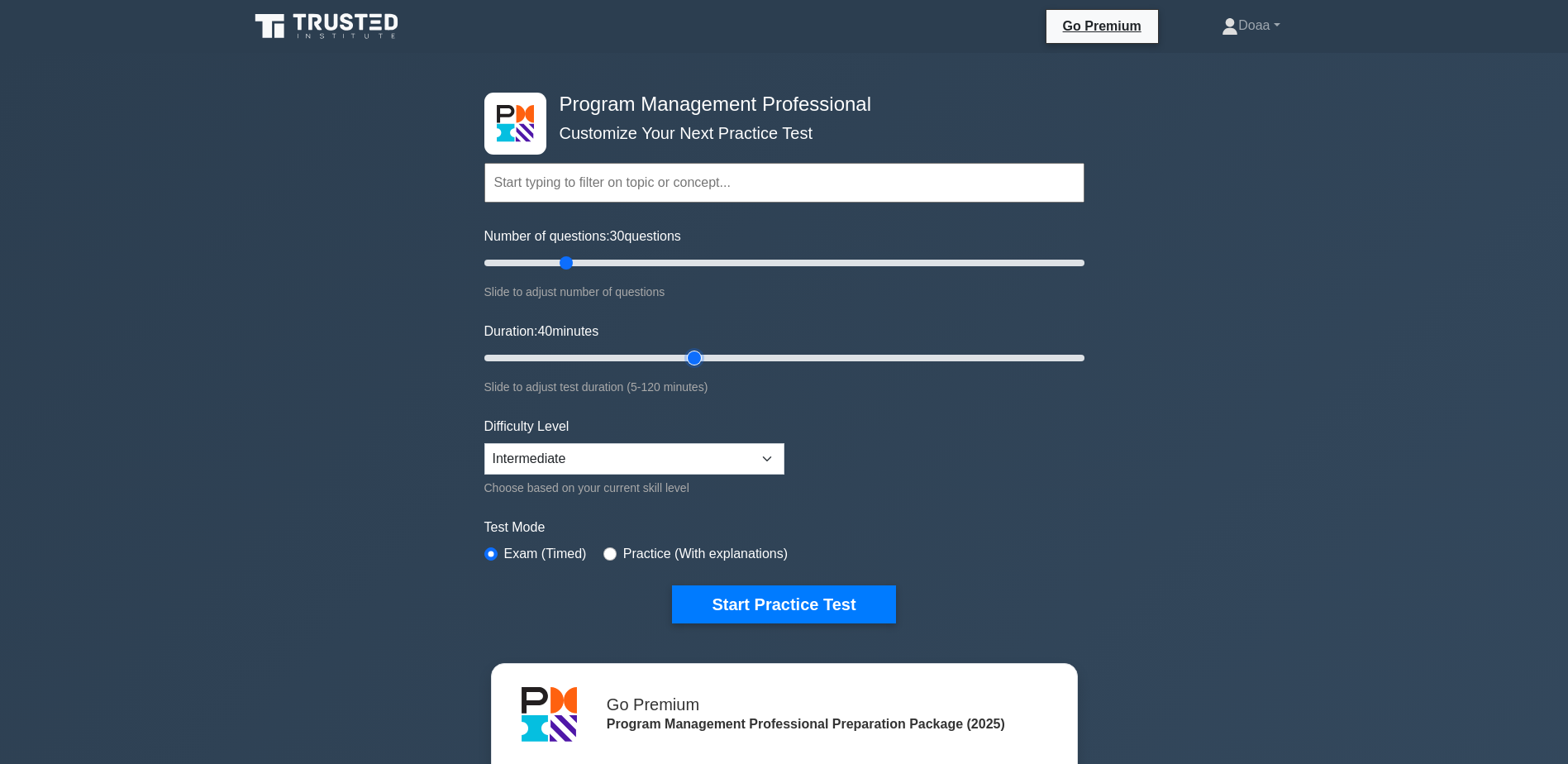
type input "45"
click at [683, 357] on input "Duration: 40 minutes" at bounding box center [784, 358] width 600 height 20
type input "35"
click at [581, 263] on input "Number of questions: 30 questions" at bounding box center [784, 263] width 600 height 20
click at [206, 408] on div "Program Management Professional Customize Your Next Practice Test Topics Introd…" at bounding box center [784, 557] width 1568 height 1009
